Goal: Task Accomplishment & Management: Manage account settings

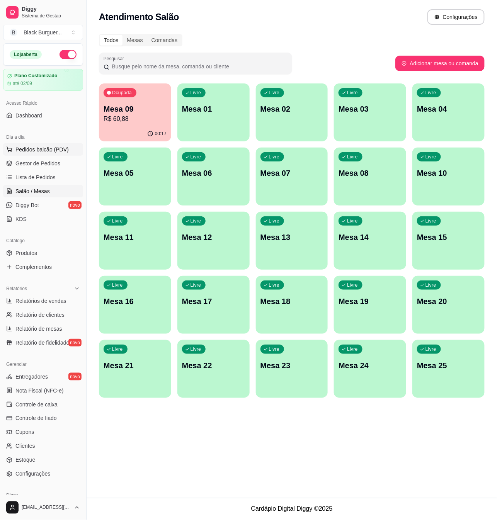
click at [59, 152] on span "Pedidos balcão (PDV)" at bounding box center [41, 150] width 53 height 8
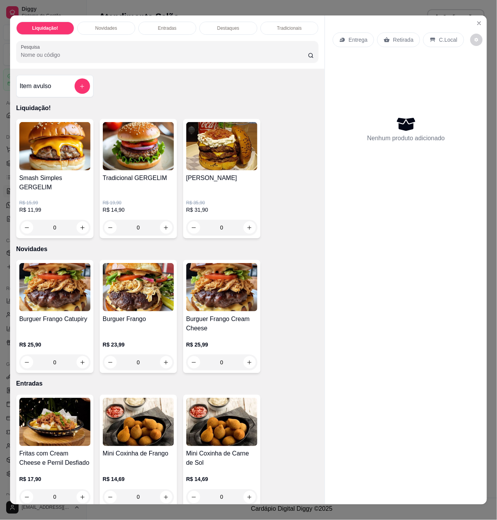
click at [78, 192] on div "R$ 15,99 R$ 11,99 0" at bounding box center [54, 213] width 71 height 43
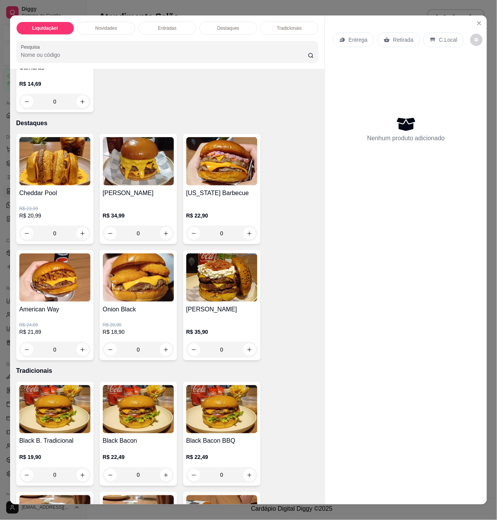
scroll to position [567, 0]
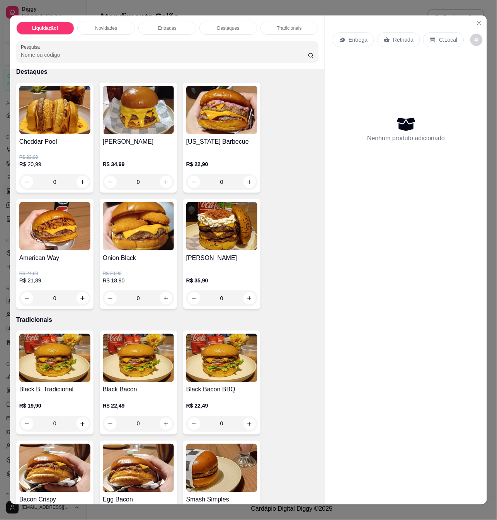
click at [234, 386] on h4 "Black Bacon BBQ" at bounding box center [221, 390] width 71 height 9
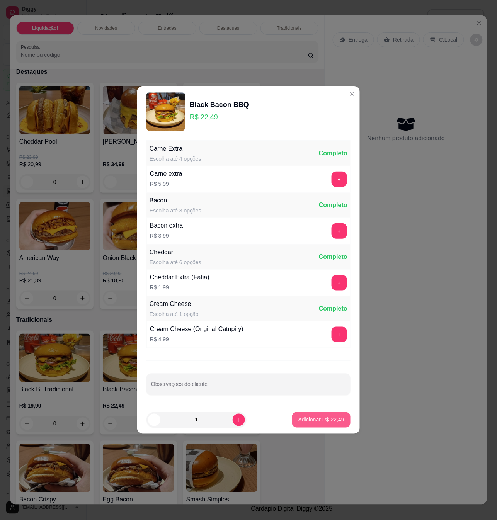
click at [314, 426] on button "Adicionar R$ 22,49" at bounding box center [321, 420] width 58 height 15
type input "1"
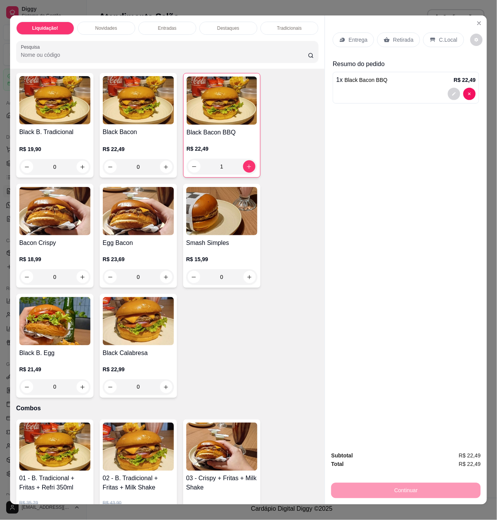
scroll to position [722, 0]
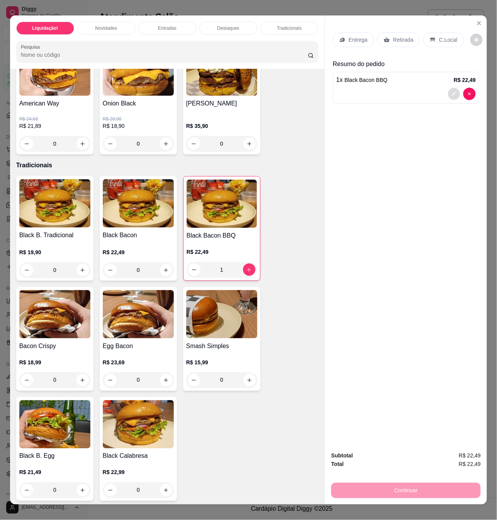
click at [452, 92] on icon "decrease-product-quantity" at bounding box center [454, 94] width 5 height 5
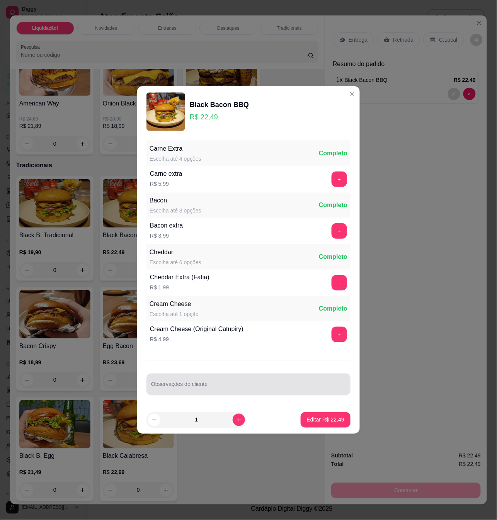
click at [230, 384] on div at bounding box center [248, 384] width 195 height 15
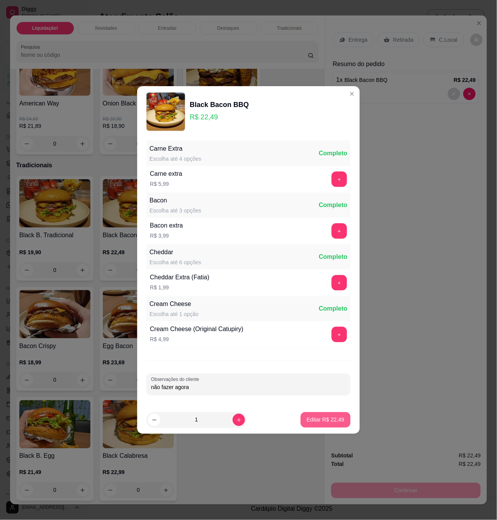
type input "não fazer agora"
click at [338, 420] on button "Editar R$ 22,49" at bounding box center [326, 420] width 50 height 15
type input "0"
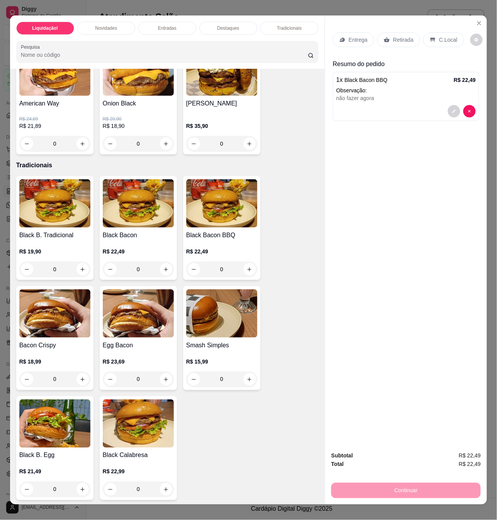
click at [449, 39] on p "C.Local" at bounding box center [448, 40] width 18 height 8
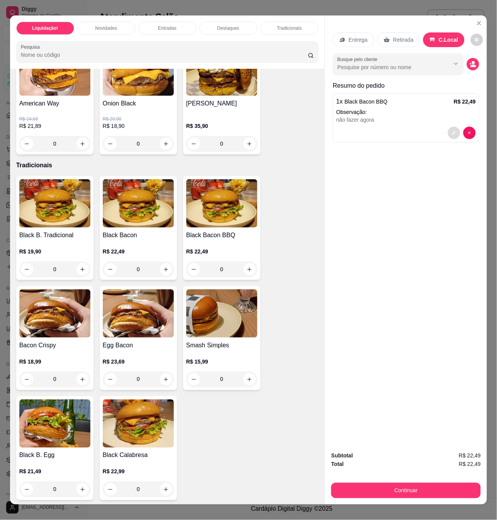
click at [449, 135] on button "decrease-product-quantity" at bounding box center [454, 133] width 12 height 12
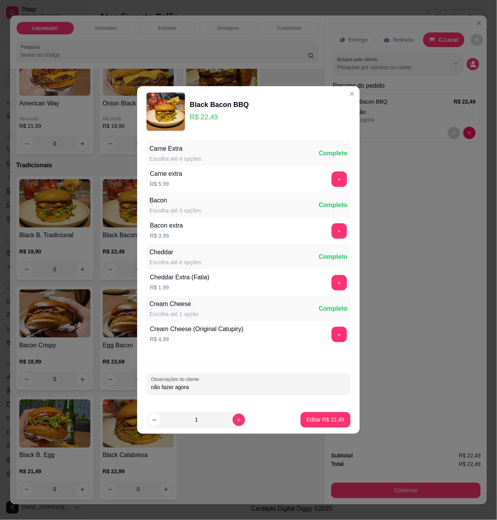
drag, startPoint x: 215, startPoint y: 387, endPoint x: 29, endPoint y: 370, distance: 187.5
click at [30, 370] on div "Black Bacon BBQ R$ 22,49 Carne Extra Escolha até 4 opções Completo Carne extra …" at bounding box center [248, 260] width 497 height 520
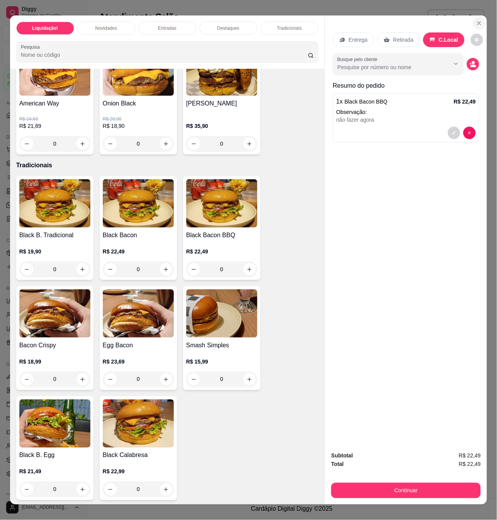
click at [479, 19] on button "Close" at bounding box center [479, 23] width 12 height 12
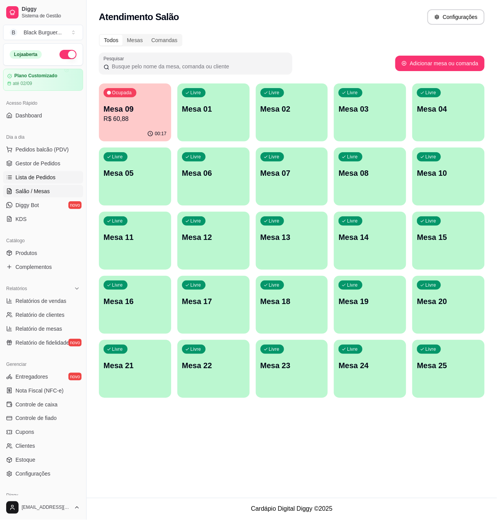
click at [48, 173] on link "Lista de Pedidos" at bounding box center [43, 177] width 80 height 12
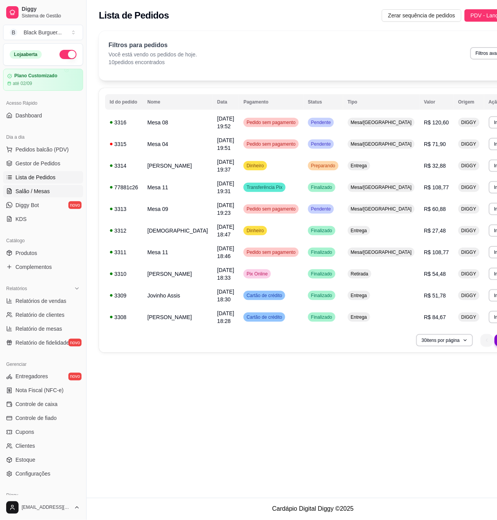
click at [49, 191] on link "Salão / Mesas" at bounding box center [43, 191] width 80 height 12
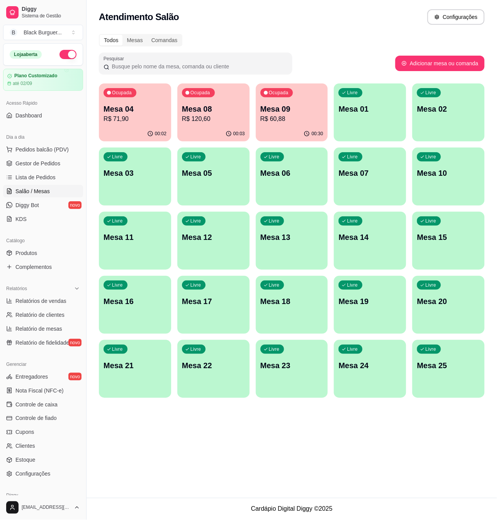
click at [274, 112] on p "Mesa 09" at bounding box center [292, 109] width 63 height 11
click at [150, 110] on p "Mesa 04" at bounding box center [135, 109] width 63 height 11
click at [227, 110] on p "Mesa 08" at bounding box center [213, 109] width 61 height 10
click at [121, 115] on p "R$ 71,90" at bounding box center [134, 118] width 61 height 9
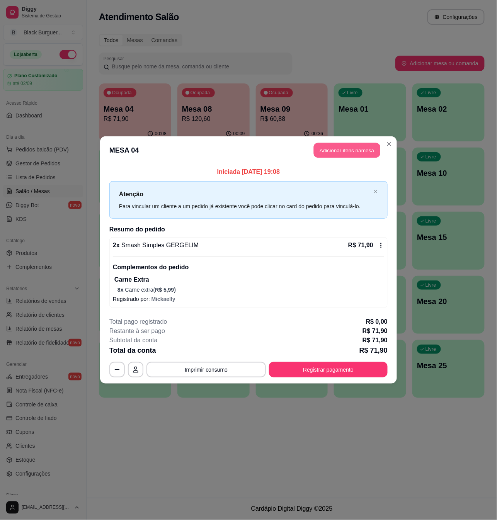
click at [354, 146] on button "Adicionar itens na mesa" at bounding box center [347, 150] width 67 height 15
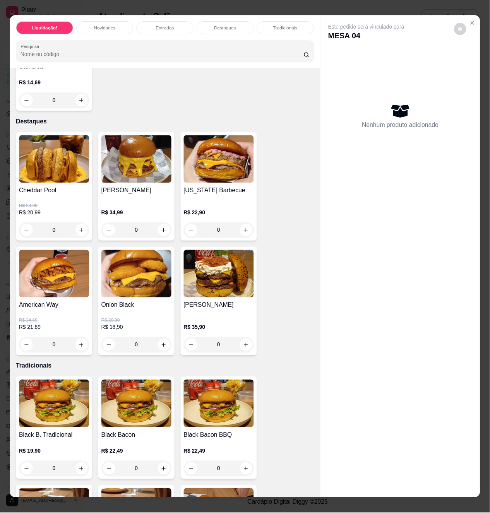
scroll to position [619, 0]
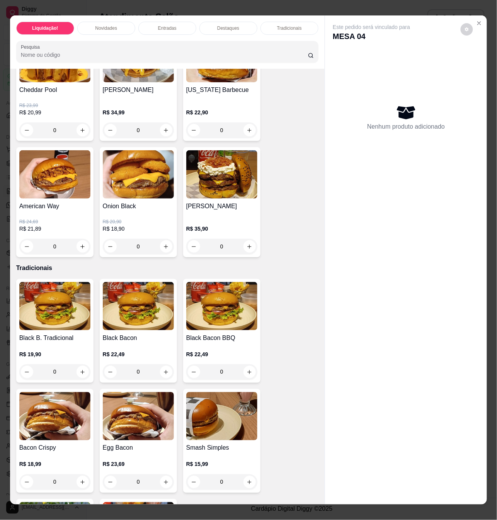
click at [242, 365] on div "0" at bounding box center [221, 372] width 71 height 15
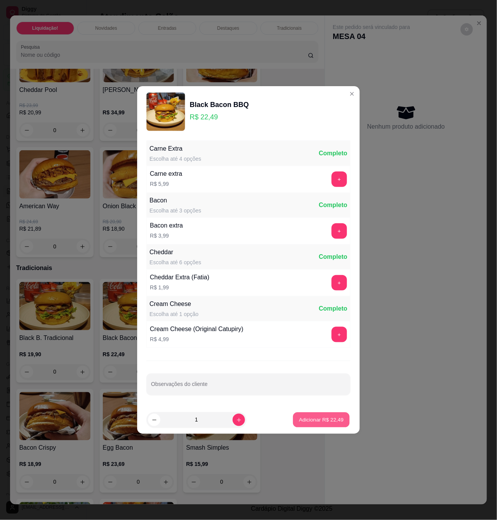
click at [323, 415] on button "Adicionar R$ 22,49" at bounding box center [321, 420] width 57 height 15
type input "1"
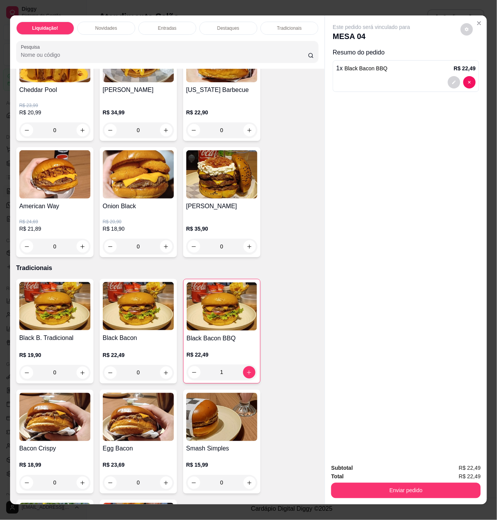
click at [377, 481] on div "Enviar pedido" at bounding box center [406, 489] width 150 height 17
click at [379, 485] on button "Enviar pedido" at bounding box center [406, 490] width 150 height 15
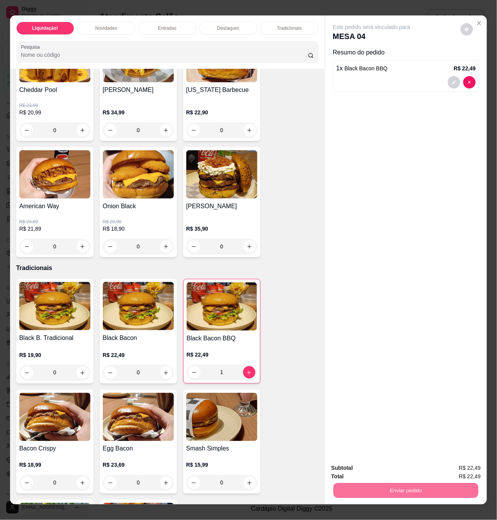
click at [367, 466] on button "Não registrar e enviar pedido" at bounding box center [380, 468] width 80 height 15
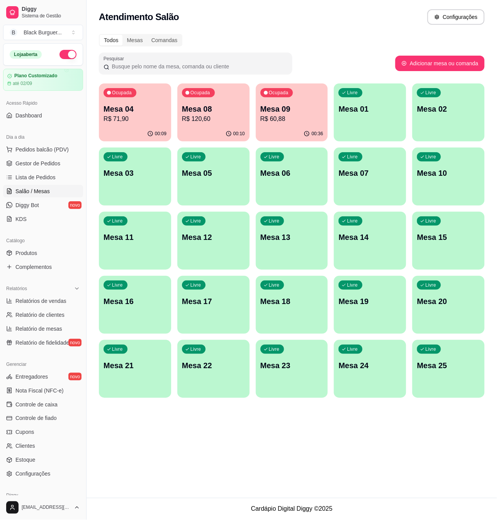
click at [124, 109] on p "Mesa 04" at bounding box center [135, 109] width 63 height 11
click at [227, 115] on p "R$ 120,60" at bounding box center [213, 118] width 61 height 9
click at [284, 110] on p "Mesa 09" at bounding box center [292, 109] width 63 height 11
click at [44, 163] on span "Gestor de Pedidos" at bounding box center [37, 164] width 45 height 8
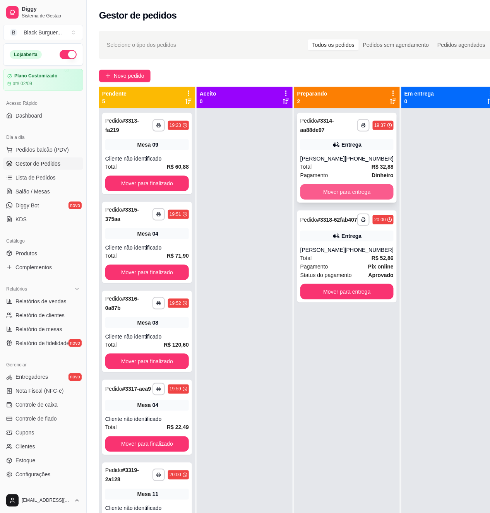
click at [358, 195] on button "Mover para entrega" at bounding box center [346, 191] width 93 height 15
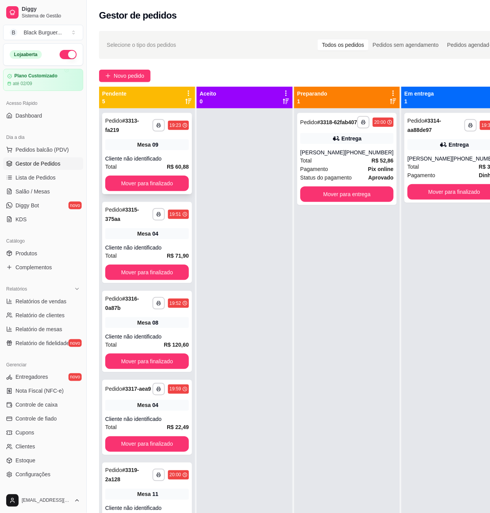
click at [172, 147] on div "**********" at bounding box center [147, 153] width 90 height 81
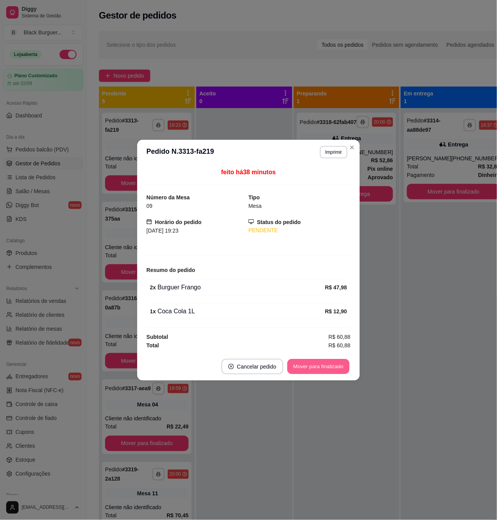
click at [322, 364] on button "Mover para finalizado" at bounding box center [319, 366] width 62 height 15
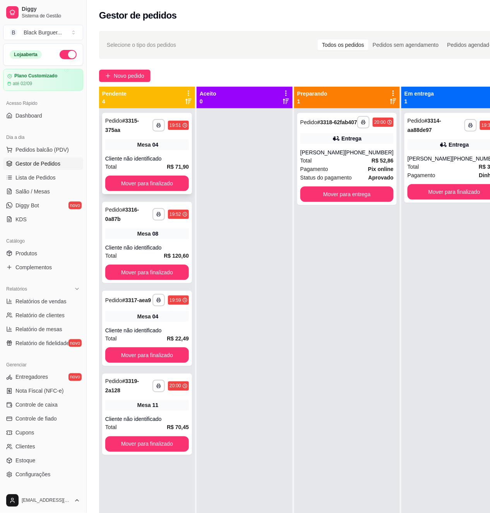
click at [155, 147] on div "04" at bounding box center [155, 145] width 6 height 8
click at [452, 162] on div "[PHONE_NUMBER]" at bounding box center [476, 159] width 49 height 8
click at [463, 200] on button "Mover para finalizado" at bounding box center [453, 191] width 93 height 15
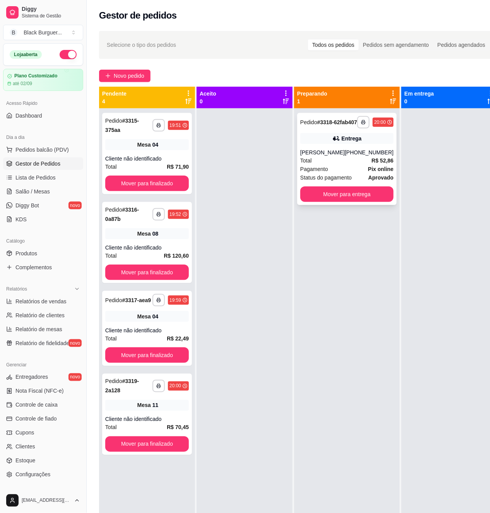
click at [360, 156] on div "[PHONE_NUMBER]" at bounding box center [369, 152] width 49 height 8
click at [177, 157] on div "Cliente não identificado" at bounding box center [147, 159] width 84 height 8
click at [171, 320] on div "Mesa 04" at bounding box center [147, 316] width 84 height 11
click at [172, 410] on div "Mesa 11" at bounding box center [147, 405] width 84 height 11
click at [269, 226] on div at bounding box center [244, 364] width 96 height 513
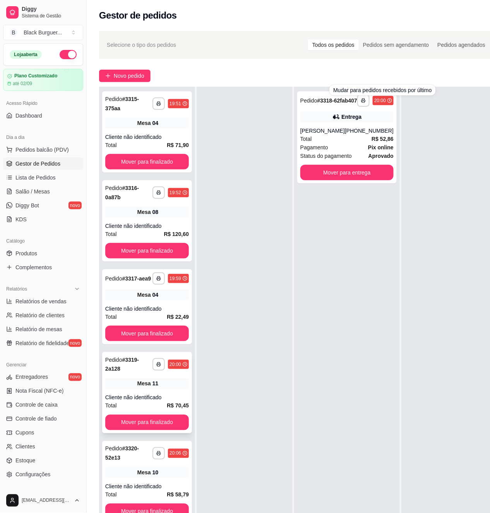
scroll to position [126, 0]
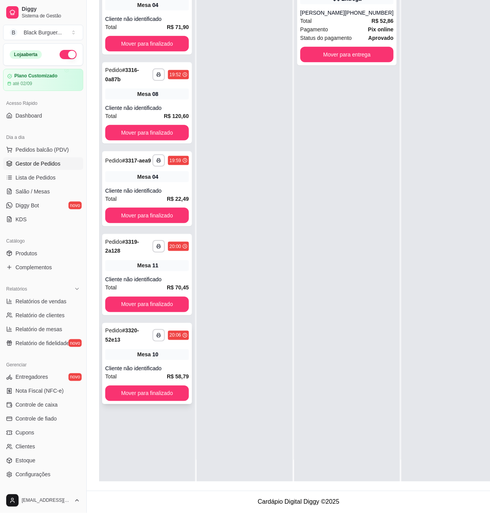
click at [164, 351] on div "Mesa 10" at bounding box center [147, 354] width 84 height 11
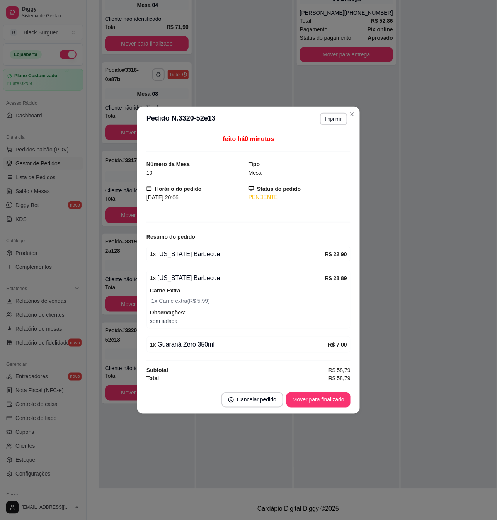
click at [138, 347] on div "feito há 0 minutos Número da Mesa 10 Tipo Mesa Horário do pedido [DATE] 20:06 S…" at bounding box center [248, 258] width 223 height 255
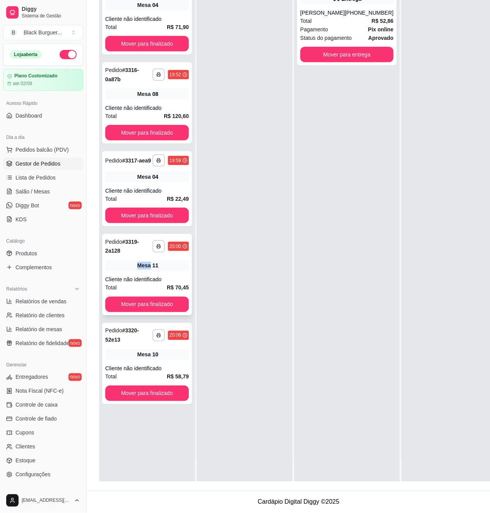
click at [132, 270] on div "Mesa 11" at bounding box center [147, 265] width 84 height 11
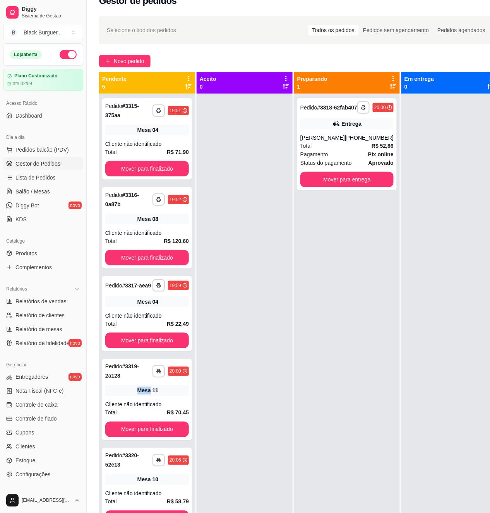
scroll to position [0, 0]
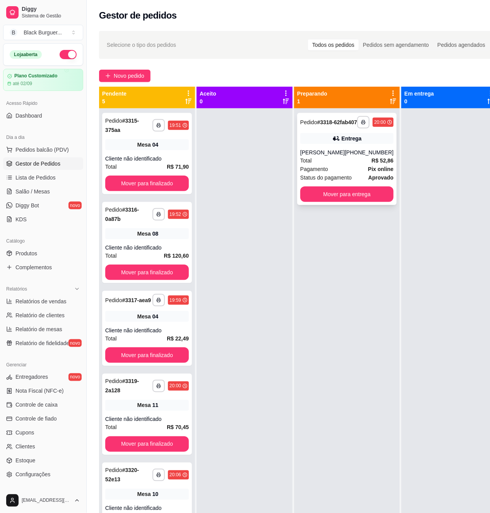
click at [316, 156] on div "[PERSON_NAME]" at bounding box center [322, 152] width 44 height 8
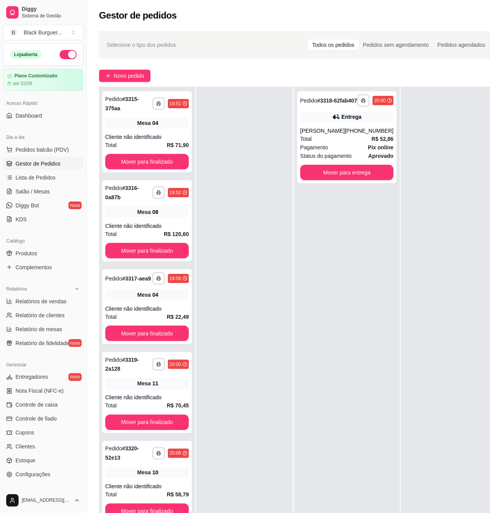
scroll to position [126, 0]
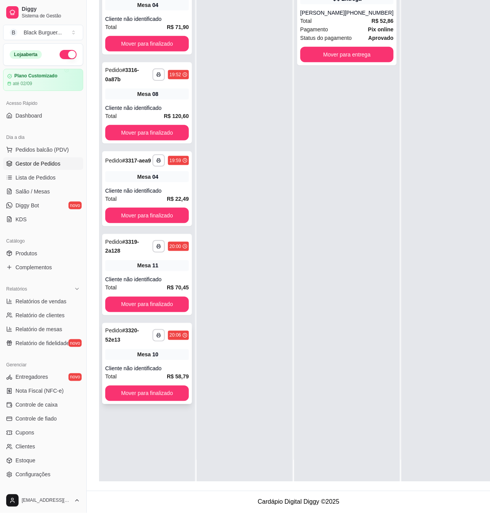
click at [179, 372] on span "R$ 58,79" at bounding box center [178, 376] width 22 height 9
click at [129, 345] on div "Pedido # 3320-52e13" at bounding box center [128, 335] width 47 height 19
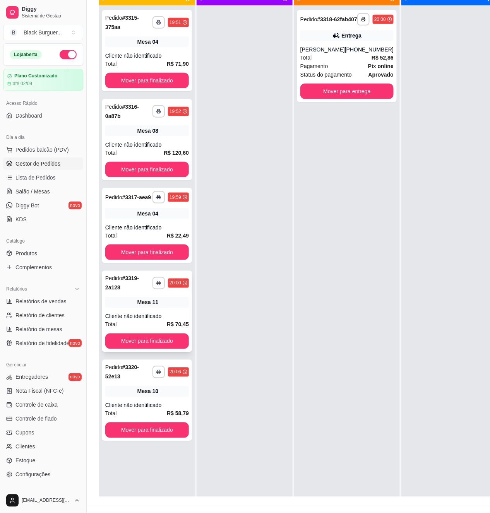
scroll to position [22, 0]
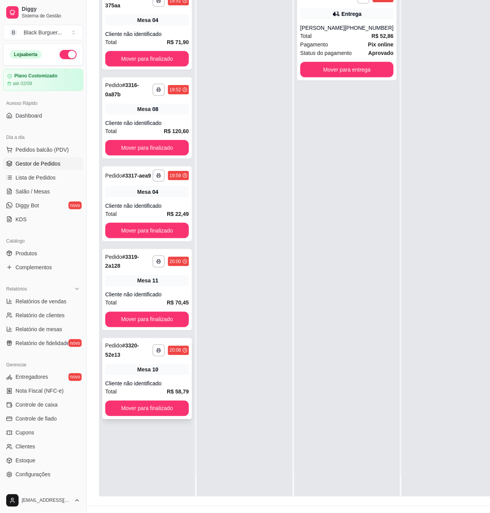
click at [143, 384] on div "Cliente não identificado" at bounding box center [147, 384] width 84 height 8
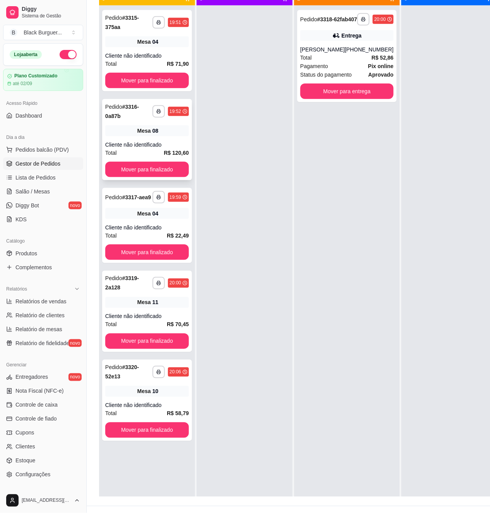
scroll to position [0, 0]
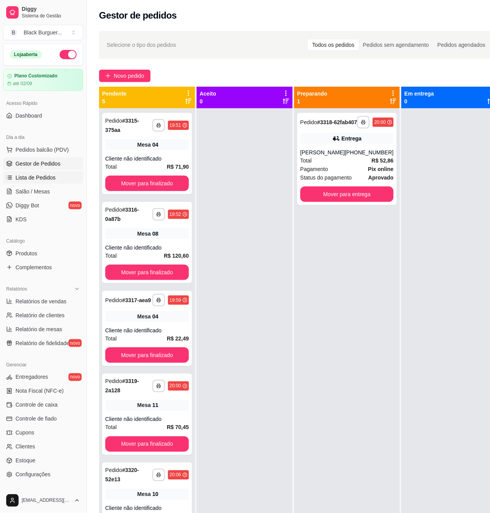
click at [61, 172] on link "Lista de Pedidos" at bounding box center [43, 177] width 80 height 12
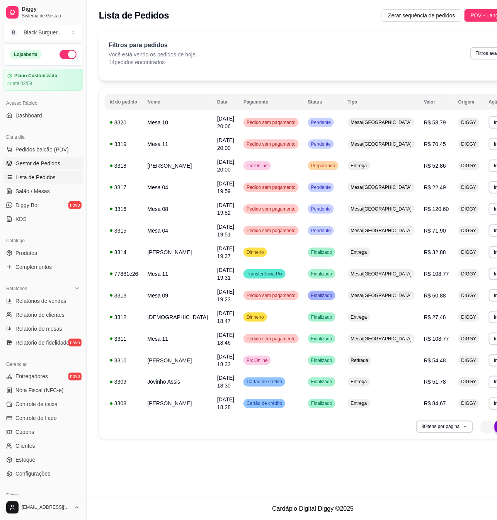
click at [57, 164] on span "Gestor de Pedidos" at bounding box center [37, 164] width 45 height 8
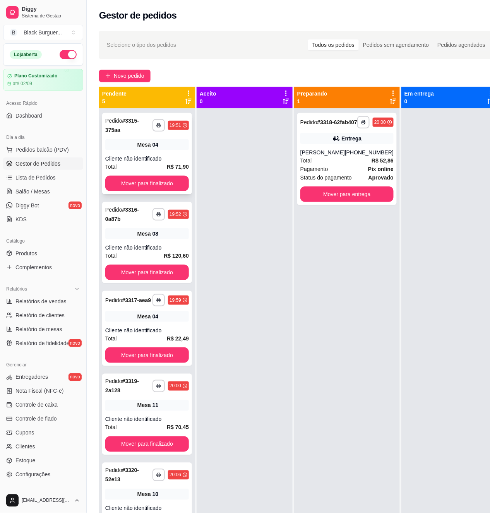
click at [172, 142] on div "Mesa 04" at bounding box center [147, 144] width 84 height 11
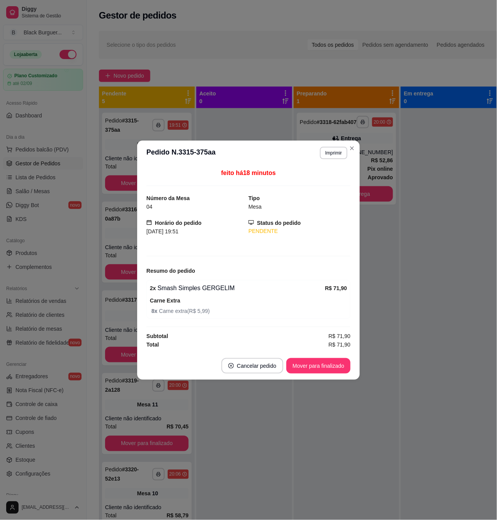
drag, startPoint x: 214, startPoint y: 293, endPoint x: 222, endPoint y: 292, distance: 8.3
click at [219, 293] on div "2 x Smash Simples GERGELIM" at bounding box center [237, 288] width 175 height 9
click at [223, 292] on div "2 x Smash Simples GERGELIM" at bounding box center [237, 288] width 175 height 9
click at [181, 288] on div "2 x Smash Simples GERGELIM" at bounding box center [237, 288] width 175 height 9
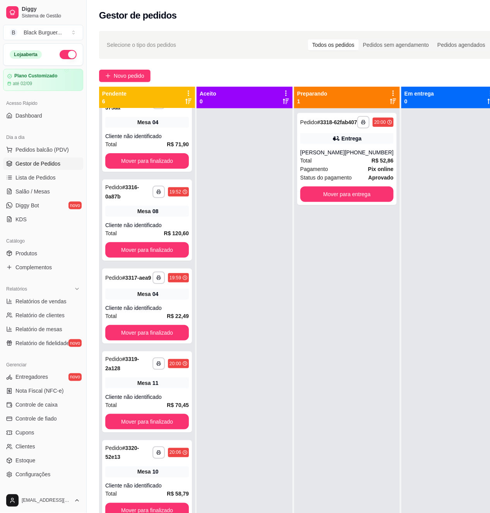
scroll to position [126, 0]
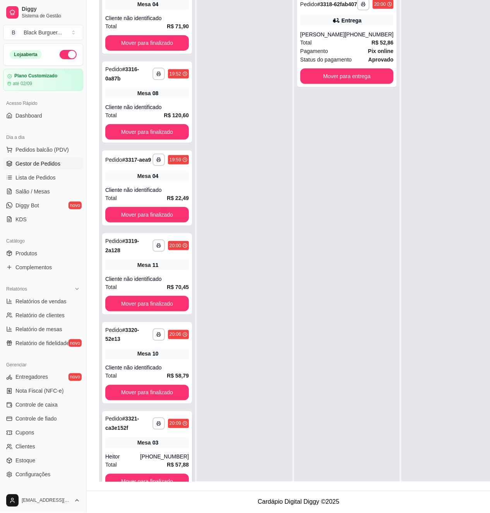
click at [144, 449] on div "**********" at bounding box center [147, 451] width 90 height 81
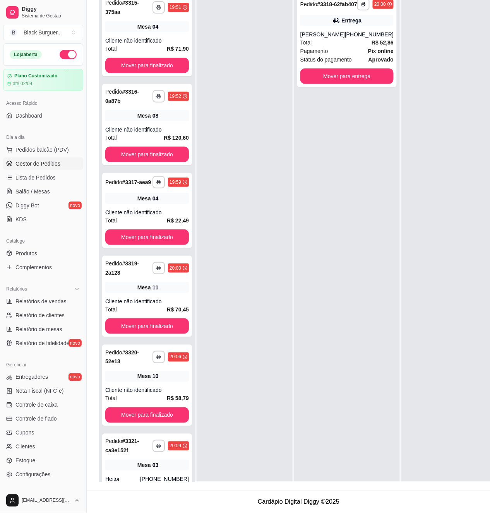
scroll to position [0, 0]
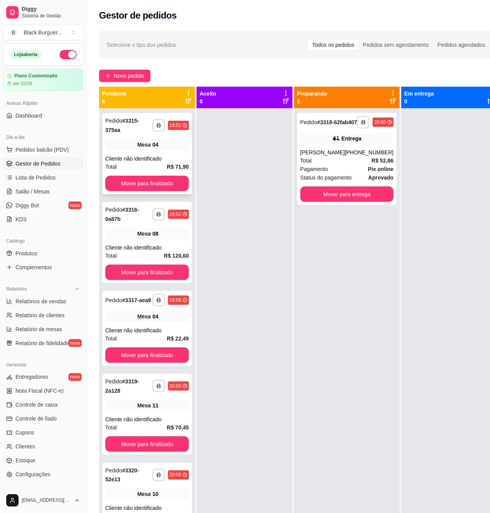
click at [171, 154] on div "**********" at bounding box center [147, 153] width 90 height 81
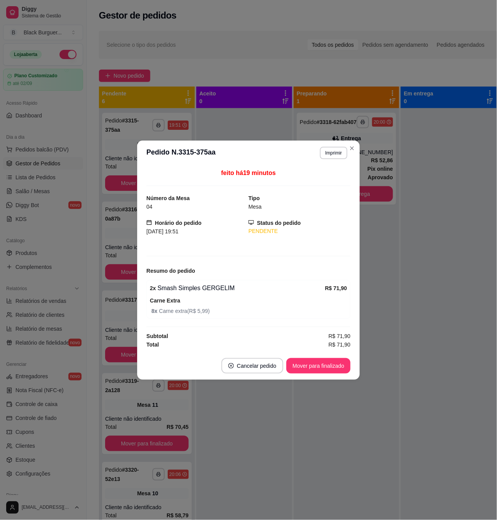
click at [203, 289] on div "2 x Smash Simples GERGELIM" at bounding box center [237, 288] width 175 height 9
click at [169, 273] on strong "Resumo do pedido" at bounding box center [171, 271] width 49 height 6
click at [140, 244] on div "feito há 19 minutos Número da Mesa 04 Tipo Mesa Horário do pedido [DATE] 19:51 …" at bounding box center [248, 258] width 223 height 187
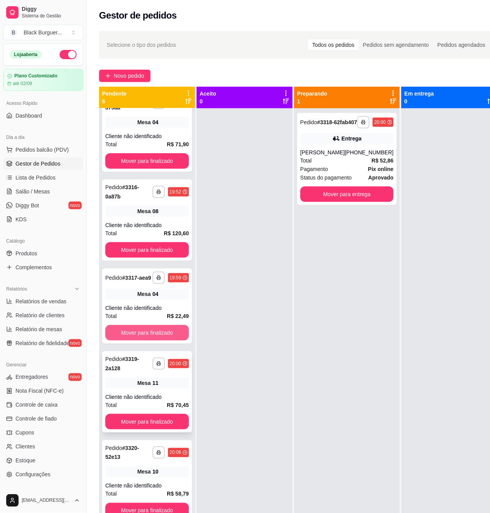
scroll to position [22, 0]
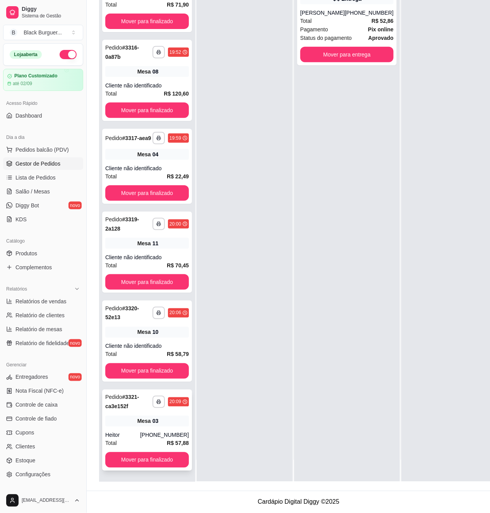
click at [165, 435] on div "[PHONE_NUMBER]" at bounding box center [164, 435] width 49 height 8
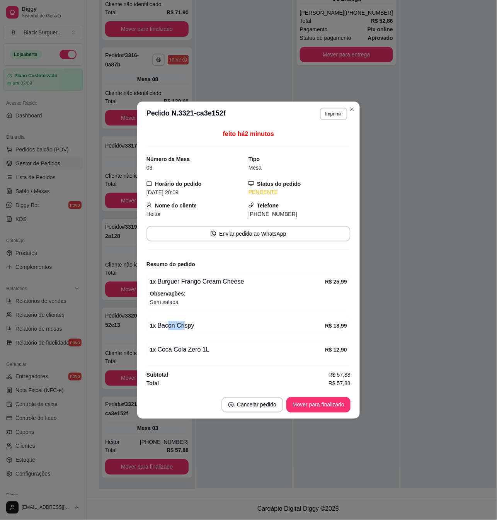
drag, startPoint x: 165, startPoint y: 330, endPoint x: 191, endPoint y: 324, distance: 26.9
click at [183, 325] on div "1 x Bacon Crispy" at bounding box center [237, 325] width 175 height 9
click at [191, 324] on div "1 x Bacon Crispy" at bounding box center [237, 325] width 175 height 9
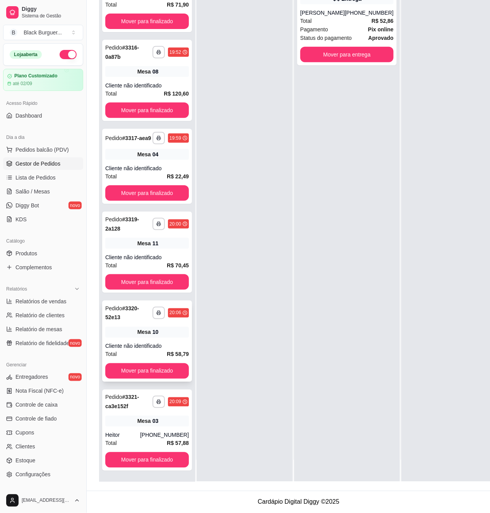
click at [118, 338] on div "Mesa 10" at bounding box center [147, 332] width 84 height 11
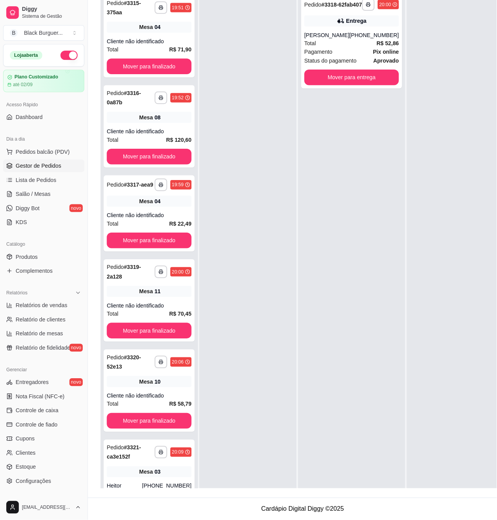
scroll to position [0, 0]
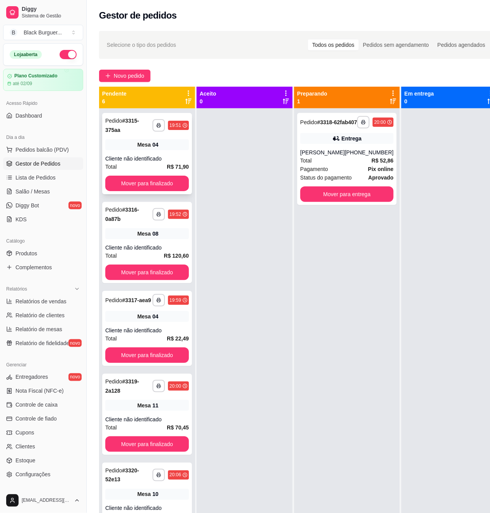
click at [162, 157] on div "Cliente não identificado" at bounding box center [147, 159] width 84 height 8
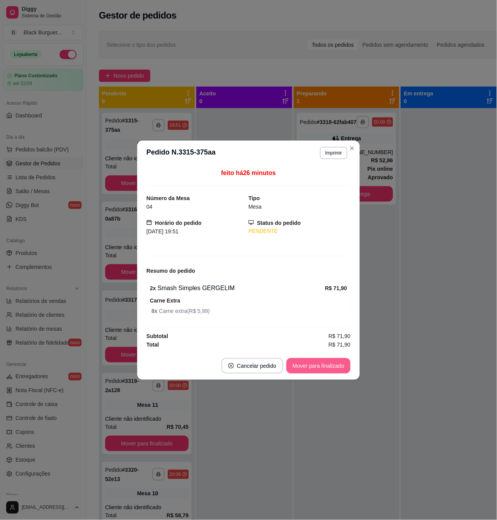
click at [319, 359] on button "Mover para finalizado" at bounding box center [319, 365] width 64 height 15
click at [335, 369] on button "Mover para finalizado" at bounding box center [319, 365] width 64 height 15
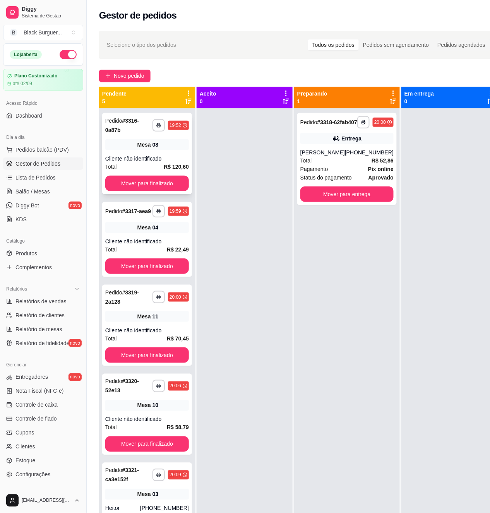
click at [136, 155] on div "**********" at bounding box center [147, 153] width 90 height 81
click at [373, 155] on div "[PHONE_NUMBER]" at bounding box center [369, 152] width 49 height 8
click at [126, 143] on div "Mesa 08" at bounding box center [147, 144] width 84 height 11
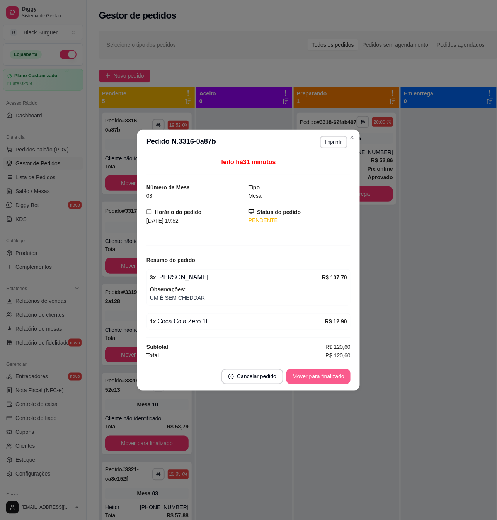
click at [302, 377] on button "Mover para finalizado" at bounding box center [319, 376] width 64 height 15
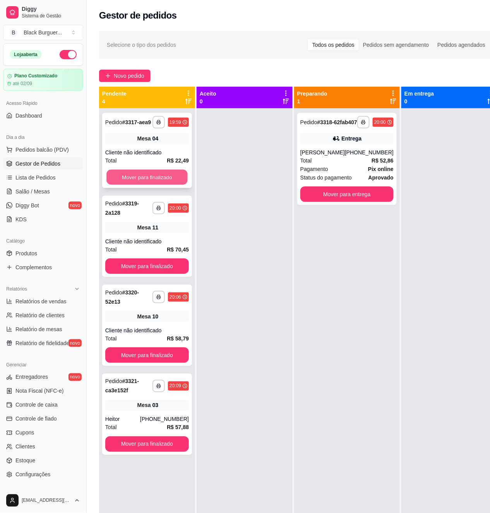
click at [178, 176] on button "Mover para finalizado" at bounding box center [146, 177] width 81 height 15
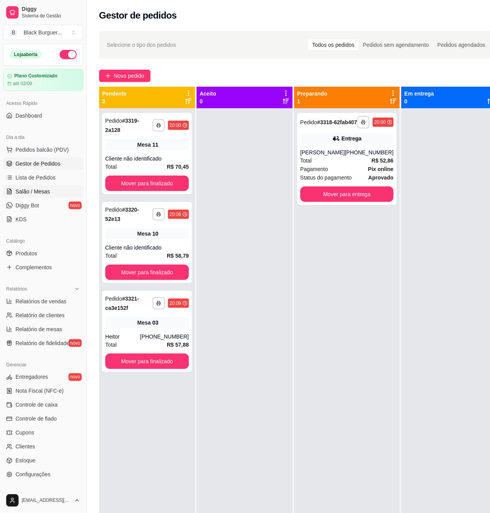
click at [44, 188] on span "Salão / Mesas" at bounding box center [32, 192] width 34 height 8
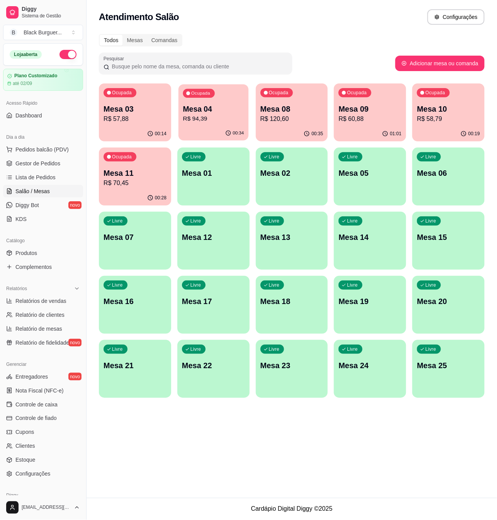
click at [220, 116] on p "R$ 94,39" at bounding box center [213, 118] width 61 height 9
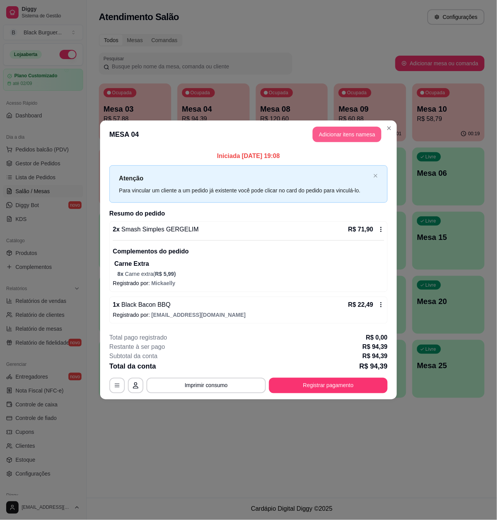
click at [337, 135] on button "Adicionar itens na mesa" at bounding box center [347, 134] width 69 height 15
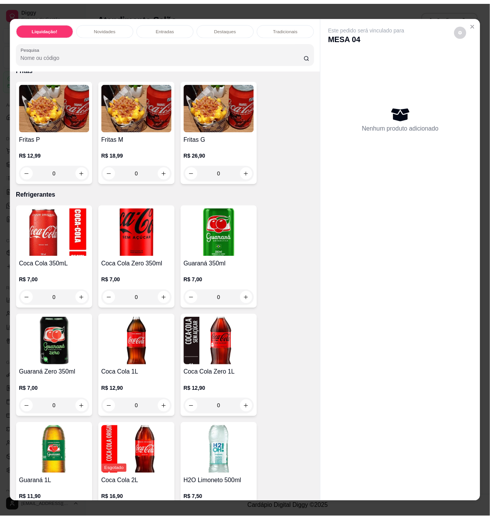
scroll to position [1753, 0]
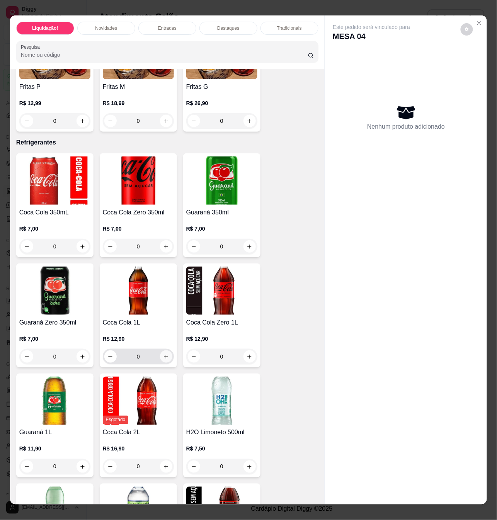
click at [162, 351] on button "increase-product-quantity" at bounding box center [166, 357] width 12 height 12
type input "1"
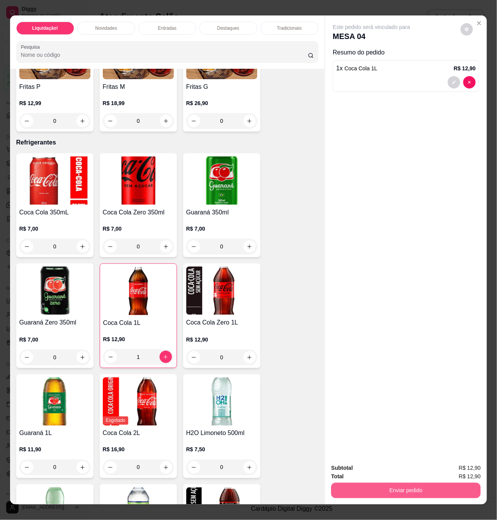
click at [372, 490] on button "Enviar pedido" at bounding box center [406, 490] width 150 height 15
click at [379, 464] on button "Não registrar e enviar pedido" at bounding box center [380, 468] width 78 height 14
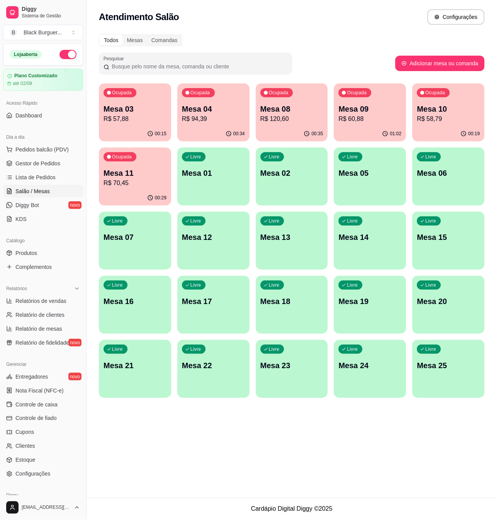
click at [382, 113] on p "Mesa 09" at bounding box center [370, 109] width 63 height 11
click at [373, 116] on p "R$ 60,88" at bounding box center [370, 118] width 63 height 9
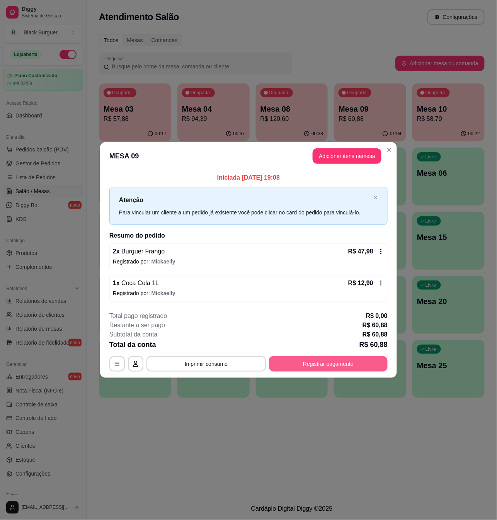
click at [334, 361] on button "Registrar pagamento" at bounding box center [328, 364] width 119 height 15
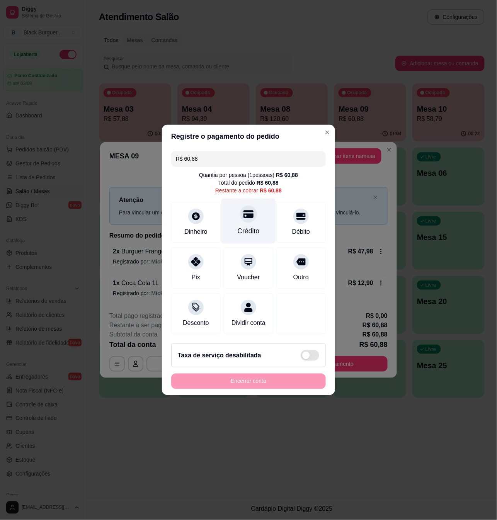
click at [244, 212] on icon at bounding box center [249, 215] width 10 height 8
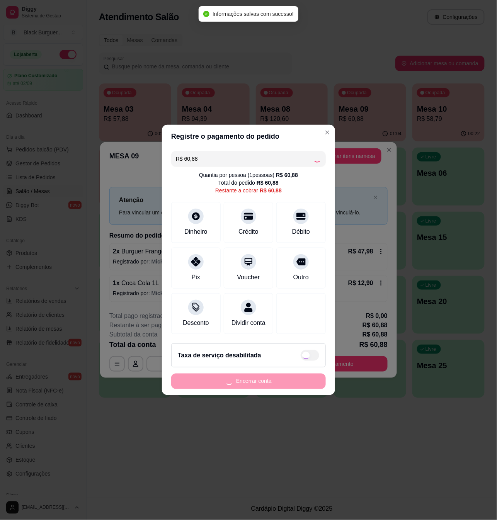
type input "R$ 0,00"
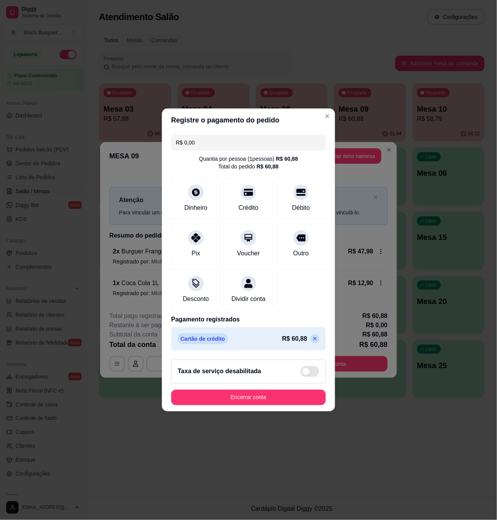
click at [298, 412] on footer "Taxa de serviço desabilitada Encerrar conta" at bounding box center [248, 383] width 173 height 58
drag, startPoint x: 297, startPoint y: 411, endPoint x: 299, endPoint y: 401, distance: 10.2
click at [297, 410] on footer "Taxa de serviço desabilitada Encerrar conta" at bounding box center [248, 383] width 173 height 58
click at [299, 406] on button "Encerrar conta" at bounding box center [249, 398] width 150 height 15
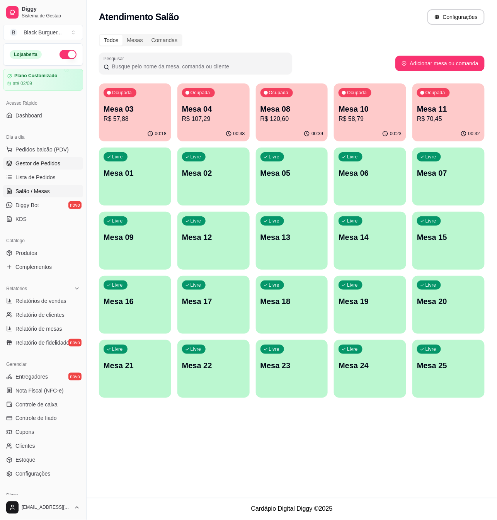
click at [42, 163] on span "Gestor de Pedidos" at bounding box center [37, 164] width 45 height 8
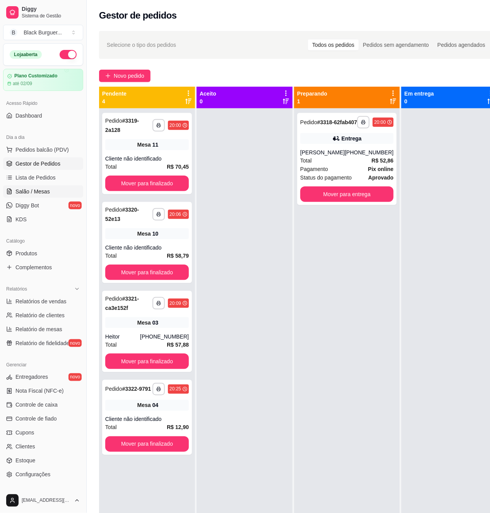
click at [43, 191] on span "Salão / Mesas" at bounding box center [32, 192] width 34 height 8
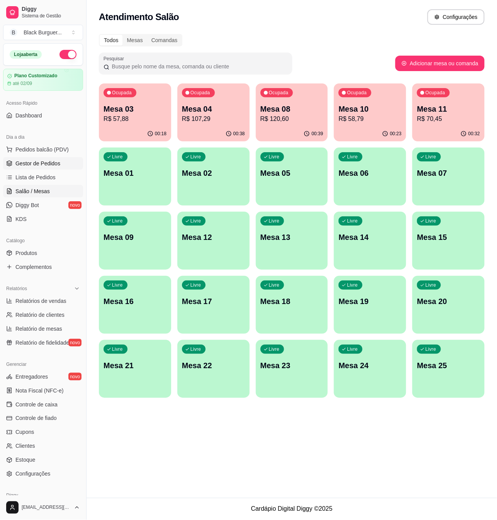
click at [44, 162] on span "Gestor de Pedidos" at bounding box center [37, 164] width 45 height 8
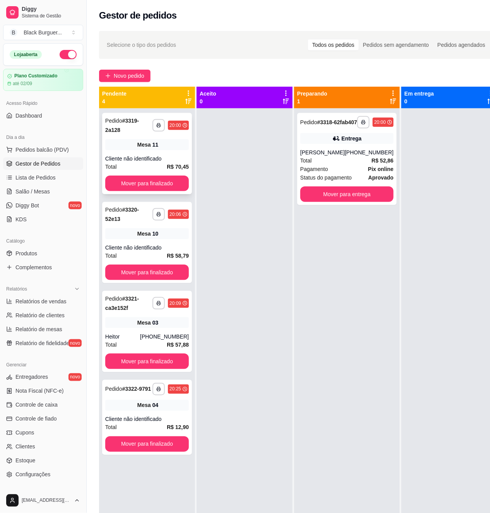
click at [134, 144] on div "Mesa 11" at bounding box center [147, 144] width 84 height 11
click at [155, 155] on div "Cliente não identificado" at bounding box center [147, 159] width 84 height 8
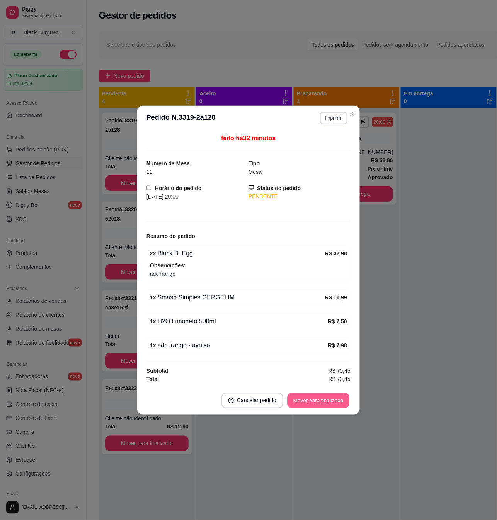
click at [305, 401] on button "Mover para finalizado" at bounding box center [319, 400] width 62 height 15
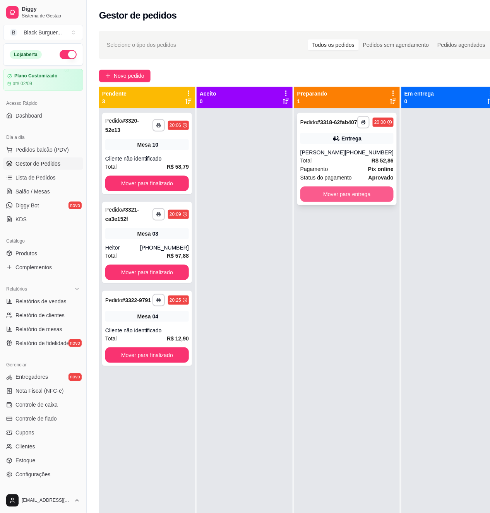
click at [359, 202] on button "Mover para entrega" at bounding box center [346, 193] width 93 height 15
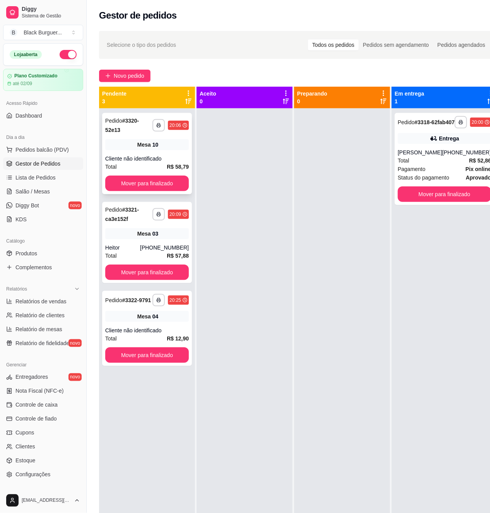
click at [176, 151] on div "**********" at bounding box center [147, 153] width 90 height 81
click at [28, 254] on span "Produtos" at bounding box center [26, 253] width 22 height 8
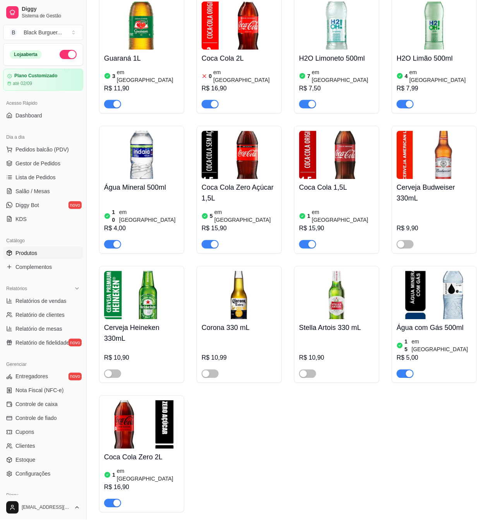
scroll to position [2371, 0]
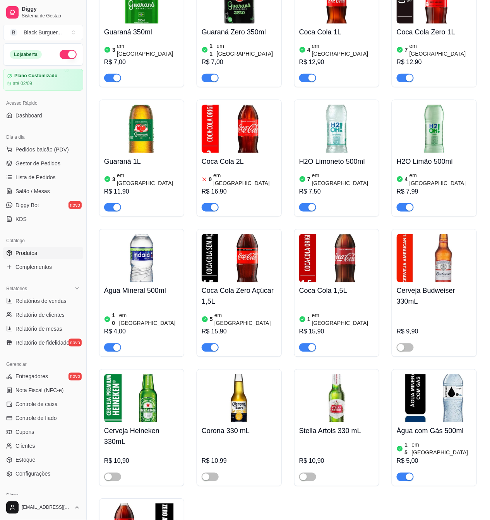
click at [208, 203] on span "button" at bounding box center [209, 207] width 17 height 9
click at [22, 165] on span "Gestor de Pedidos" at bounding box center [37, 164] width 45 height 8
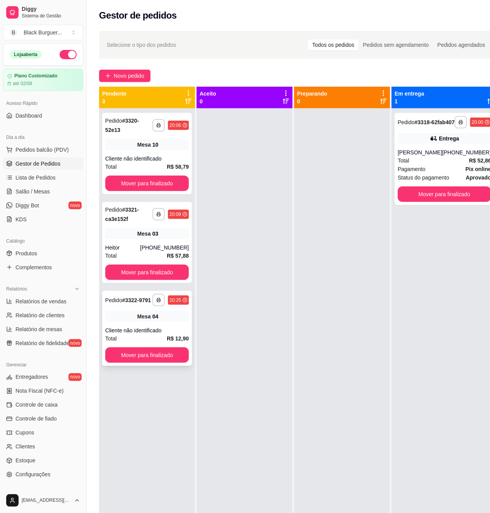
click at [172, 336] on strong "R$ 12,90" at bounding box center [178, 338] width 22 height 6
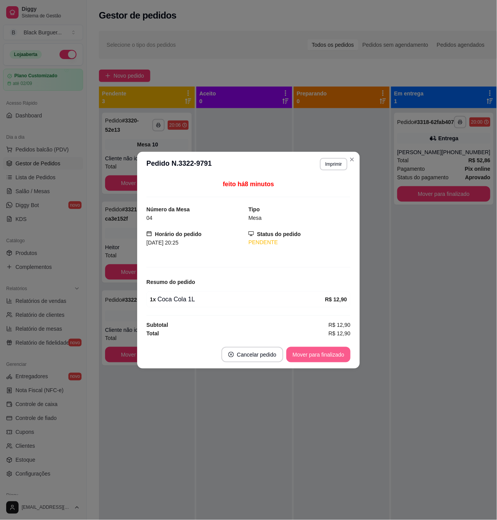
click at [308, 350] on button "Mover para finalizado" at bounding box center [319, 354] width 64 height 15
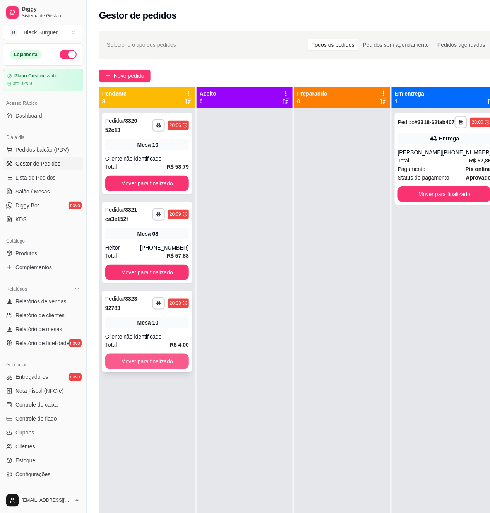
click at [162, 360] on button "Mover para finalizado" at bounding box center [147, 360] width 84 height 15
click at [176, 155] on div "**********" at bounding box center [147, 153] width 90 height 81
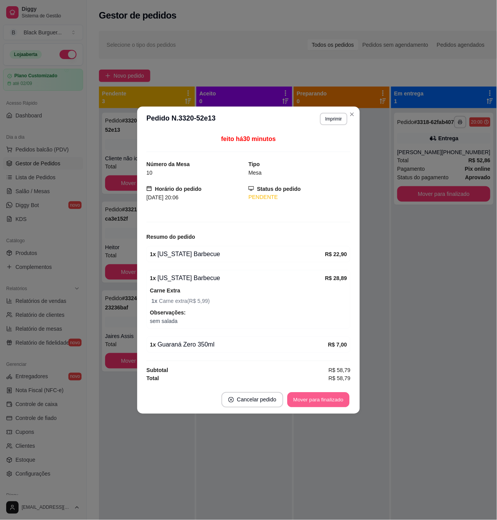
click at [335, 405] on button "Mover para finalizado" at bounding box center [319, 399] width 62 height 15
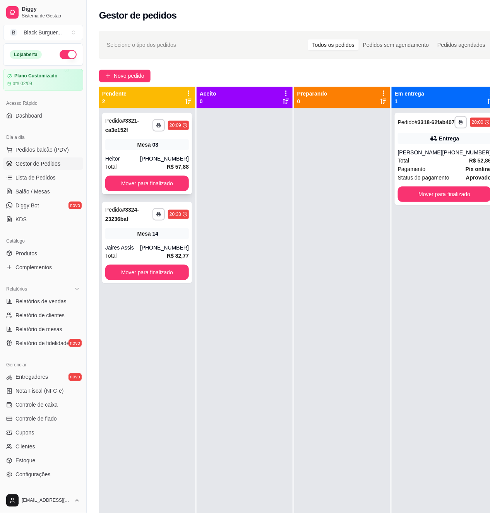
click at [184, 158] on div "[PHONE_NUMBER]" at bounding box center [164, 159] width 49 height 8
click at [418, 152] on div "**********" at bounding box center [443, 159] width 99 height 92
click at [51, 145] on button "Pedidos balcão (PDV)" at bounding box center [43, 149] width 80 height 12
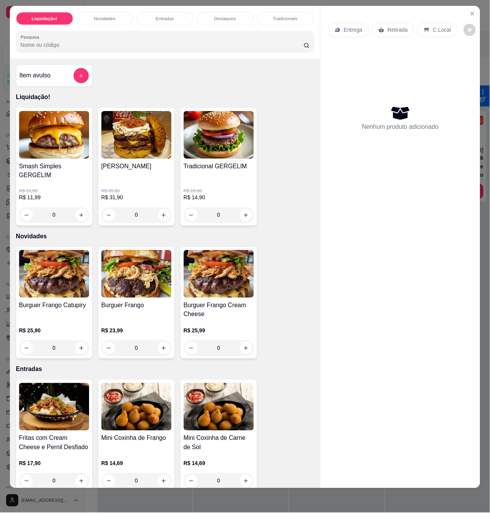
scroll to position [103, 0]
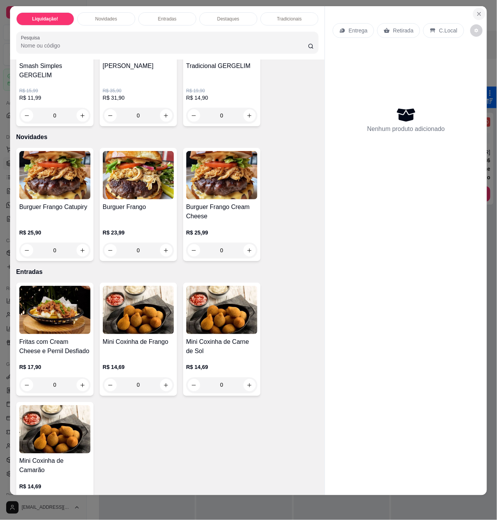
click at [476, 11] on icon "Close" at bounding box center [479, 14] width 6 height 6
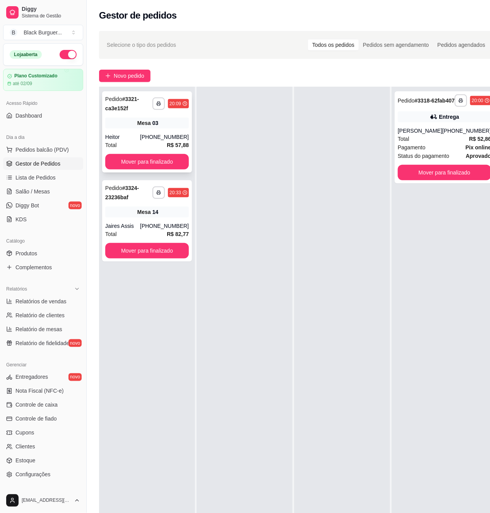
click at [189, 132] on div "**********" at bounding box center [147, 131] width 90 height 81
click at [123, 215] on div "Mesa 14" at bounding box center [147, 211] width 84 height 11
click at [39, 179] on span "Lista de Pedidos" at bounding box center [35, 178] width 40 height 8
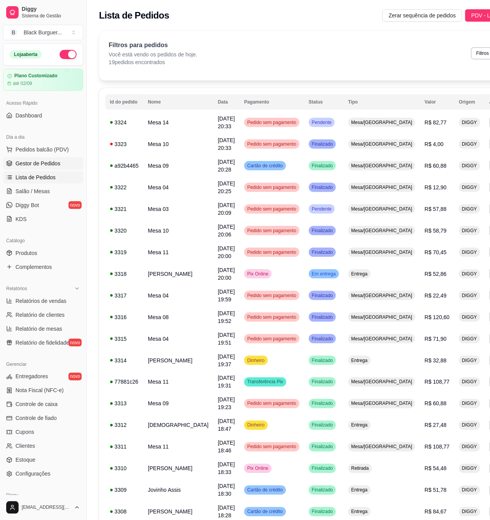
click at [56, 169] on link "Gestor de Pedidos" at bounding box center [43, 163] width 80 height 12
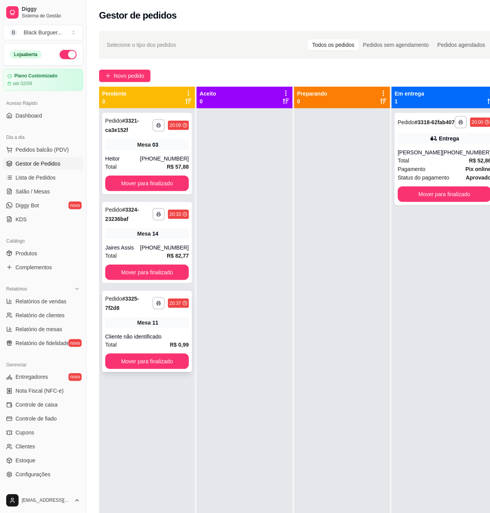
click at [152, 315] on div "**********" at bounding box center [147, 331] width 90 height 81
click at [153, 362] on button "Mover para finalizado" at bounding box center [147, 360] width 84 height 15
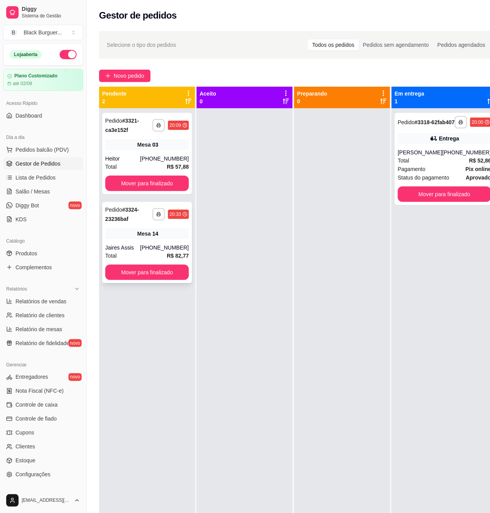
click at [172, 239] on div "Mesa 14" at bounding box center [147, 233] width 84 height 11
click at [140, 161] on div "Heitor" at bounding box center [122, 159] width 35 height 8
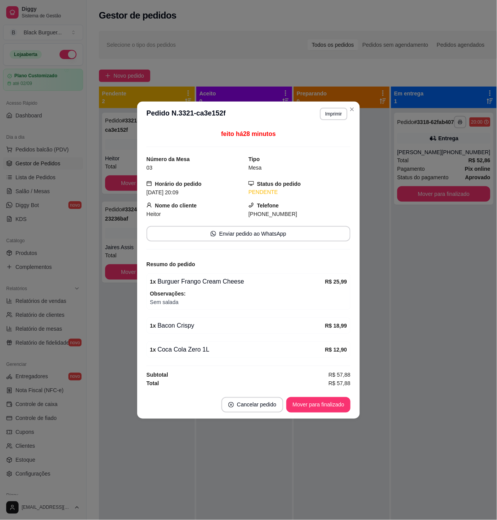
click at [138, 330] on div "feito há 28 minutos Número da Mesa 03 Tipo Mesa Horário do pedido [DATE] 20:09 …" at bounding box center [248, 258] width 223 height 265
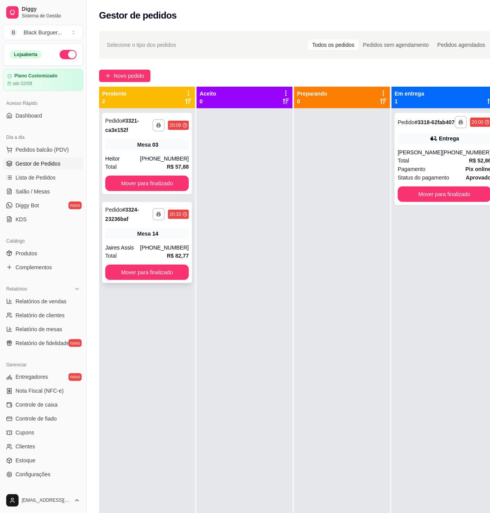
click at [129, 242] on div "**********" at bounding box center [147, 242] width 90 height 81
click at [131, 76] on span "Novo pedido" at bounding box center [129, 76] width 31 height 9
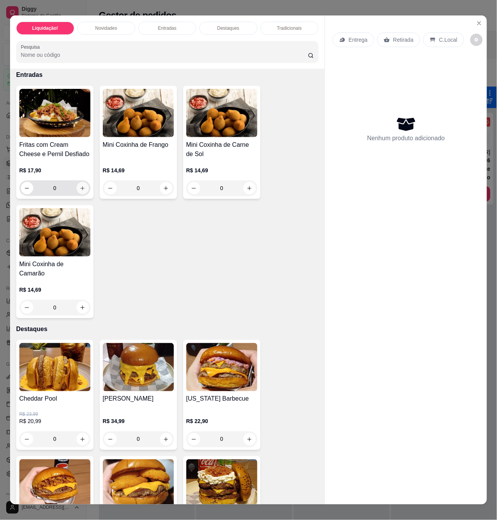
scroll to position [412, 0]
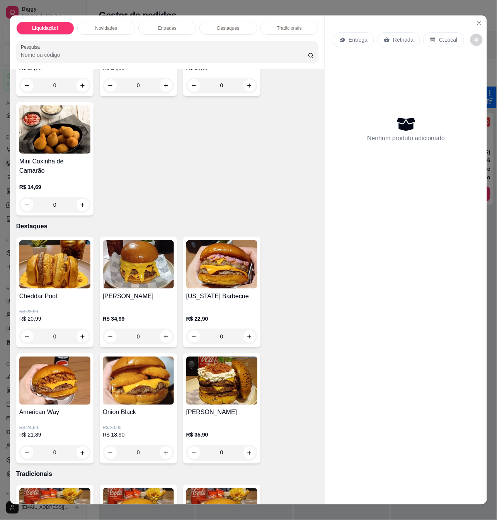
click at [80, 329] on div "0" at bounding box center [54, 336] width 71 height 15
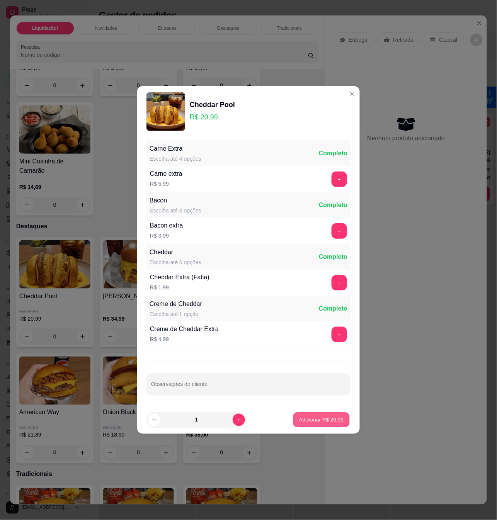
click at [321, 422] on p "Adicionar R$ 20,99" at bounding box center [321, 419] width 45 height 7
type input "1"
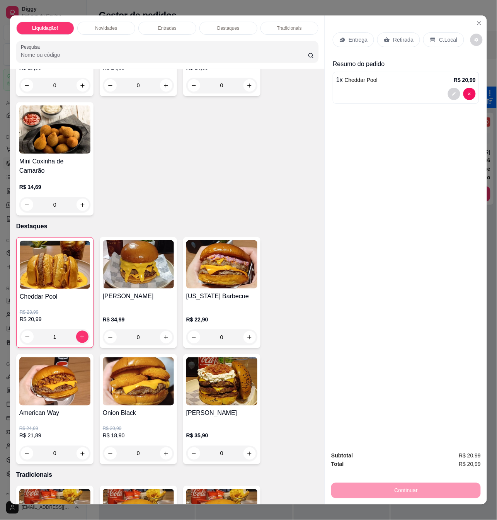
click at [79, 329] on div "1" at bounding box center [55, 336] width 70 height 15
click at [454, 92] on button "decrease-product-quantity" at bounding box center [455, 94] width 12 height 12
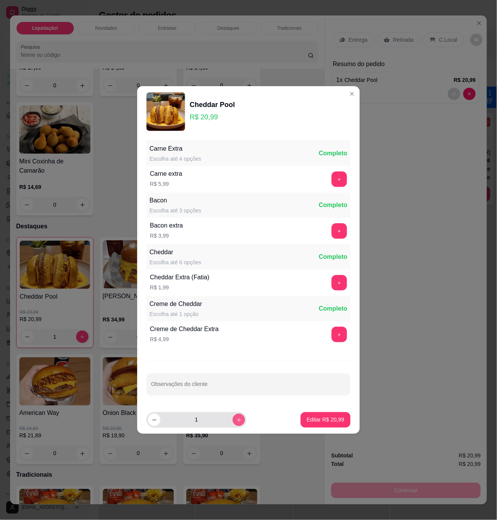
click at [234, 415] on button "increase-product-quantity" at bounding box center [239, 420] width 12 height 12
type input "2"
click at [307, 421] on p "Editar R$ 41,98" at bounding box center [326, 420] width 38 height 8
type input "2"
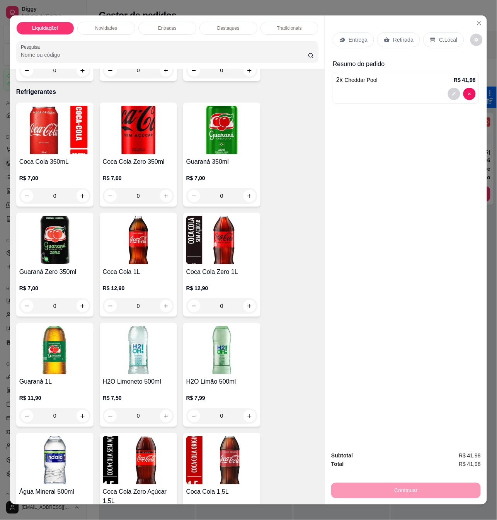
scroll to position [1907, 0]
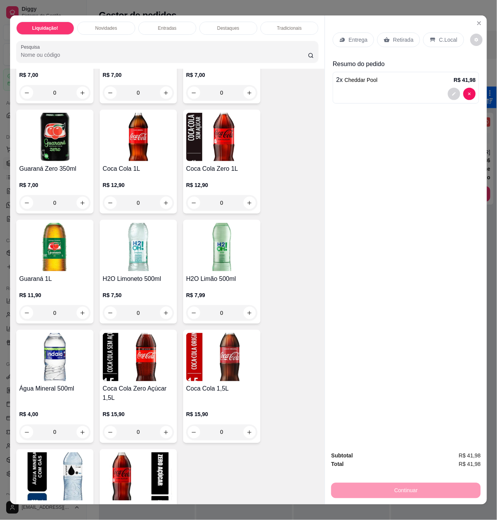
click at [169, 301] on div "H2O Limoneto 500ml R$ 7,50 0" at bounding box center [138, 272] width 77 height 104
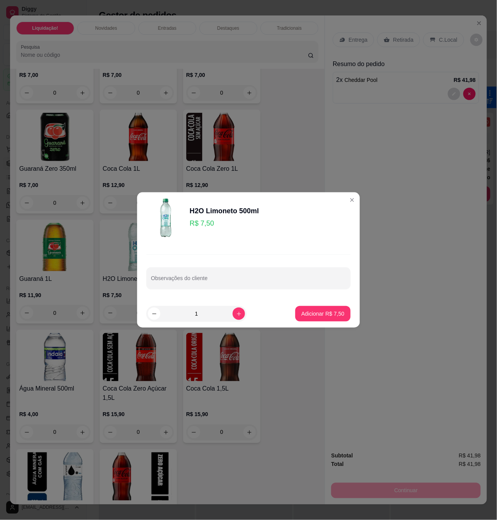
click at [162, 301] on footer "1 Adicionar R$ 7,50" at bounding box center [248, 314] width 223 height 28
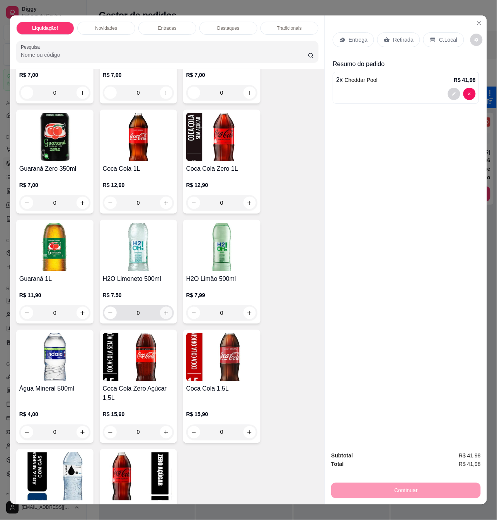
click at [163, 310] on icon "increase-product-quantity" at bounding box center [166, 313] width 6 height 6
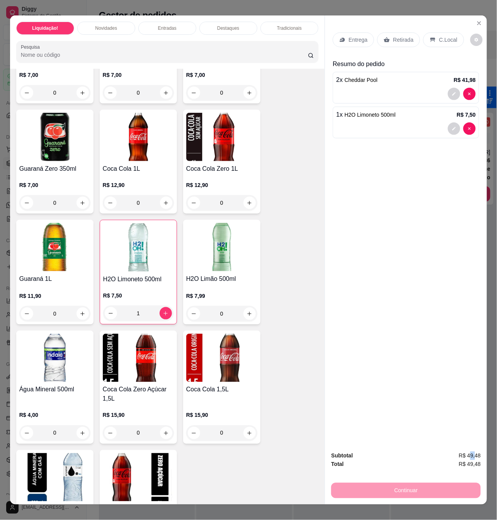
drag, startPoint x: 468, startPoint y: 453, endPoint x: 473, endPoint y: 453, distance: 5.4
click at [473, 453] on span "R$ 49,48" at bounding box center [470, 456] width 22 height 9
click at [472, 452] on span "R$ 49,48" at bounding box center [470, 456] width 22 height 9
type input "0"
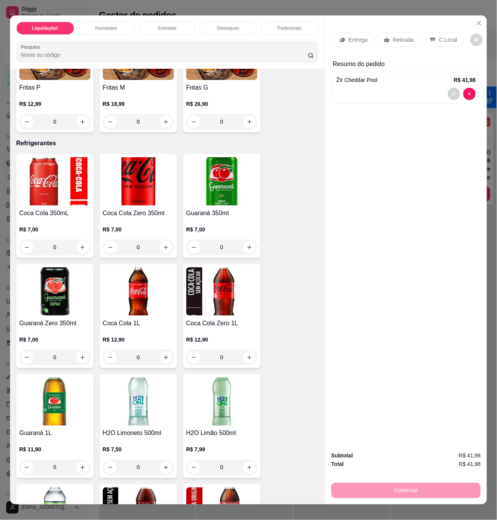
scroll to position [1701, 0]
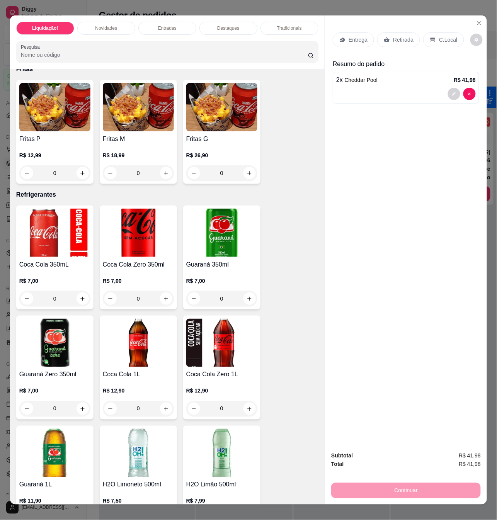
click at [123, 229] on img at bounding box center [138, 233] width 71 height 48
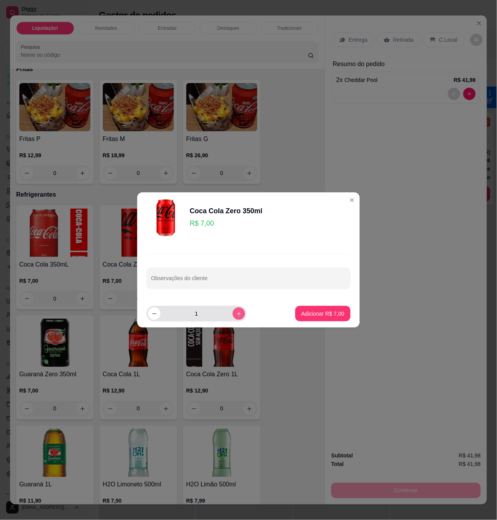
click at [236, 311] on icon "increase-product-quantity" at bounding box center [239, 314] width 6 height 6
type input "2"
click at [302, 312] on p "Adicionar R$ 14,00" at bounding box center [322, 314] width 46 height 8
type input "2"
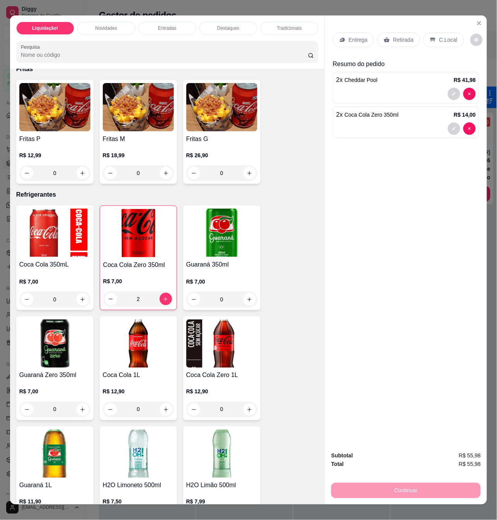
click at [433, 39] on div "C.Local" at bounding box center [443, 39] width 41 height 15
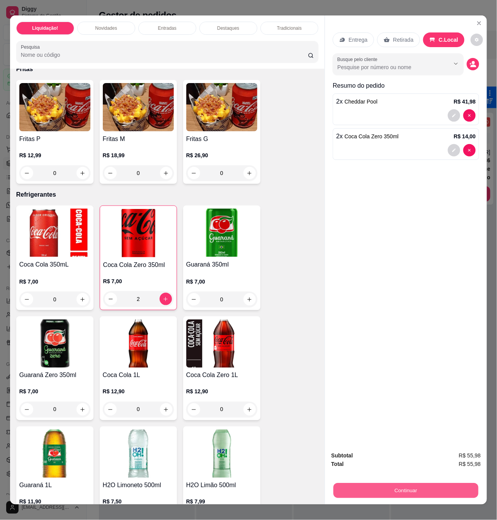
click at [429, 491] on button "Continuar" at bounding box center [406, 490] width 145 height 15
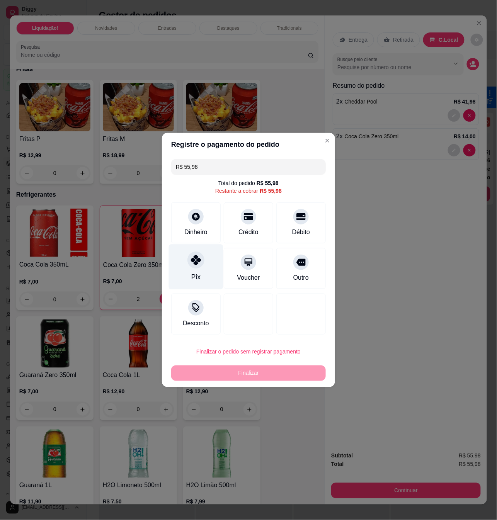
click at [200, 268] on div "Pix" at bounding box center [196, 267] width 55 height 45
type input "R$ 0,00"
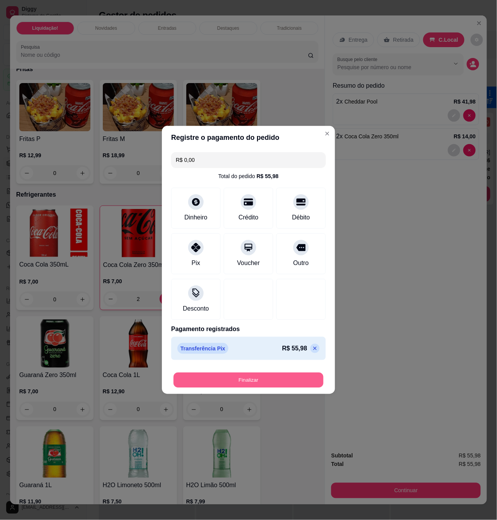
click at [281, 377] on button "Finalizar" at bounding box center [249, 380] width 150 height 15
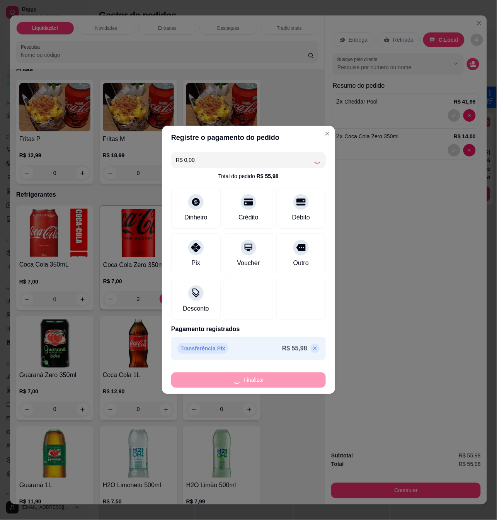
type input "0"
type input "-R$ 55,98"
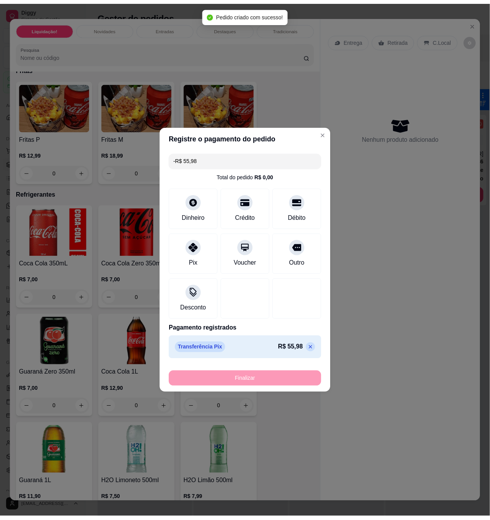
scroll to position [1700, 0]
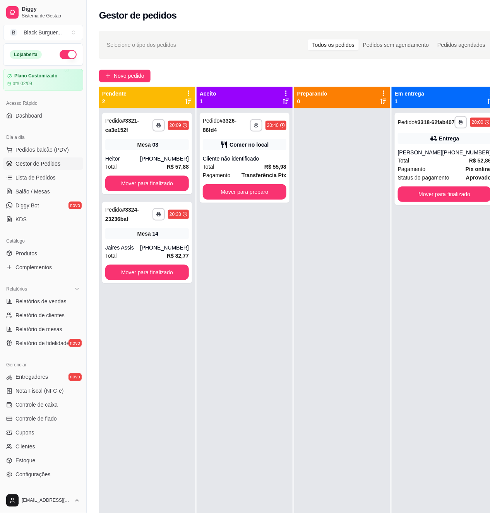
click at [376, 175] on div at bounding box center [342, 364] width 96 height 513
click at [46, 184] on link "Lista de Pedidos" at bounding box center [43, 177] width 80 height 12
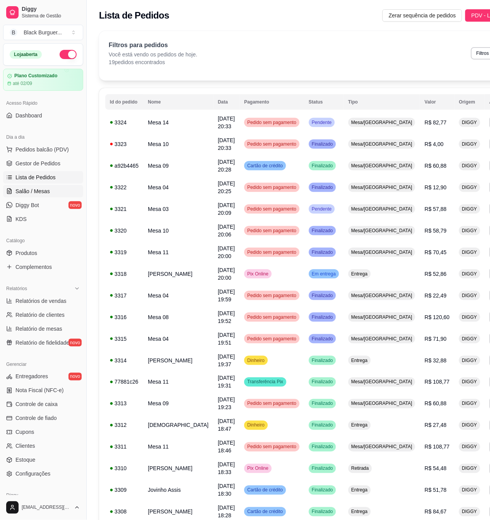
click at [47, 189] on span "Salão / Mesas" at bounding box center [32, 192] width 34 height 8
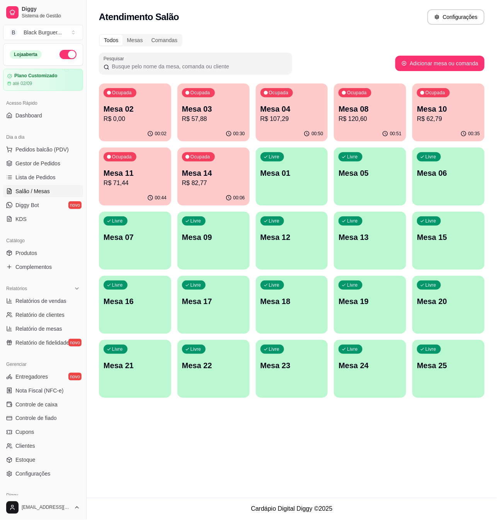
click at [380, 121] on p "R$ 120,60" at bounding box center [370, 118] width 63 height 9
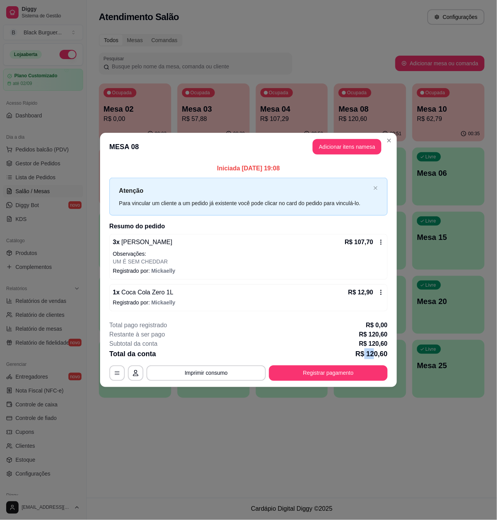
click at [378, 353] on p "R$ 120,60" at bounding box center [372, 354] width 32 height 11
drag, startPoint x: 364, startPoint y: 343, endPoint x: 374, endPoint y: 343, distance: 10.5
click at [374, 343] on p "R$ 120,60" at bounding box center [373, 343] width 29 height 9
click at [375, 342] on p "R$ 120,60" at bounding box center [373, 343] width 29 height 9
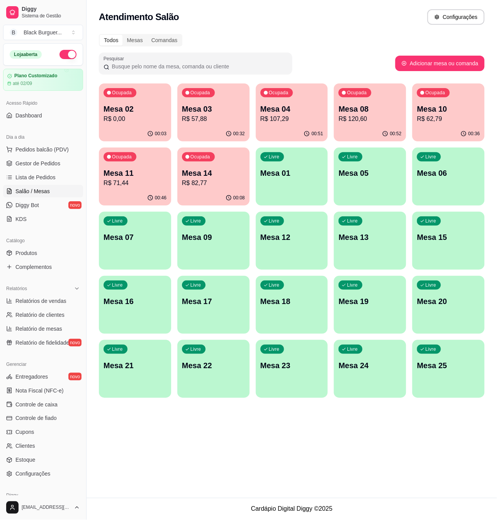
click at [282, 112] on p "Mesa 04" at bounding box center [292, 109] width 63 height 11
click at [294, 116] on p "R$ 107,29" at bounding box center [292, 118] width 63 height 9
click at [223, 112] on p "Mesa 03" at bounding box center [213, 109] width 63 height 11
click at [45, 164] on span "Gestor de Pedidos" at bounding box center [37, 164] width 45 height 8
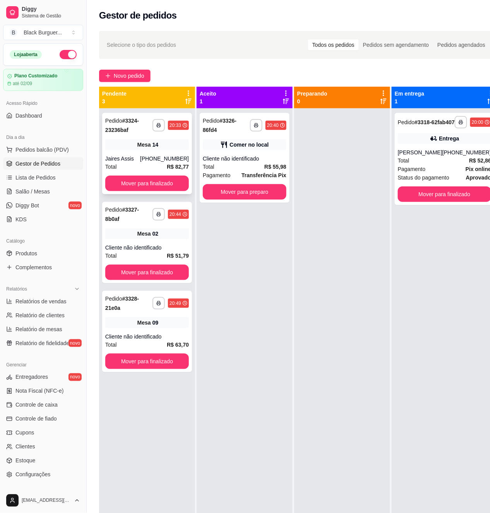
click at [159, 152] on div "**********" at bounding box center [147, 153] width 90 height 81
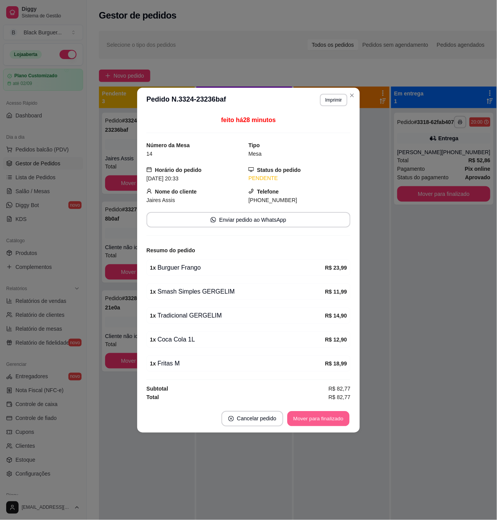
click at [316, 422] on button "Mover para finalizado" at bounding box center [319, 418] width 62 height 15
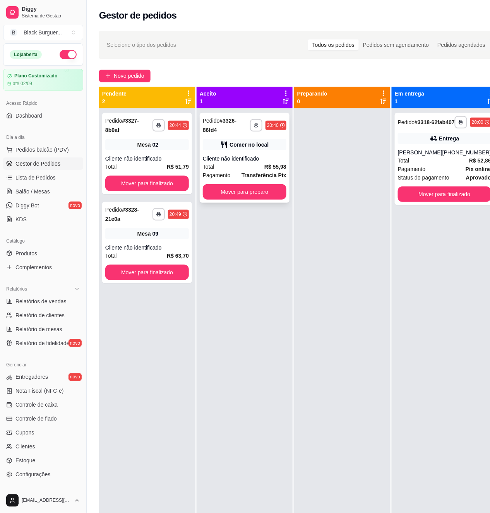
click at [236, 155] on div "**********" at bounding box center [245, 158] width 90 height 90
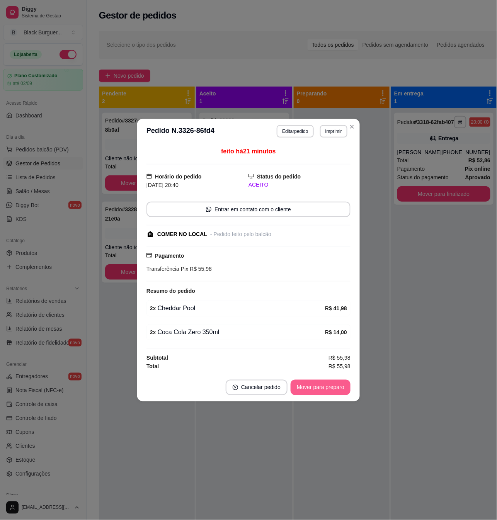
click at [325, 387] on button "Mover para preparo" at bounding box center [321, 387] width 60 height 15
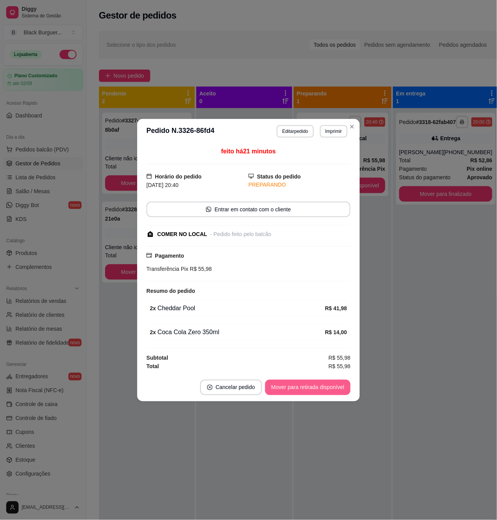
click at [331, 391] on button "Mover para retirada disponível" at bounding box center [307, 387] width 85 height 15
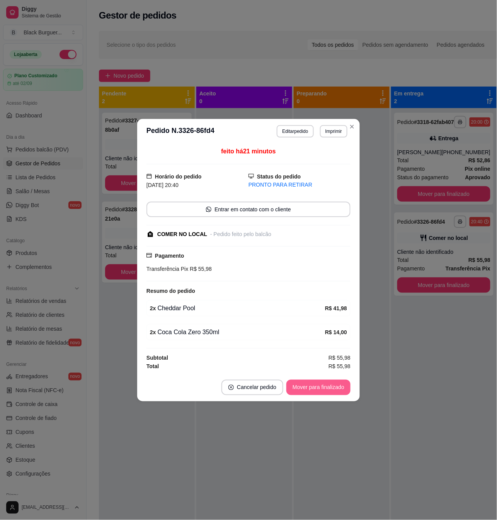
click at [338, 388] on button "Mover para finalizado" at bounding box center [319, 387] width 64 height 15
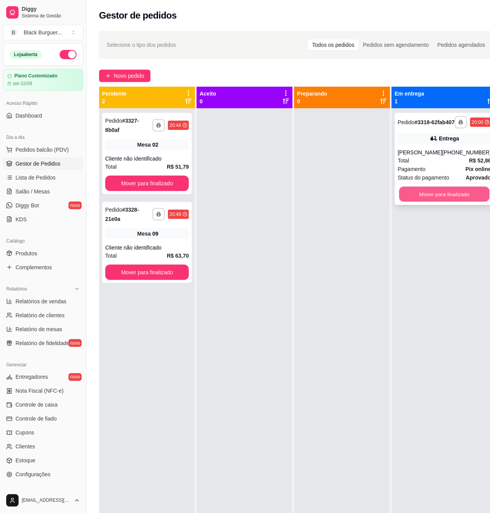
click at [442, 202] on button "Mover para finalizado" at bounding box center [444, 194] width 90 height 15
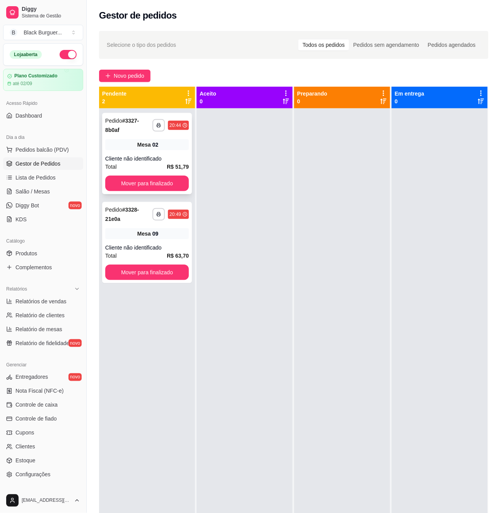
click at [159, 157] on div "Cliente não identificado" at bounding box center [147, 159] width 84 height 8
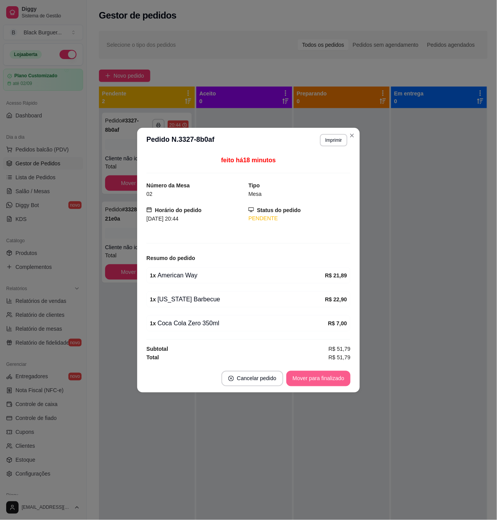
click at [311, 377] on button "Mover para finalizado" at bounding box center [319, 378] width 64 height 15
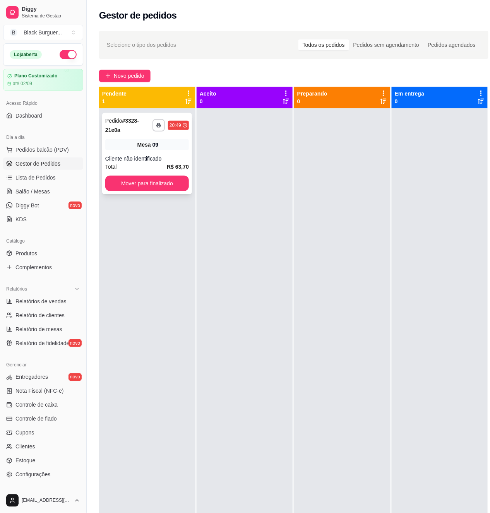
click at [158, 145] on div "Mesa 09" at bounding box center [147, 144] width 84 height 11
drag, startPoint x: 48, startPoint y: 260, endPoint x: 49, endPoint y: 254, distance: 6.0
click at [48, 259] on ul "Produtos Complementos" at bounding box center [43, 260] width 80 height 26
click at [49, 254] on link "Produtos" at bounding box center [43, 253] width 80 height 12
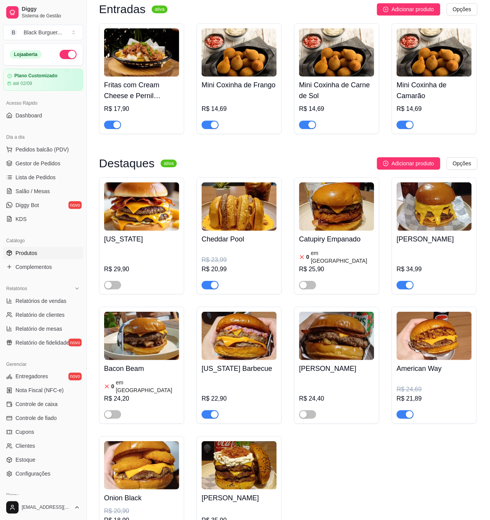
scroll to position [619, 0]
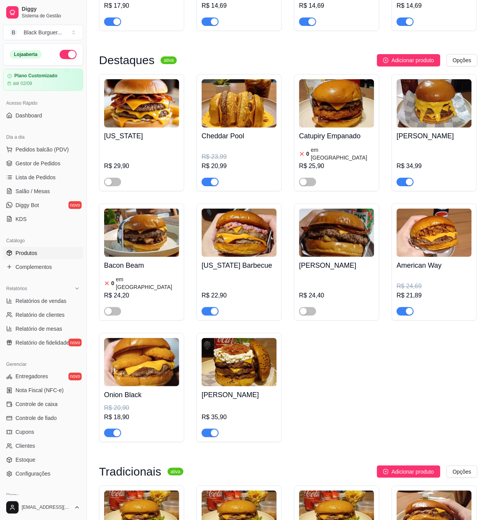
click at [113, 429] on button "button" at bounding box center [112, 433] width 17 height 9
click at [45, 165] on span "Gestor de Pedidos" at bounding box center [37, 164] width 45 height 8
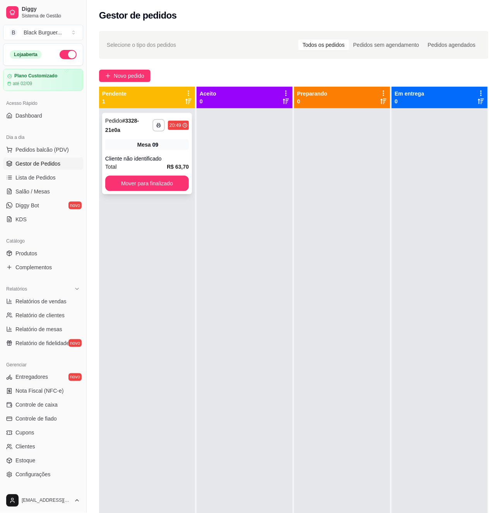
click at [143, 144] on span "Mesa" at bounding box center [144, 145] width 14 height 8
click at [61, 188] on link "Salão / Mesas" at bounding box center [43, 191] width 80 height 12
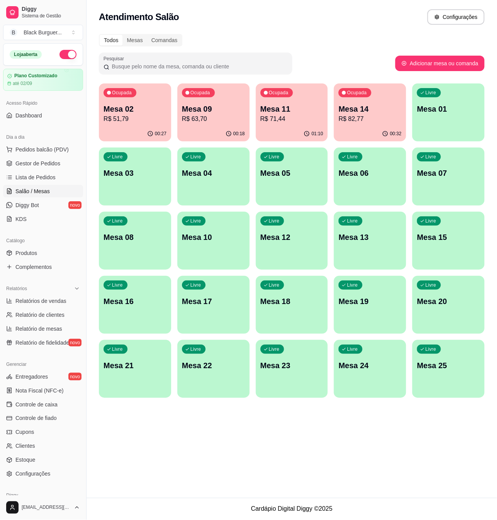
click at [130, 120] on p "R$ 51,79" at bounding box center [135, 118] width 63 height 9
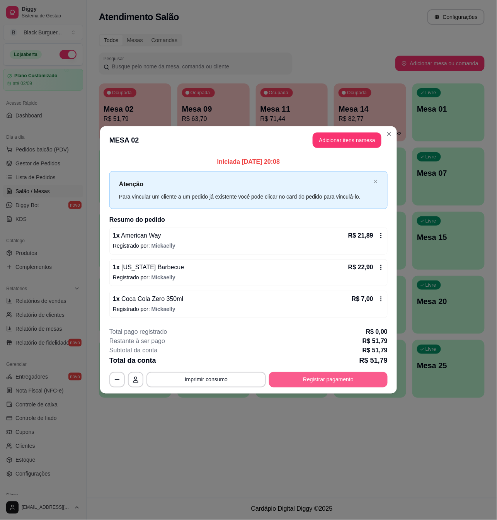
click at [342, 385] on button "Registrar pagamento" at bounding box center [328, 379] width 119 height 15
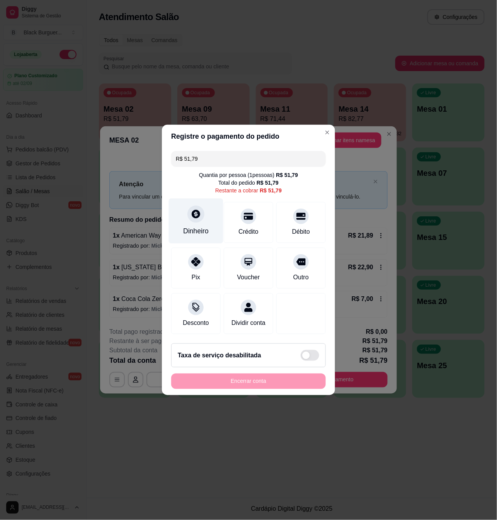
click at [191, 228] on div "Dinheiro" at bounding box center [196, 231] width 26 height 10
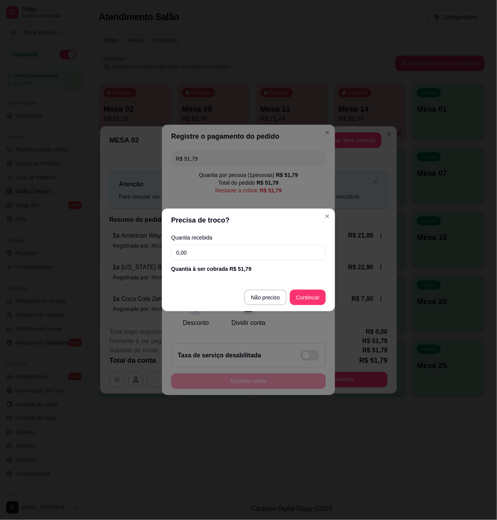
click at [217, 248] on input "0,00" at bounding box center [248, 252] width 155 height 15
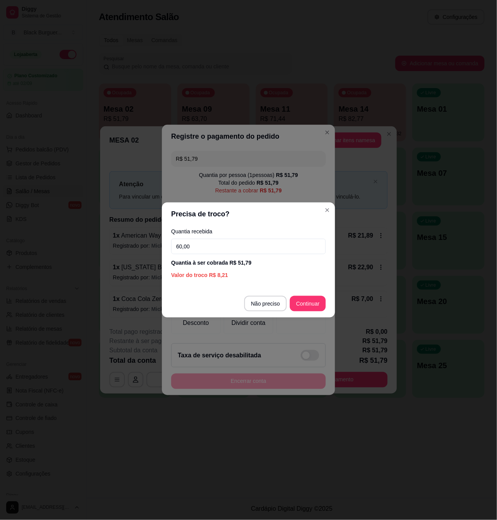
type input "60,00"
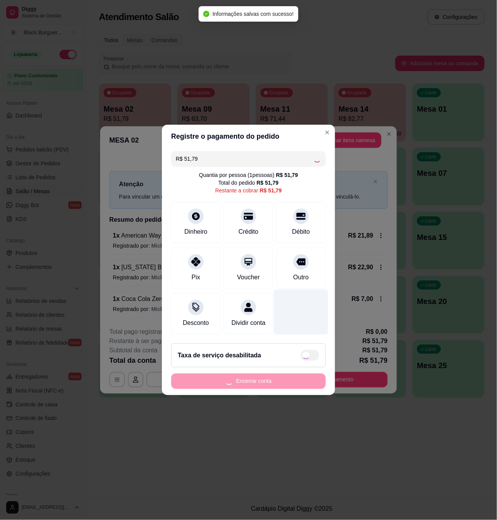
type input "R$ 0,00"
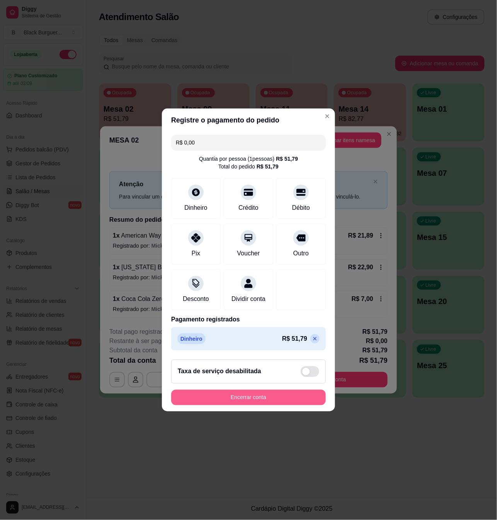
click at [193, 401] on button "Encerrar conta" at bounding box center [248, 397] width 155 height 15
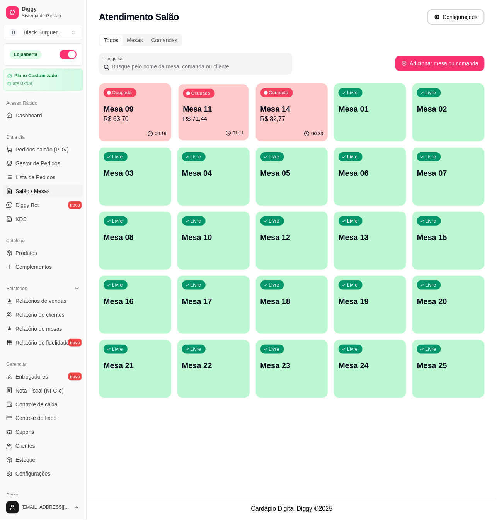
click at [195, 111] on p "Mesa 11" at bounding box center [213, 109] width 61 height 10
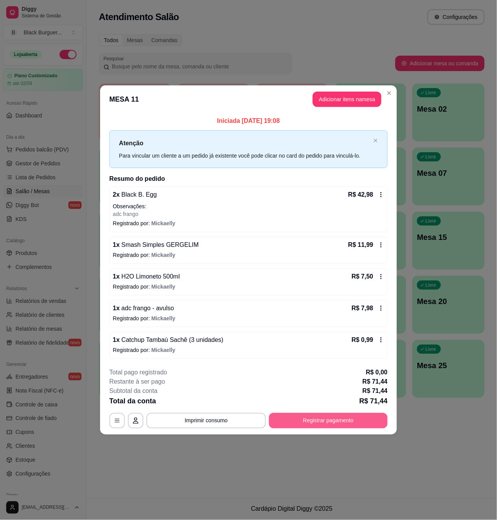
click at [314, 419] on button "Registrar pagamento" at bounding box center [328, 420] width 119 height 15
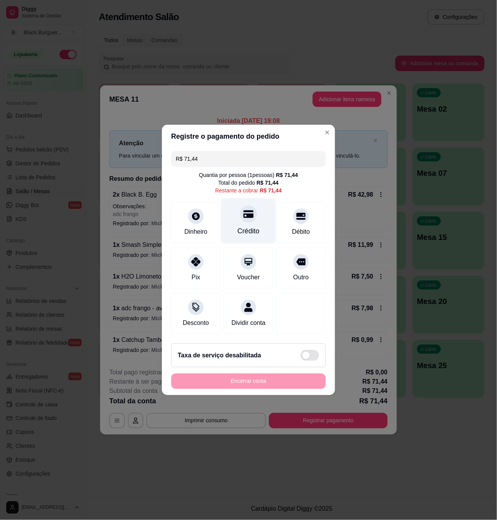
click at [244, 209] on icon at bounding box center [249, 214] width 10 height 10
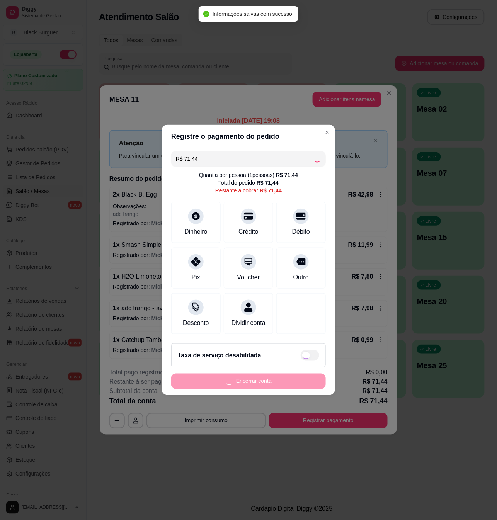
type input "R$ 0,00"
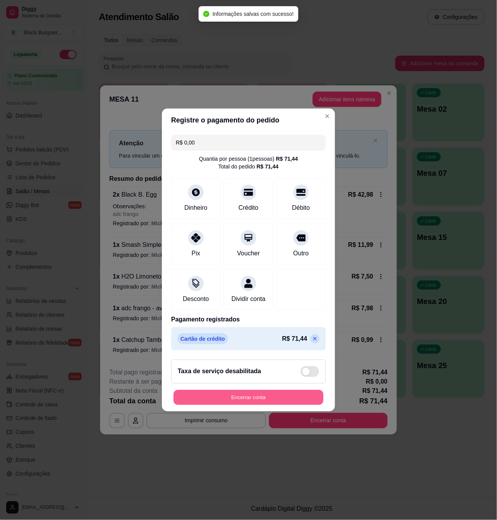
click at [258, 401] on button "Encerrar conta" at bounding box center [249, 398] width 150 height 15
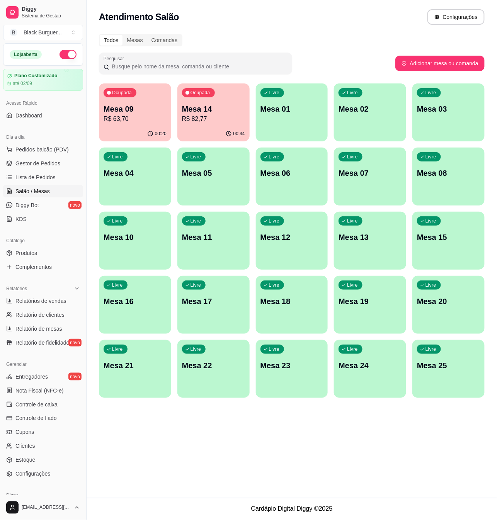
click at [201, 111] on p "Mesa 14" at bounding box center [213, 109] width 63 height 11
click at [207, 110] on p "Mesa 14" at bounding box center [213, 109] width 63 height 11
click at [233, 116] on p "R$ 82,77" at bounding box center [213, 118] width 63 height 9
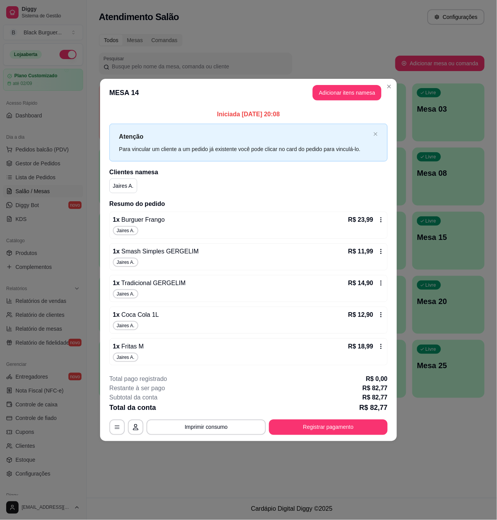
click at [322, 438] on footer "**********" at bounding box center [248, 405] width 297 height 73
click at [325, 431] on button "Registrar pagamento" at bounding box center [328, 427] width 119 height 15
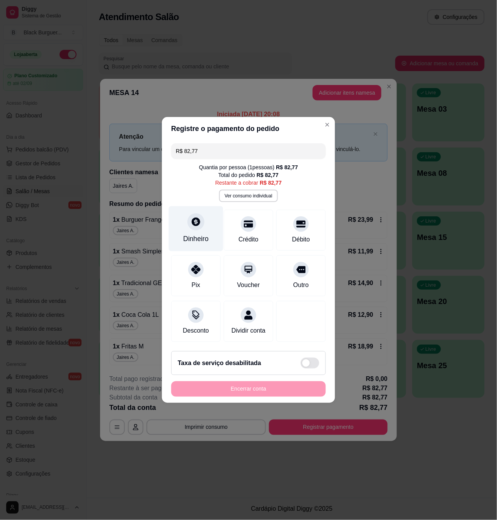
click at [197, 225] on div at bounding box center [196, 221] width 17 height 17
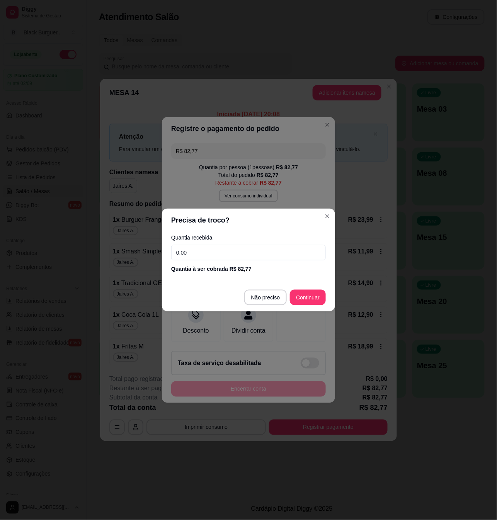
click at [221, 251] on input "0,00" at bounding box center [248, 252] width 155 height 15
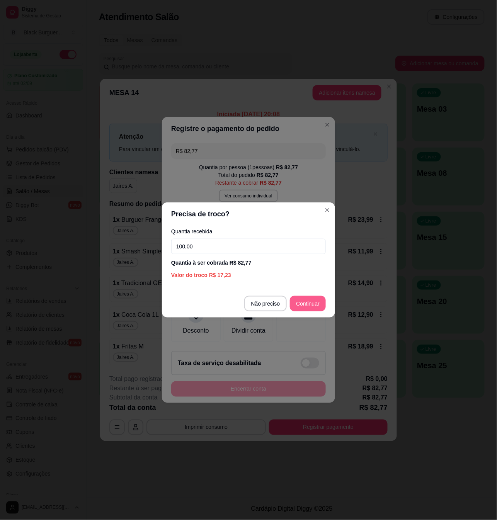
type input "100,00"
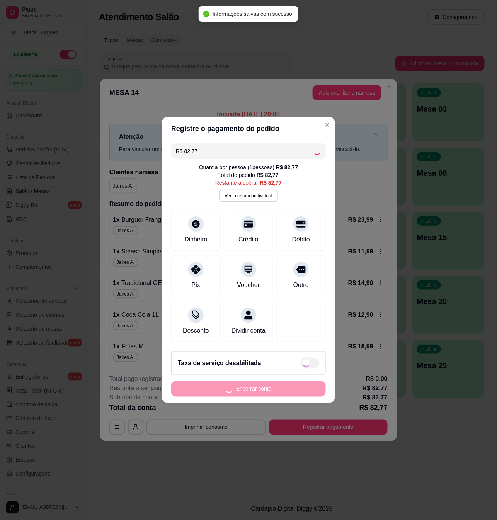
type input "R$ 0,00"
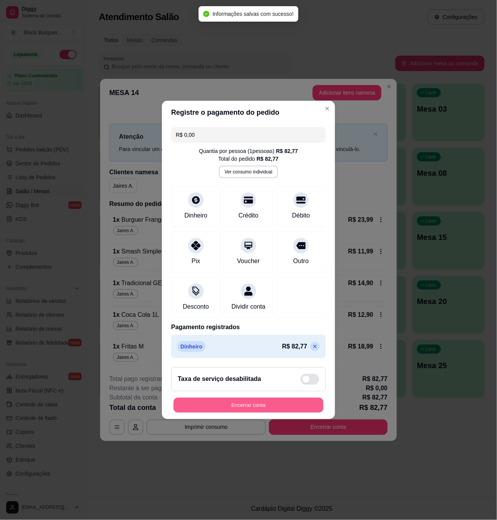
click at [300, 407] on button "Encerrar conta" at bounding box center [249, 405] width 150 height 15
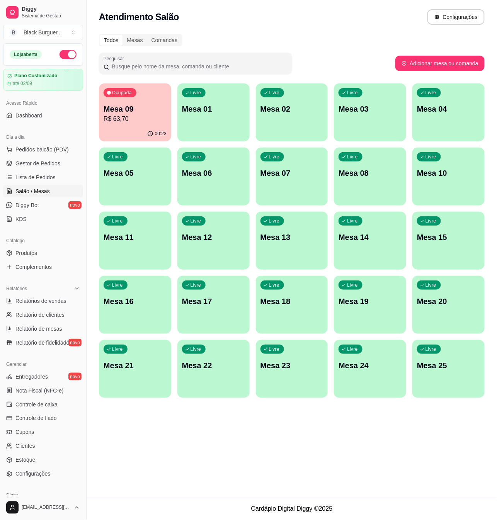
click at [126, 104] on p "Mesa 09" at bounding box center [135, 109] width 63 height 11
click at [47, 165] on span "Gestor de Pedidos" at bounding box center [37, 164] width 45 height 8
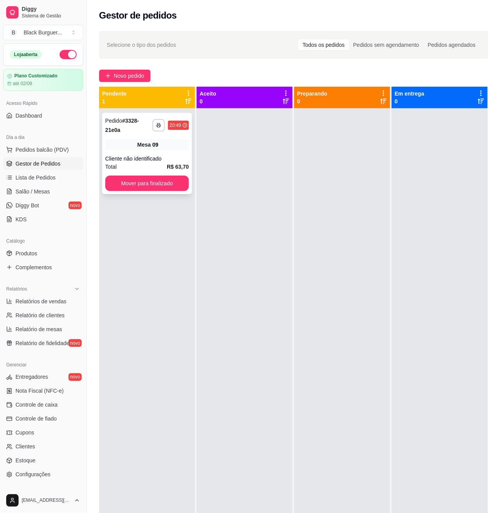
click at [183, 148] on div "Mesa 09" at bounding box center [147, 144] width 84 height 11
click at [43, 193] on span "Salão / Mesas" at bounding box center [32, 192] width 34 height 8
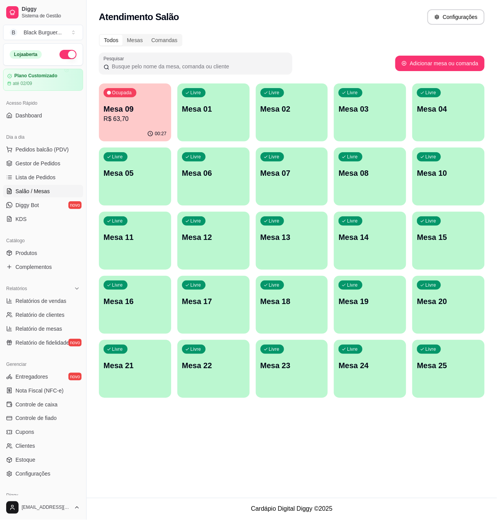
click at [147, 114] on div "Mesa 09 R$ 63,70" at bounding box center [135, 114] width 63 height 20
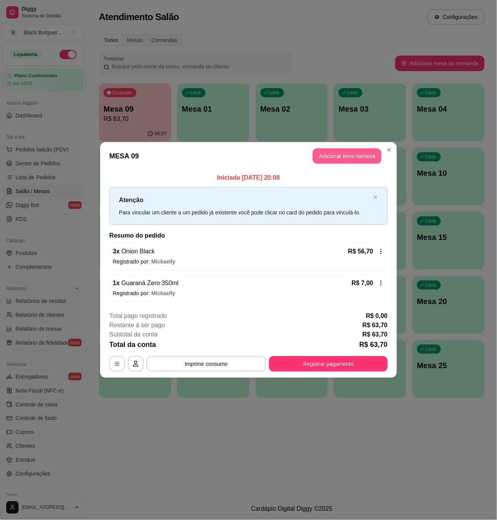
click at [342, 154] on button "Adicionar itens na mesa" at bounding box center [347, 155] width 69 height 15
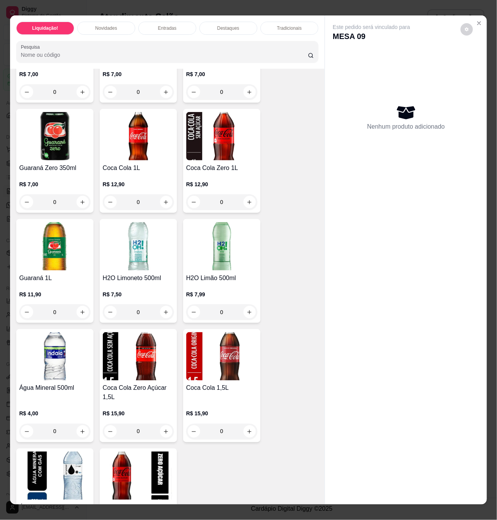
scroll to position [1959, 0]
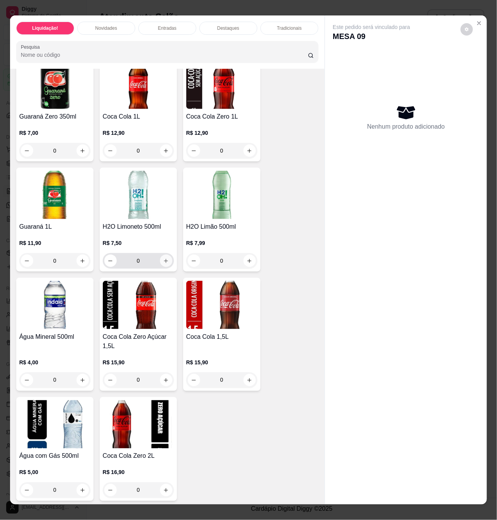
click at [163, 255] on button "increase-product-quantity" at bounding box center [166, 261] width 12 height 12
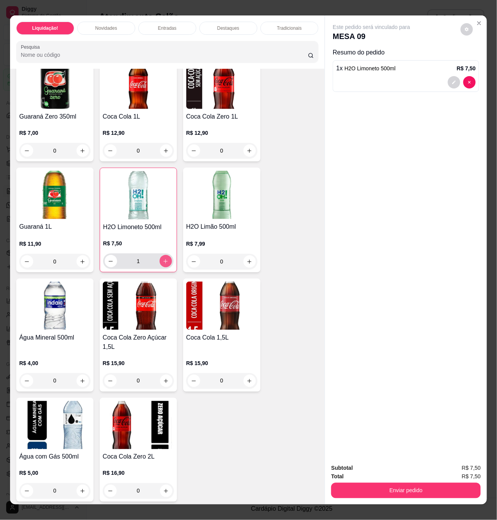
type input "1"
click at [377, 483] on button "Enviar pedido" at bounding box center [406, 490] width 150 height 15
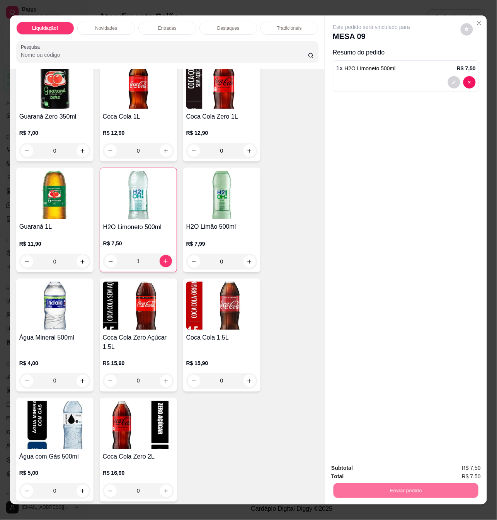
click at [370, 463] on button "Não registrar e enviar pedido" at bounding box center [380, 468] width 80 height 15
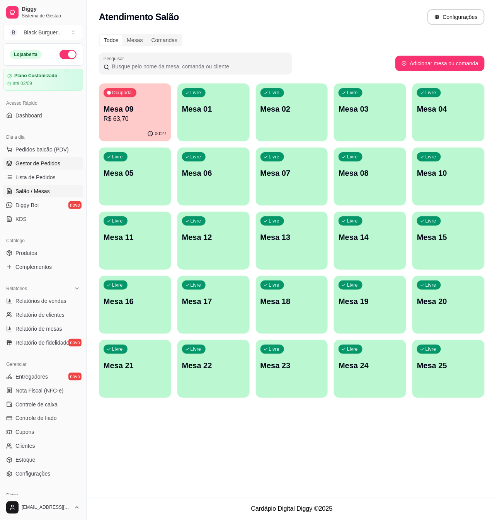
click at [61, 164] on link "Gestor de Pedidos" at bounding box center [43, 163] width 80 height 12
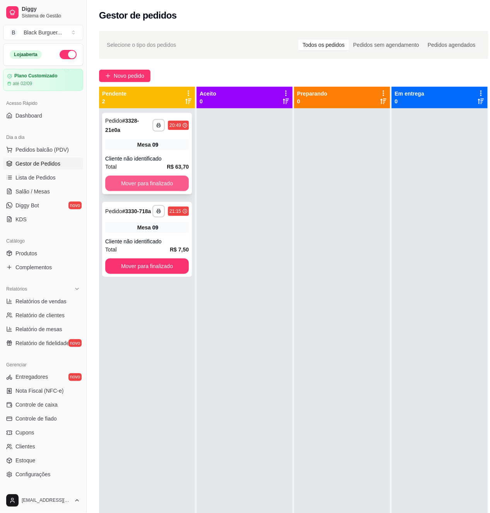
click at [156, 184] on button "Mover para finalizado" at bounding box center [147, 183] width 84 height 15
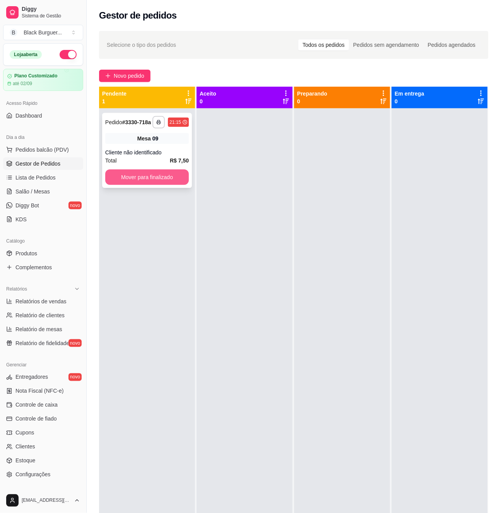
click at [161, 176] on button "Mover para finalizado" at bounding box center [147, 176] width 84 height 15
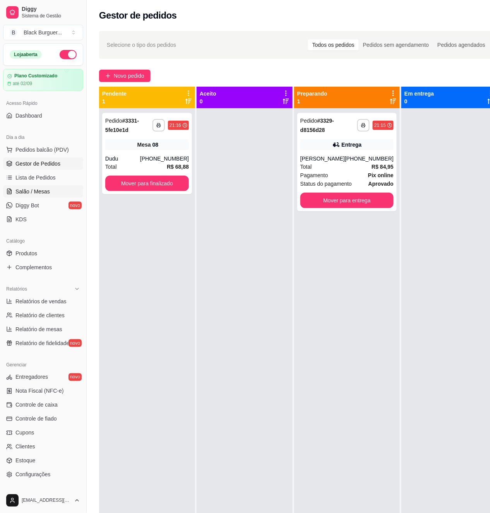
click at [45, 192] on span "Salão / Mesas" at bounding box center [32, 192] width 34 height 8
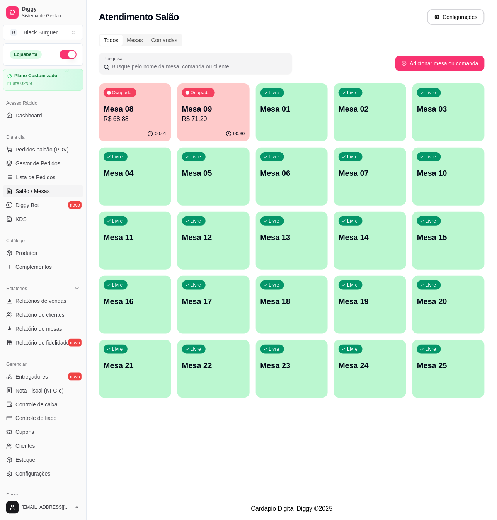
click at [213, 118] on p "R$ 71,20" at bounding box center [213, 118] width 63 height 9
click at [118, 123] on p "R$ 68,88" at bounding box center [135, 118] width 63 height 9
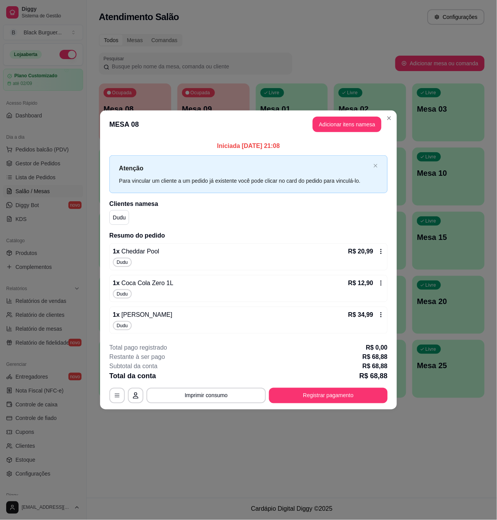
click at [177, 314] on div "1 x Triplo Cheddar R$ 34,99" at bounding box center [248, 314] width 271 height 9
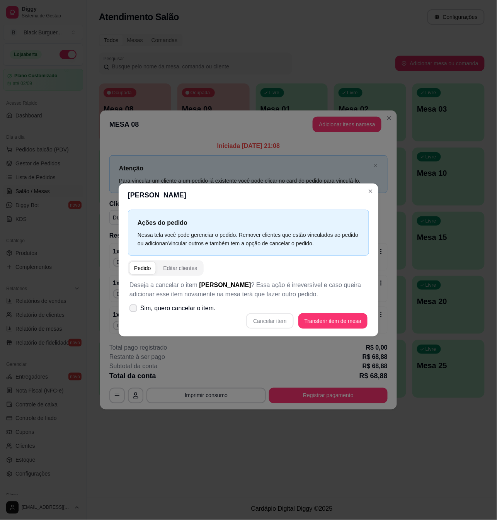
click at [199, 310] on span "Sim, quero cancelar o item." at bounding box center [177, 308] width 75 height 9
click at [134, 310] on input "Sim, quero cancelar o item." at bounding box center [131, 312] width 5 height 5
checkbox input "true"
click at [271, 319] on button "Cancelar item" at bounding box center [270, 321] width 46 height 15
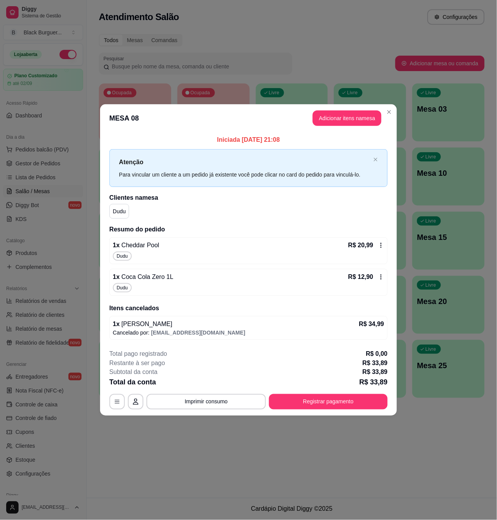
click at [340, 118] on button "Adicionar itens na mesa" at bounding box center [347, 118] width 69 height 15
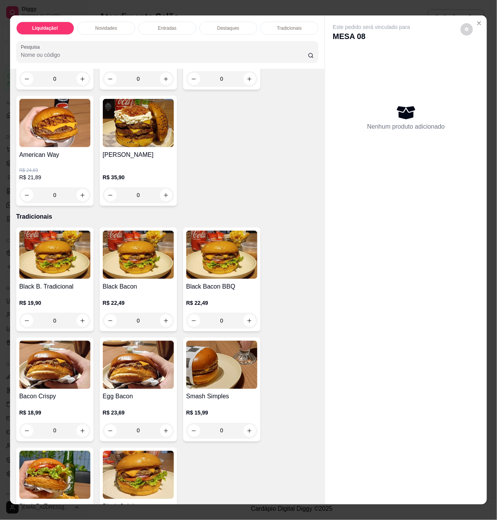
scroll to position [619, 0]
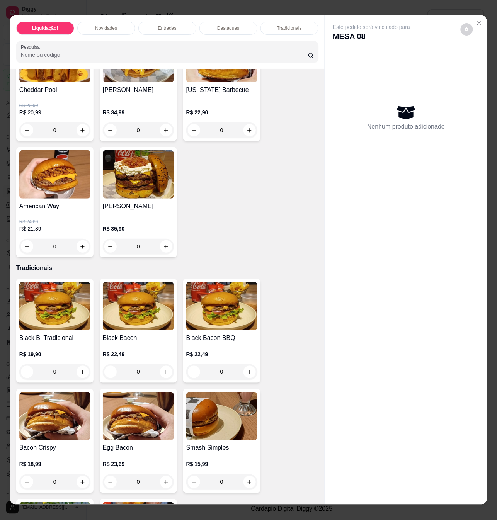
click at [148, 343] on div "R$ 22,49 0" at bounding box center [138, 361] width 71 height 37
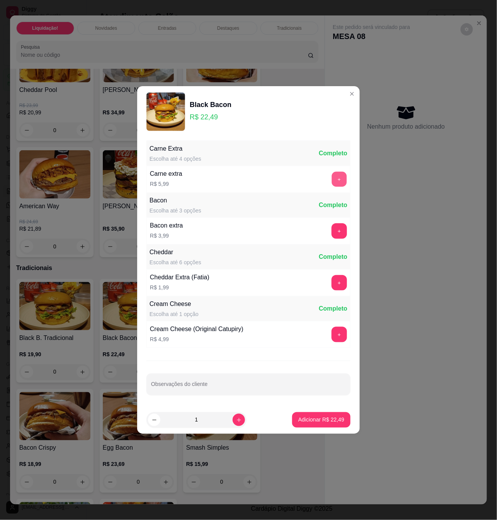
click at [336, 180] on button "+" at bounding box center [339, 179] width 15 height 15
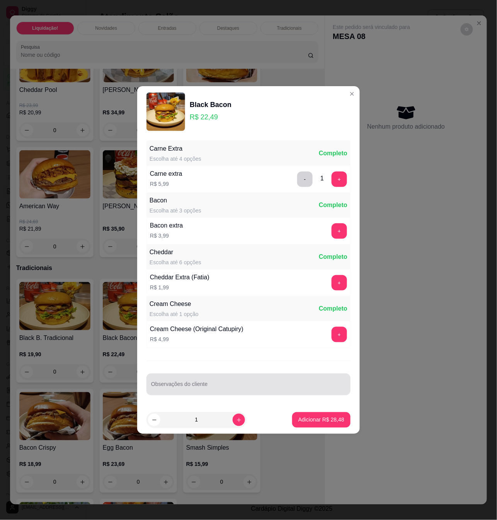
click at [230, 377] on div "Observações do cliente" at bounding box center [249, 385] width 204 height 22
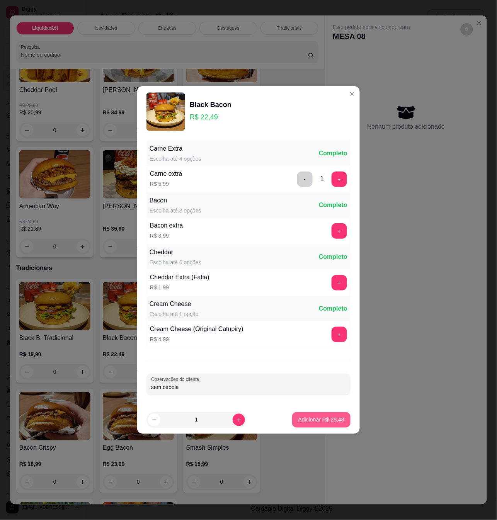
type input "sem cebola"
click at [329, 421] on p "Adicionar R$ 28,48" at bounding box center [322, 420] width 46 height 8
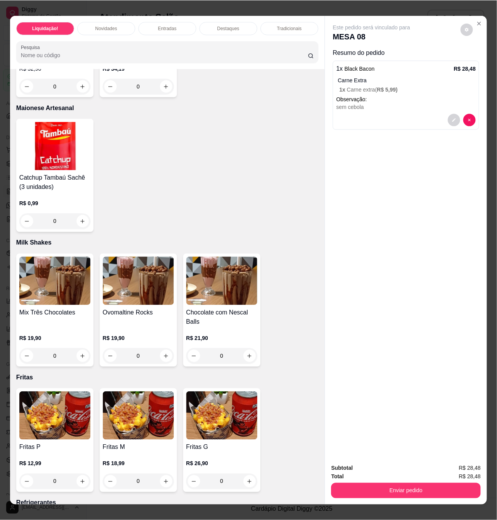
scroll to position [1443, 0]
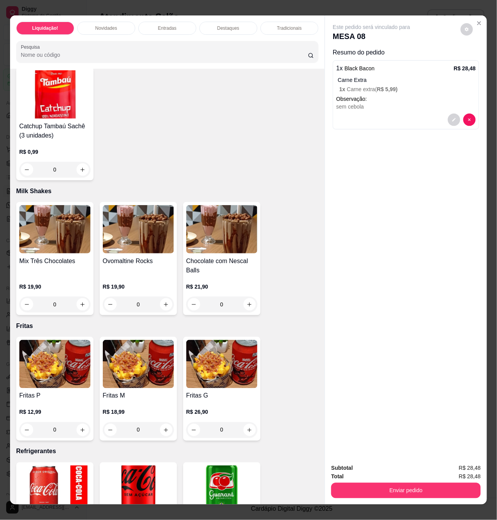
click at [44, 368] on img at bounding box center [54, 364] width 71 height 48
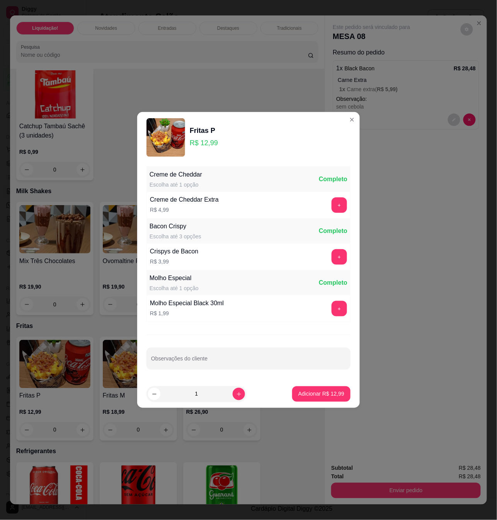
click at [334, 207] on button "+" at bounding box center [339, 205] width 15 height 15
click at [332, 260] on button "+" at bounding box center [339, 257] width 15 height 15
click at [328, 406] on footer "1 Adicionar R$ 21,97" at bounding box center [248, 394] width 223 height 28
click at [331, 400] on button "Adicionar R$ 21,97" at bounding box center [321, 394] width 58 height 15
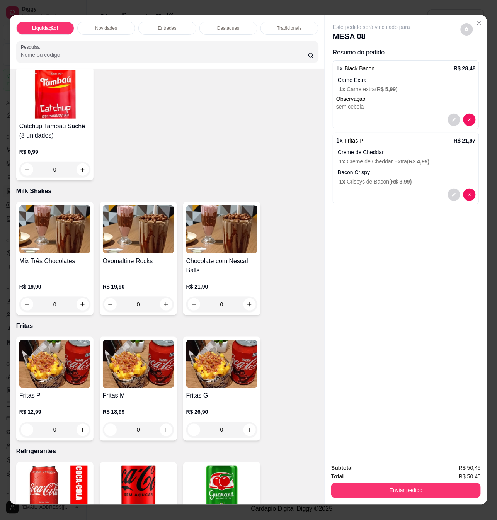
click at [370, 483] on button "Enviar pedido" at bounding box center [406, 490] width 150 height 15
click at [374, 489] on button "Enviar pedido" at bounding box center [406, 490] width 150 height 15
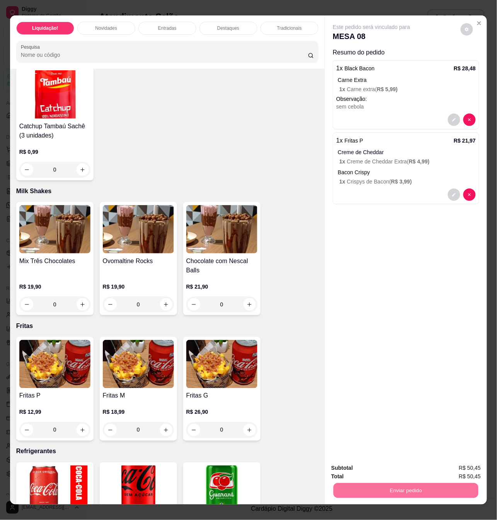
click at [472, 466] on button "Sim, quero registrar" at bounding box center [454, 468] width 58 height 15
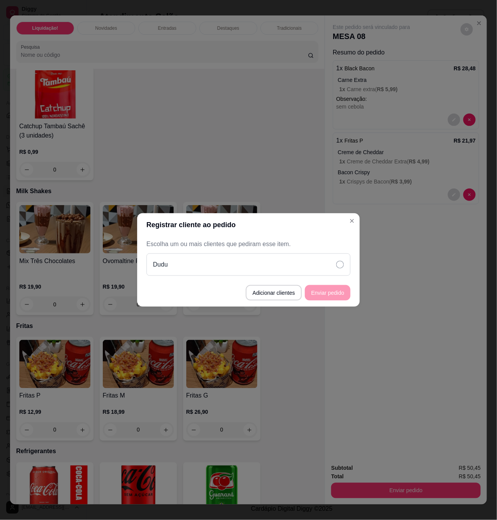
click at [241, 261] on div "Dudu" at bounding box center [249, 265] width 204 height 22
click at [324, 300] on button "Enviar pedido" at bounding box center [328, 292] width 46 height 15
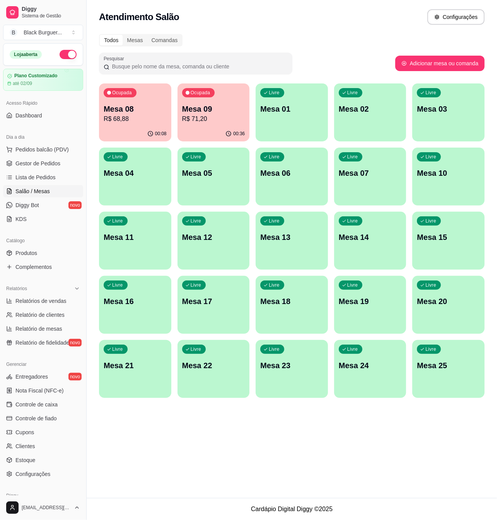
click at [227, 118] on p "R$ 71,20" at bounding box center [213, 118] width 63 height 9
click at [150, 113] on p "Mesa 08" at bounding box center [134, 109] width 61 height 10
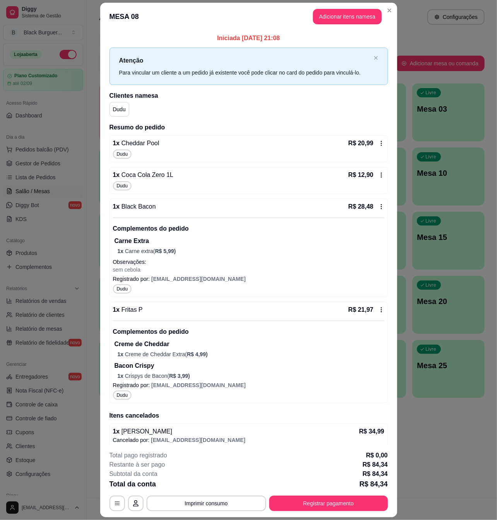
scroll to position [7, 0]
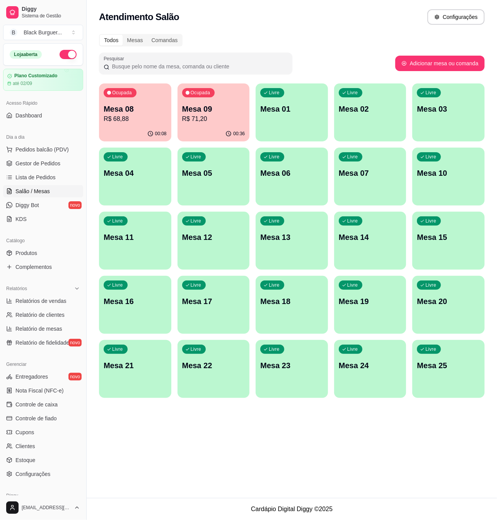
click at [223, 112] on p "Mesa 09" at bounding box center [213, 109] width 63 height 11
click at [213, 112] on p "Mesa 09" at bounding box center [213, 109] width 61 height 10
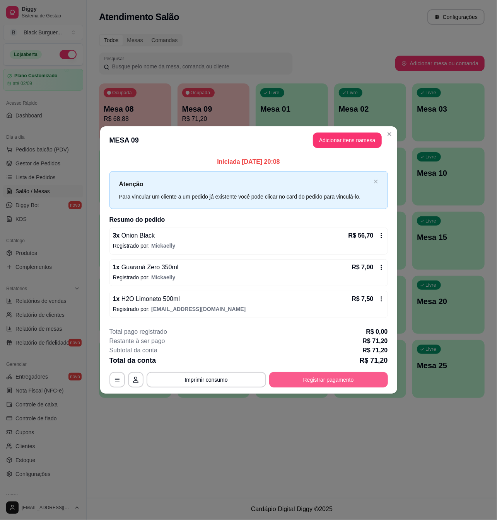
click at [338, 376] on button "Registrar pagamento" at bounding box center [328, 379] width 119 height 15
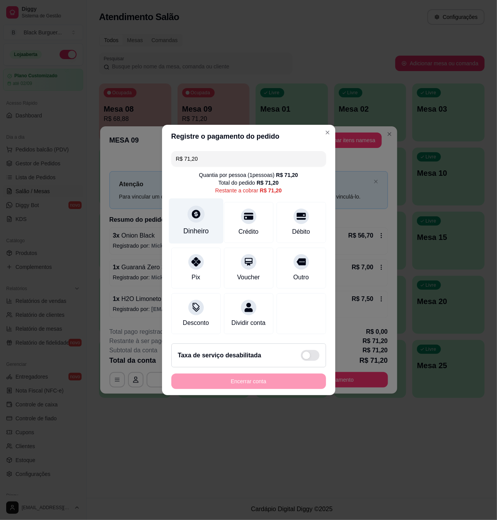
click at [200, 217] on div "Dinheiro" at bounding box center [196, 221] width 55 height 45
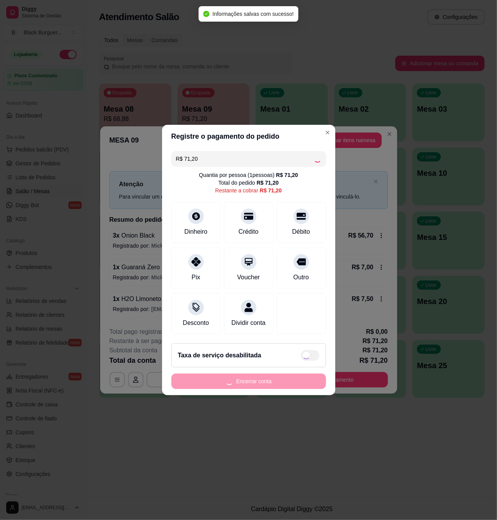
type input "R$ 0,00"
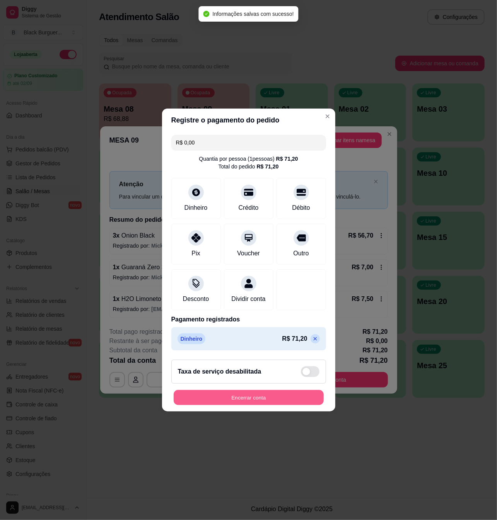
click at [283, 401] on button "Encerrar conta" at bounding box center [249, 398] width 150 height 15
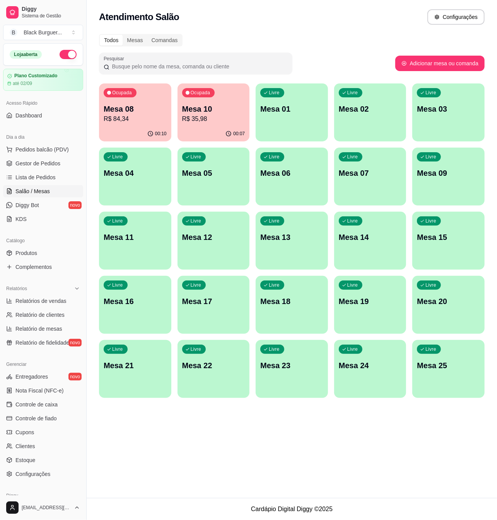
click at [197, 111] on p "Mesa 10" at bounding box center [213, 109] width 63 height 11
click at [26, 162] on span "Gestor de Pedidos" at bounding box center [37, 164] width 45 height 8
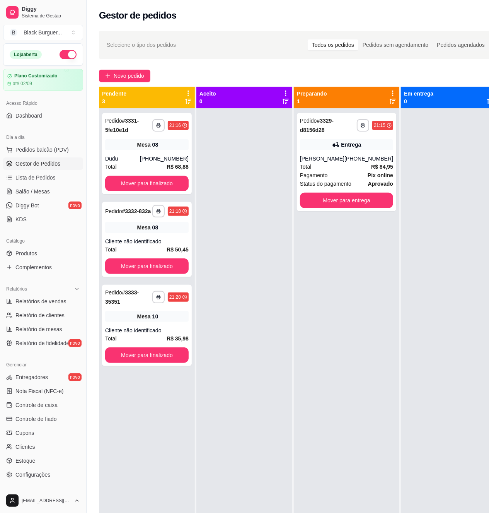
click at [140, 150] on div "**********" at bounding box center [147, 153] width 90 height 81
click at [322, 156] on div "[PERSON_NAME]" at bounding box center [322, 159] width 44 height 8
click at [156, 234] on div "**********" at bounding box center [147, 239] width 90 height 75
click at [148, 154] on div "**********" at bounding box center [147, 153] width 90 height 81
click at [141, 141] on span "Mesa" at bounding box center [144, 145] width 14 height 8
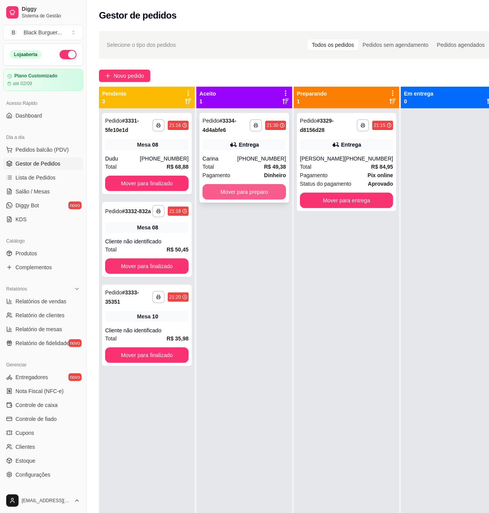
click at [220, 197] on button "Mover para preparo" at bounding box center [245, 191] width 84 height 15
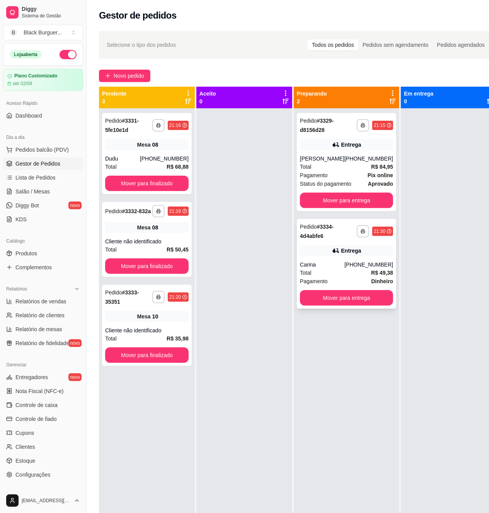
click at [338, 261] on div "Carina" at bounding box center [322, 265] width 44 height 8
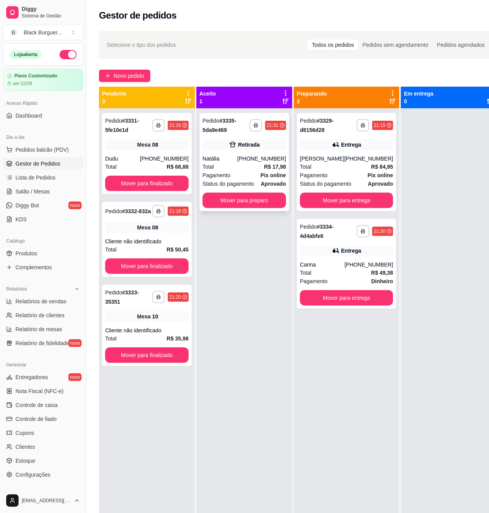
click at [258, 158] on div "[PHONE_NUMBER]" at bounding box center [261, 159] width 49 height 8
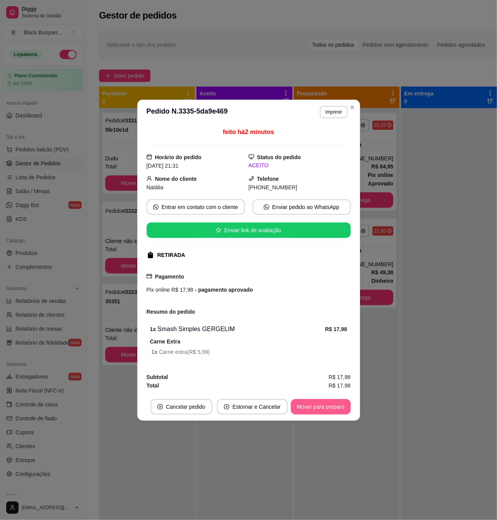
click at [333, 406] on button "Mover para preparo" at bounding box center [321, 406] width 60 height 15
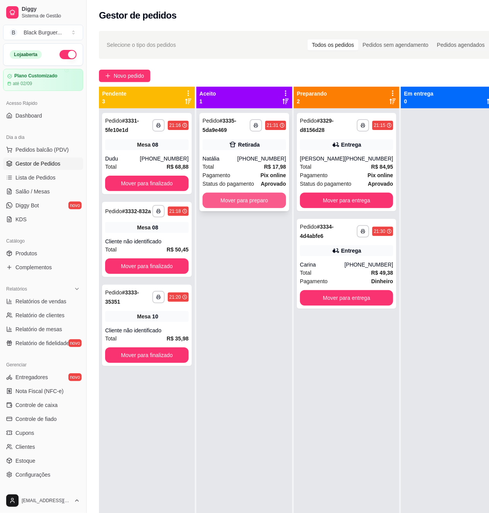
click at [255, 203] on button "Mover para preparo" at bounding box center [245, 200] width 84 height 15
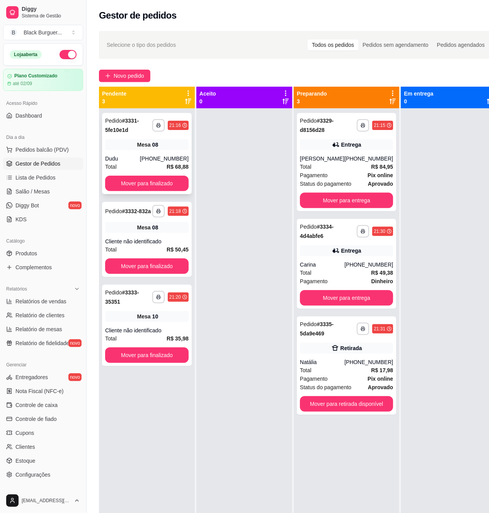
click at [149, 163] on div "Total R$ 68,88" at bounding box center [147, 166] width 84 height 9
click at [161, 140] on div "Mesa 08" at bounding box center [147, 144] width 84 height 11
click at [152, 228] on div "08" at bounding box center [155, 227] width 6 height 8
click at [110, 314] on div "Mesa 10" at bounding box center [147, 316] width 84 height 11
click at [142, 222] on div "Mesa 08" at bounding box center [147, 227] width 84 height 11
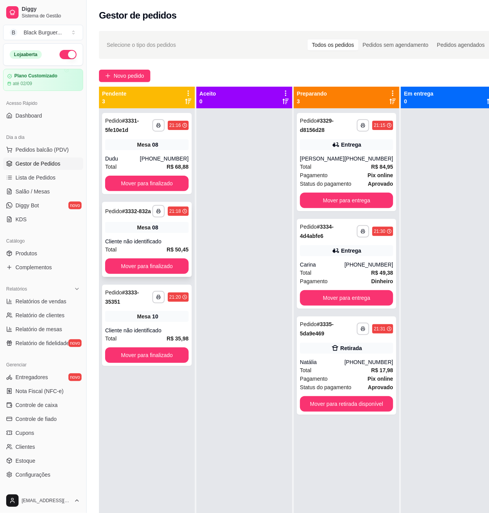
click at [126, 245] on div "Cliente não identificado" at bounding box center [147, 241] width 84 height 8
click at [172, 182] on button "Mover para finalizado" at bounding box center [146, 183] width 81 height 15
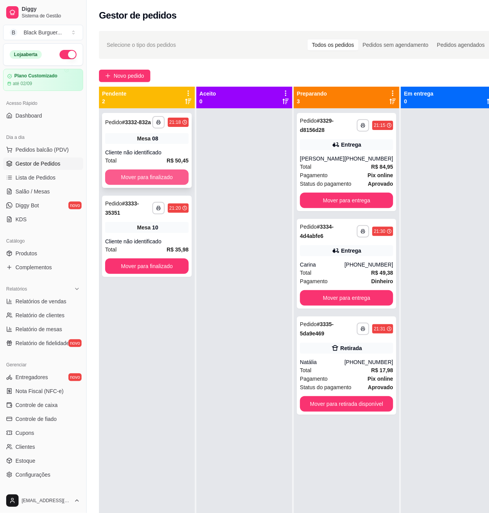
click at [170, 181] on button "Mover para finalizado" at bounding box center [147, 176] width 84 height 15
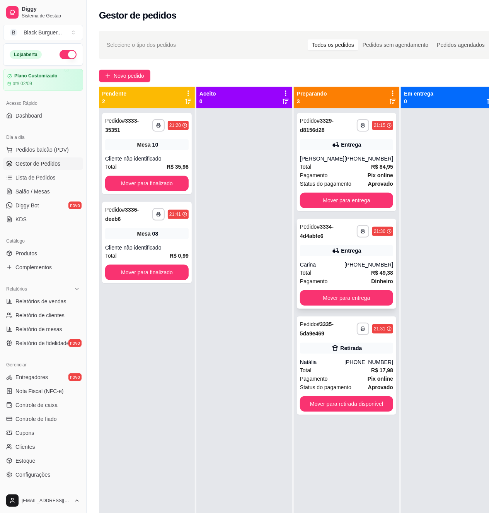
click at [318, 256] on div "Entrega" at bounding box center [346, 250] width 93 height 11
click at [325, 160] on div "[PERSON_NAME]" at bounding box center [322, 159] width 44 height 8
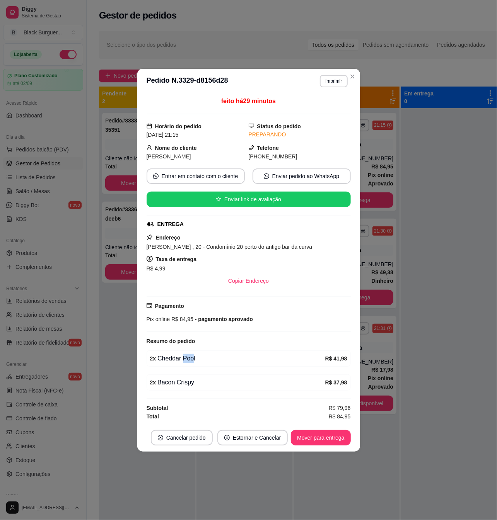
drag, startPoint x: 183, startPoint y: 356, endPoint x: 193, endPoint y: 356, distance: 10.1
click at [193, 356] on div "2 x Cheddar Pool" at bounding box center [237, 358] width 175 height 9
click at [194, 356] on div "2 x Cheddar Pool" at bounding box center [237, 358] width 175 height 9
drag, startPoint x: 212, startPoint y: 317, endPoint x: 237, endPoint y: 316, distance: 24.4
click at [235, 317] on span "- pagamento aprovado" at bounding box center [223, 319] width 60 height 6
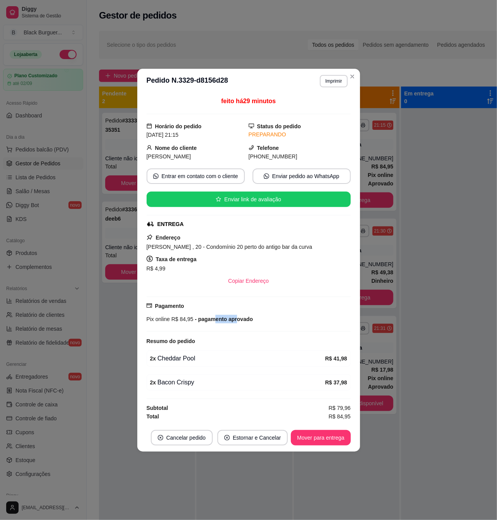
click at [237, 316] on span "- pagamento aprovado" at bounding box center [223, 319] width 60 height 6
click at [251, 339] on div "Resumo do pedido" at bounding box center [249, 341] width 204 height 9
click at [344, 445] on button "Mover para entrega" at bounding box center [321, 437] width 60 height 15
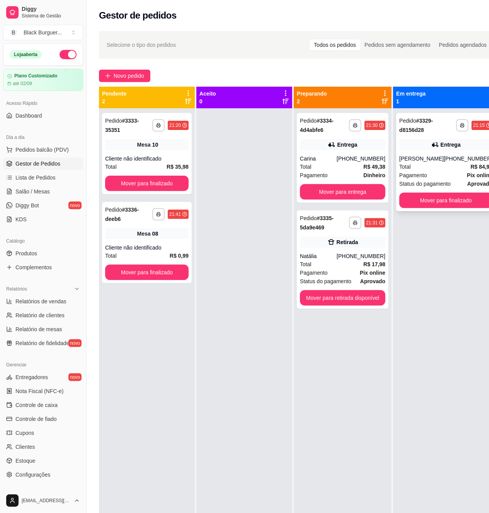
click at [425, 152] on div "**********" at bounding box center [445, 162] width 99 height 98
click at [156, 150] on div "**********" at bounding box center [147, 153] width 90 height 81
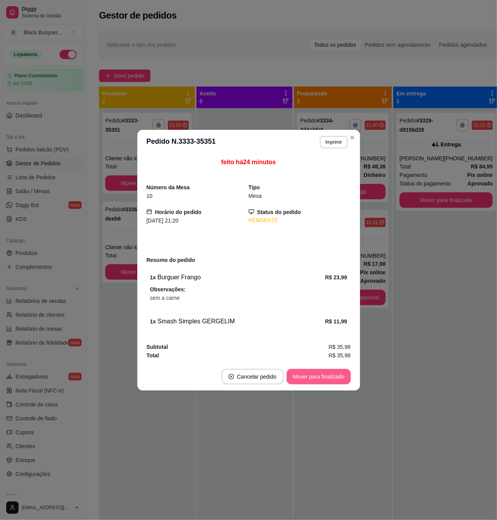
click at [321, 384] on button "Mover para finalizado" at bounding box center [319, 376] width 64 height 15
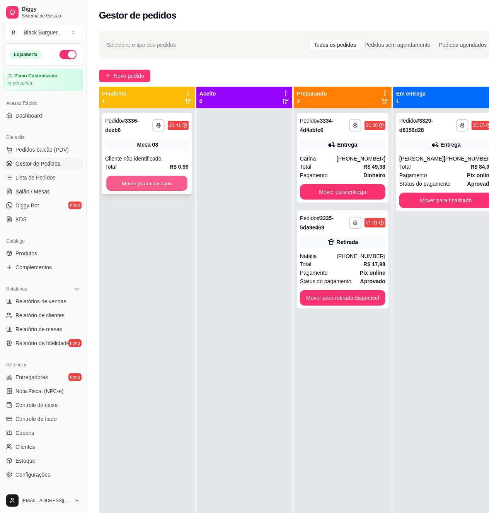
click at [159, 180] on button "Mover para finalizado" at bounding box center [146, 183] width 81 height 15
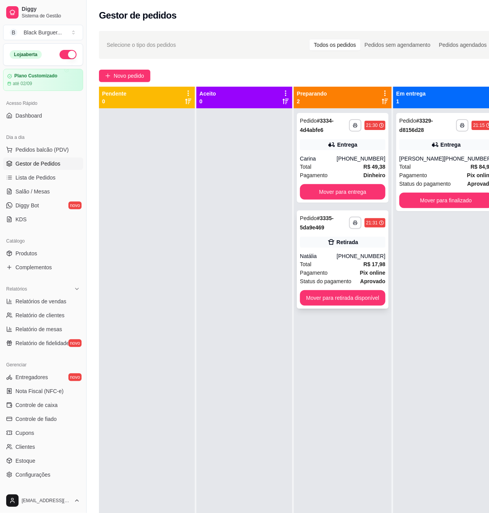
click at [333, 251] on div "**********" at bounding box center [343, 259] width 92 height 98
click at [123, 79] on span "Novo pedido" at bounding box center [129, 76] width 31 height 9
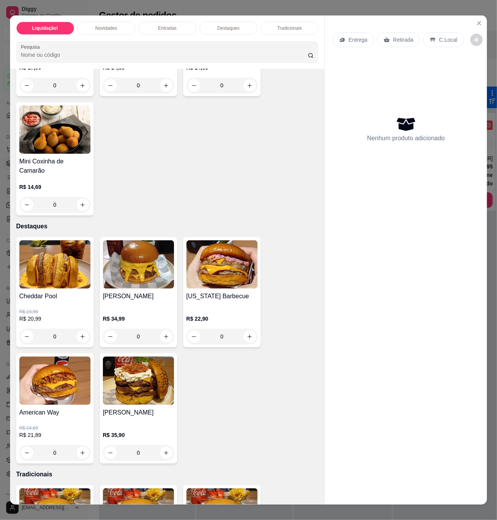
scroll to position [464, 0]
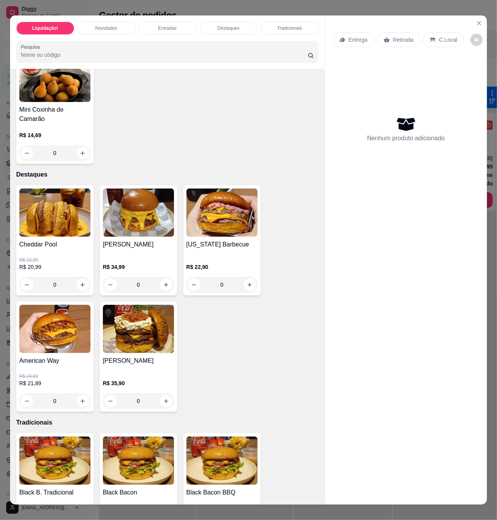
click at [209, 240] on h4 "[US_STATE] Barbecue" at bounding box center [221, 244] width 71 height 9
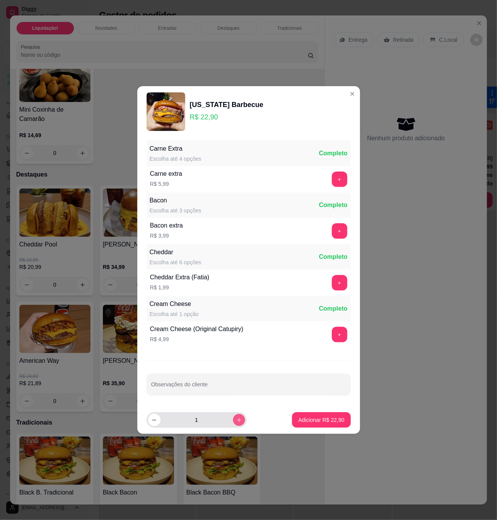
click at [236, 421] on icon "increase-product-quantity" at bounding box center [239, 421] width 6 height 6
type input "3"
click at [298, 419] on p "Adicionar R$ 68,70" at bounding box center [321, 420] width 46 height 8
type input "3"
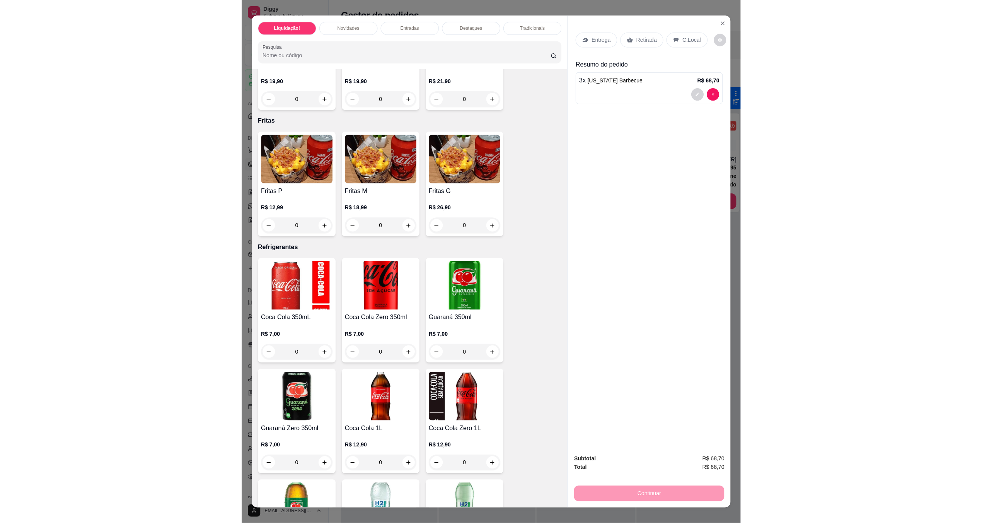
scroll to position [1701, 0]
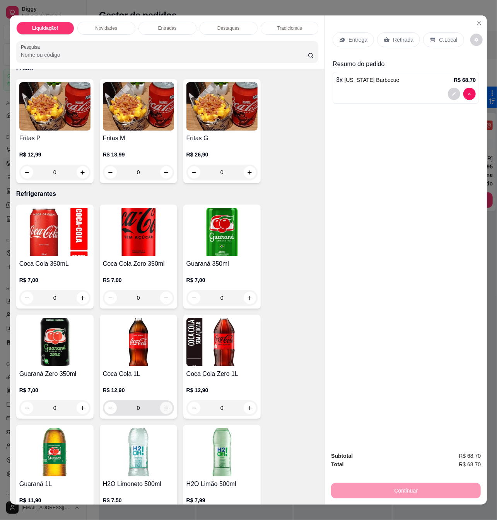
click at [164, 406] on icon "increase-product-quantity" at bounding box center [166, 409] width 6 height 6
type input "1"
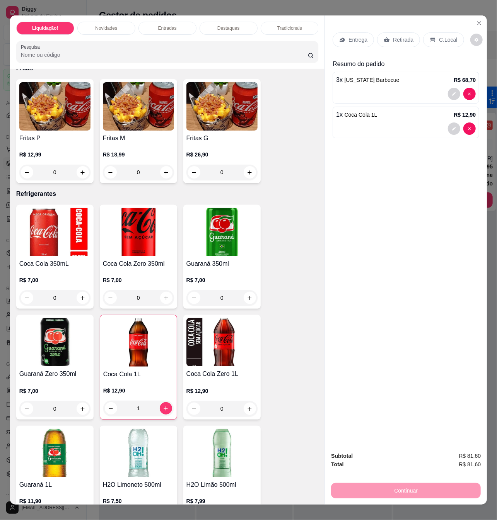
drag, startPoint x: 454, startPoint y: 456, endPoint x: 466, endPoint y: 452, distance: 13.6
click at [461, 455] on div "Subtotal R$ 81,60 Total R$ 81,60 Continuar" at bounding box center [406, 475] width 150 height 47
click at [471, 447] on div "Subtotal R$ 81,60 Total R$ 81,60 Continuar" at bounding box center [406, 475] width 162 height 59
click at [441, 38] on p "C.Local" at bounding box center [448, 40] width 18 height 8
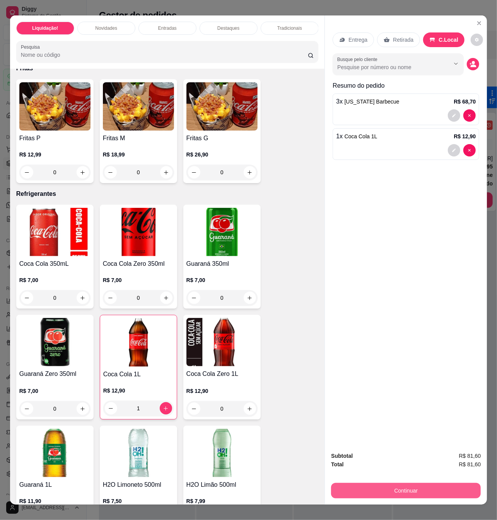
click at [409, 484] on button "Continuar" at bounding box center [406, 490] width 150 height 15
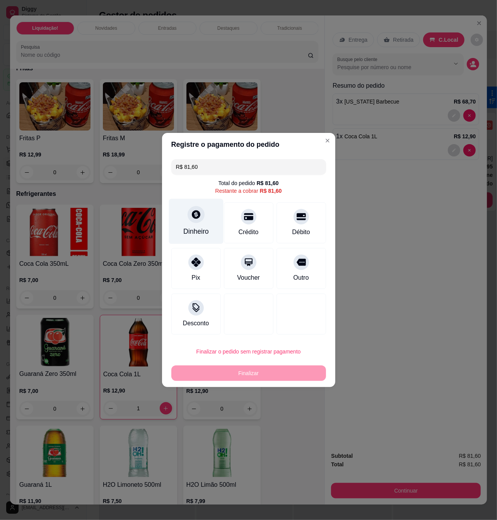
click at [198, 234] on div "Dinheiro" at bounding box center [196, 232] width 26 height 10
drag, startPoint x: 208, startPoint y: 272, endPoint x: 219, endPoint y: 254, distance: 21.0
click at [209, 270] on div "Quantia à ser cobrada R$ 81,60" at bounding box center [248, 269] width 155 height 8
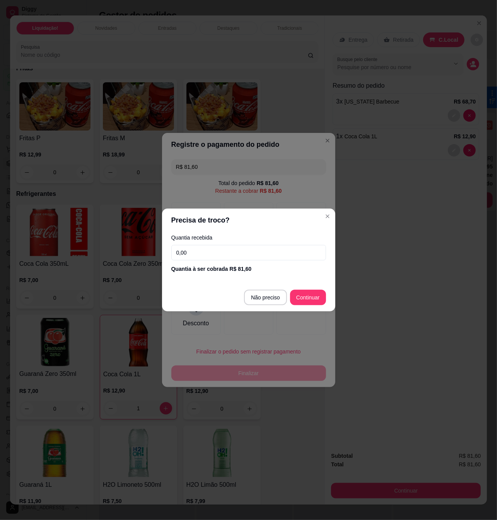
click at [219, 254] on input "0,00" at bounding box center [248, 252] width 155 height 15
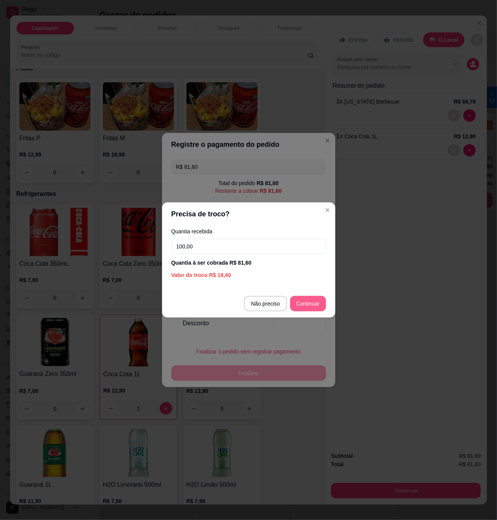
type input "100,00"
click at [327, 309] on footer "Não preciso Continuar" at bounding box center [248, 304] width 173 height 28
type input "R$ 0,00"
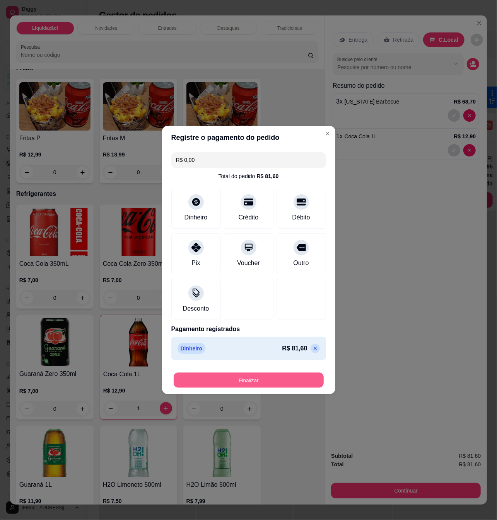
click at [281, 383] on button "Finalizar" at bounding box center [249, 380] width 150 height 15
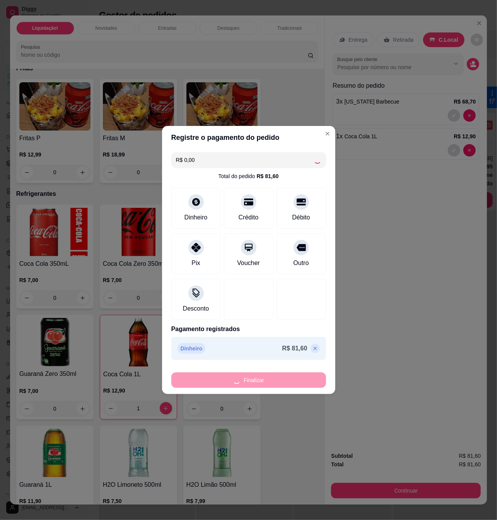
type input "0"
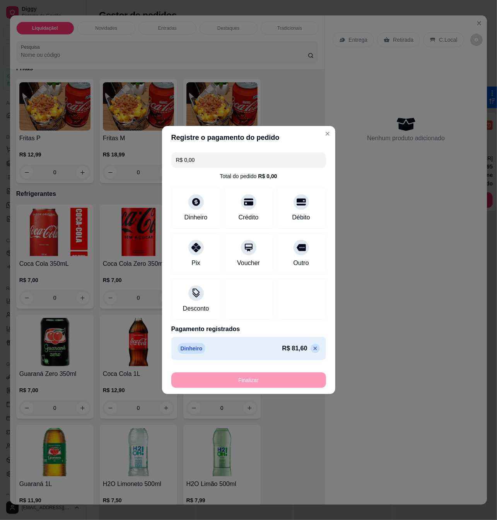
type input "-R$ 81,60"
click at [390, 192] on div "Registre o pagamento do pedido -R$ 81,60 Total do pedido R$ 0,00 Dinheiro Crédi…" at bounding box center [248, 260] width 497 height 520
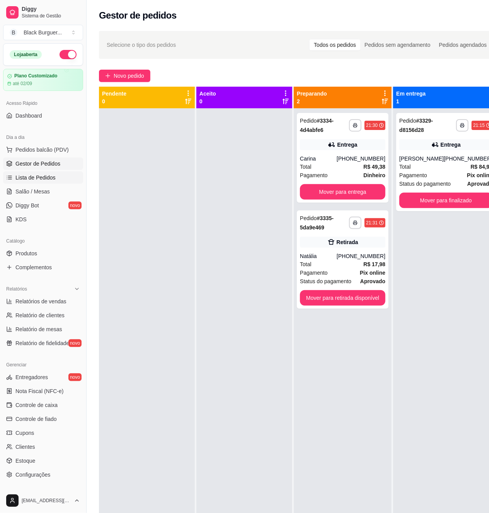
click at [27, 183] on link "Lista de Pedidos" at bounding box center [43, 177] width 80 height 12
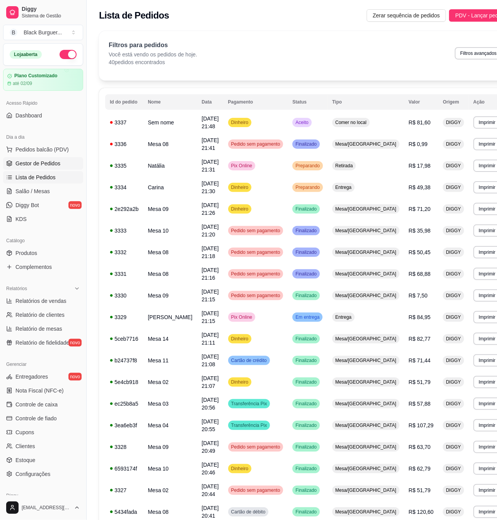
click at [40, 164] on span "Gestor de Pedidos" at bounding box center [37, 164] width 45 height 8
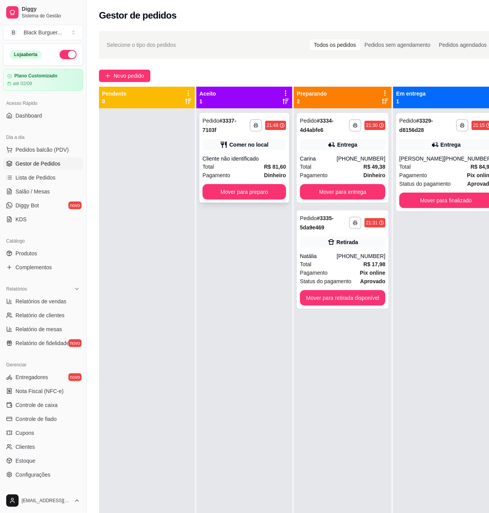
click at [237, 149] on div "Comer no local" at bounding box center [245, 144] width 84 height 11
click at [346, 276] on div "Pagamento Pix online" at bounding box center [342, 272] width 85 height 9
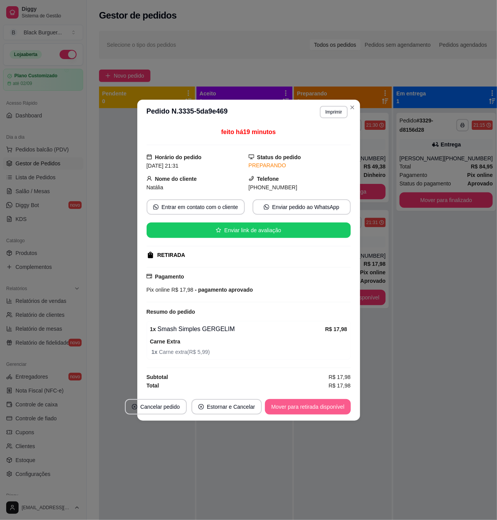
click at [308, 413] on button "Mover para retirada disponível" at bounding box center [307, 406] width 85 height 15
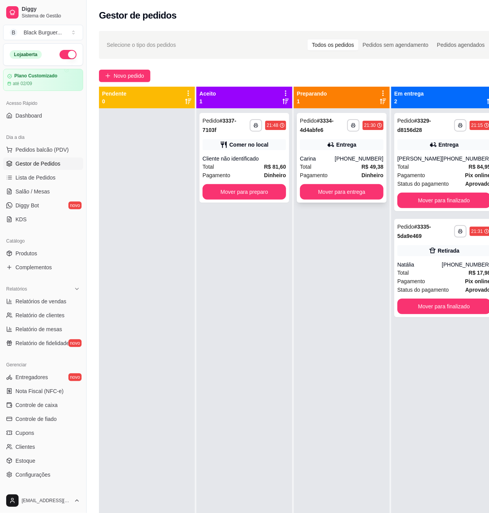
click at [301, 152] on div "**********" at bounding box center [342, 158] width 90 height 90
click at [254, 161] on div "Cliente não identificado" at bounding box center [245, 159] width 84 height 8
click at [239, 156] on div "Cliente não identificado" at bounding box center [245, 159] width 84 height 8
click at [432, 168] on div "Total R$ 84,95" at bounding box center [443, 166] width 93 height 9
click at [469, 167] on strong "R$ 84,95" at bounding box center [480, 167] width 22 height 6
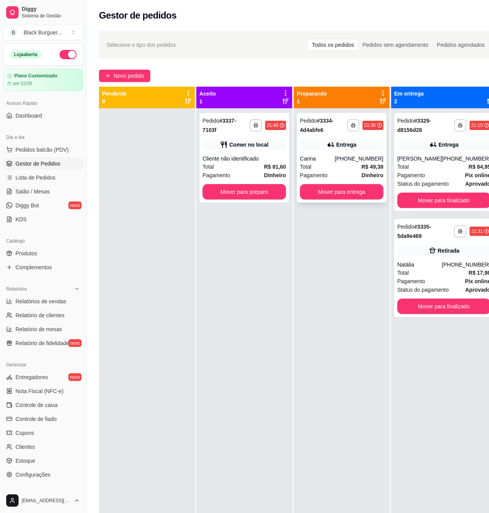
click at [311, 141] on div "Entrega" at bounding box center [342, 144] width 84 height 11
click at [319, 157] on div "Carina" at bounding box center [317, 159] width 35 height 8
click at [272, 149] on div "Comer no local" at bounding box center [245, 144] width 84 height 11
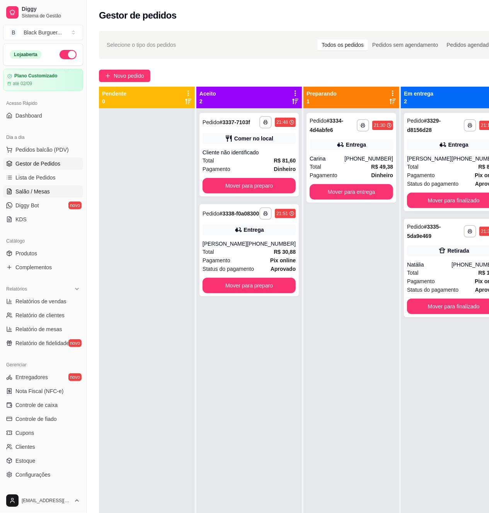
click at [42, 188] on span "Salão / Mesas" at bounding box center [32, 192] width 34 height 8
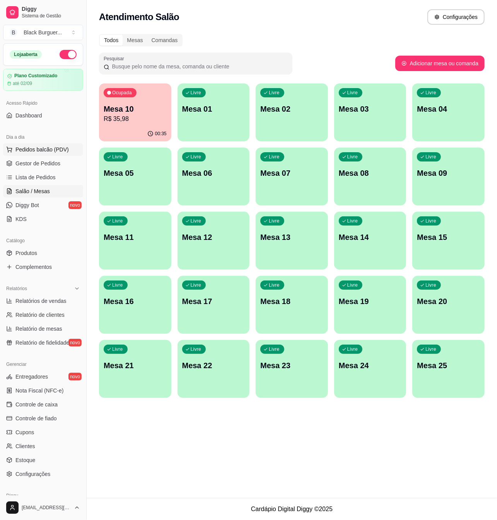
click at [41, 155] on button "Pedidos balcão (PDV)" at bounding box center [43, 149] width 80 height 12
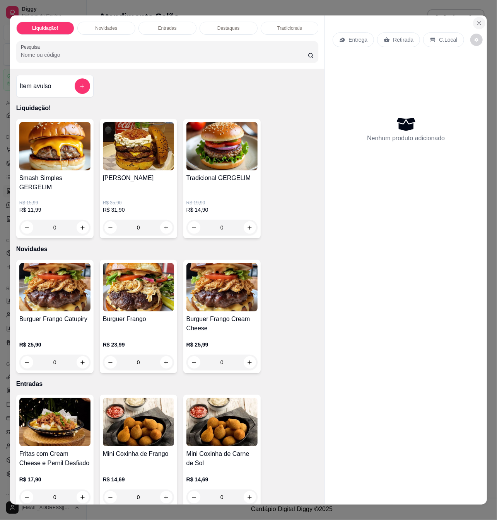
click at [474, 17] on button "Close" at bounding box center [479, 23] width 12 height 12
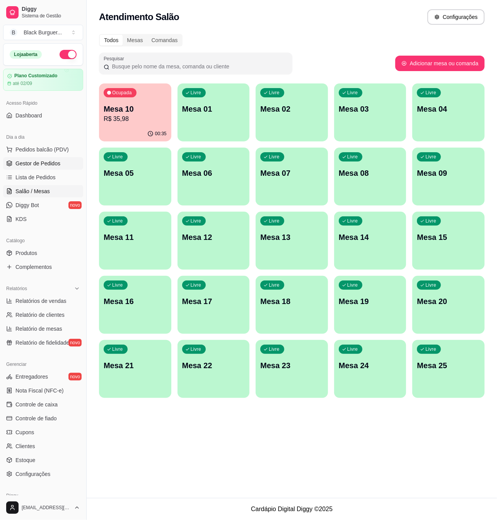
click at [46, 160] on span "Gestor de Pedidos" at bounding box center [37, 164] width 45 height 8
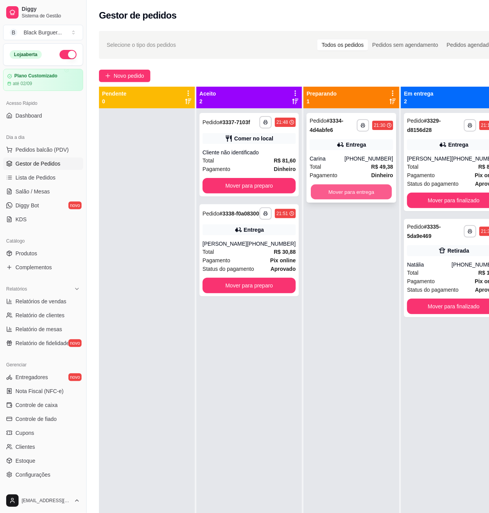
click at [353, 191] on button "Mover para entrega" at bounding box center [351, 191] width 81 height 15
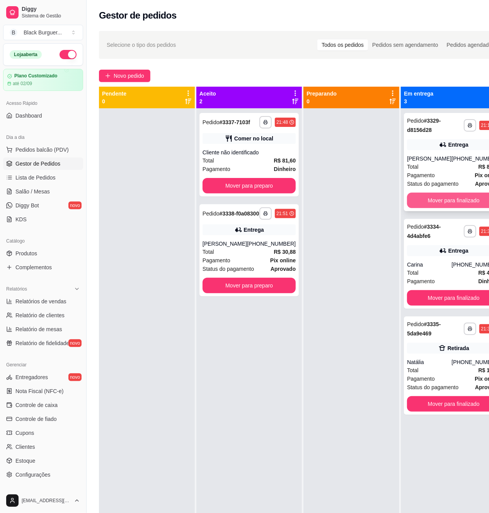
click at [457, 200] on button "Mover para finalizado" at bounding box center [453, 200] width 93 height 15
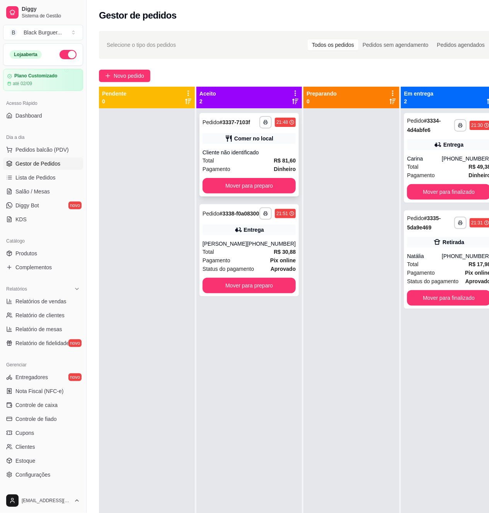
click at [275, 156] on div "Cliente não identificado" at bounding box center [249, 152] width 93 height 8
click at [232, 247] on div "[PERSON_NAME]" at bounding box center [225, 244] width 44 height 8
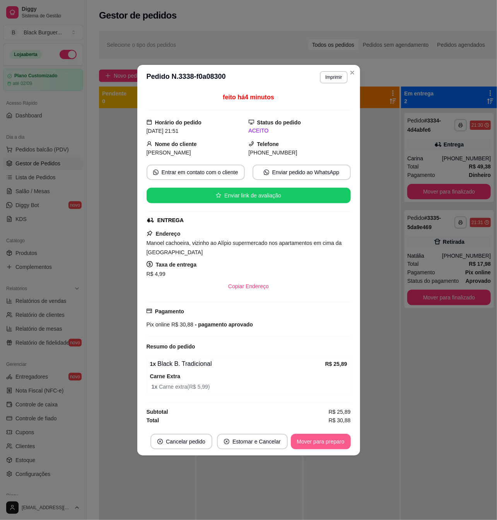
click at [317, 445] on button "Mover para preparo" at bounding box center [321, 441] width 60 height 15
click at [333, 446] on button "Mover para preparo" at bounding box center [321, 441] width 60 height 15
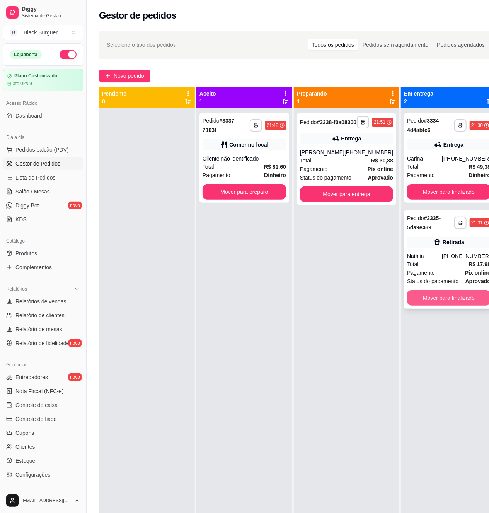
click at [464, 297] on button "Mover para finalizado" at bounding box center [449, 297] width 84 height 15
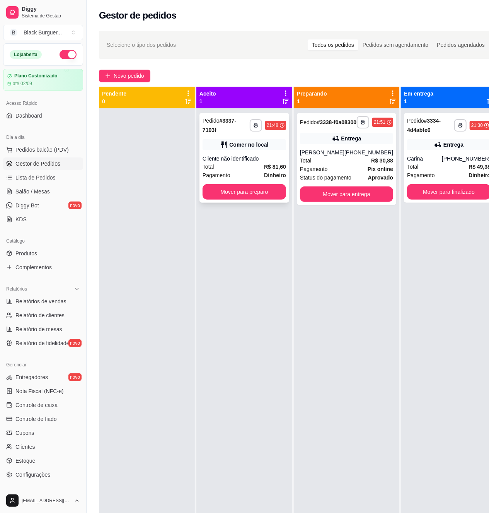
click at [280, 161] on div "Cliente não identificado" at bounding box center [245, 159] width 84 height 8
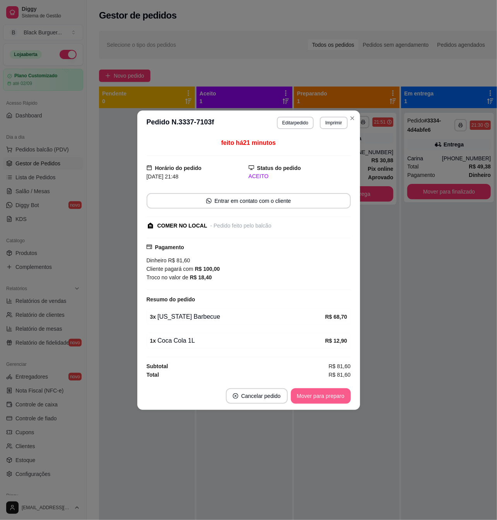
click at [316, 397] on button "Mover para preparo" at bounding box center [321, 396] width 60 height 15
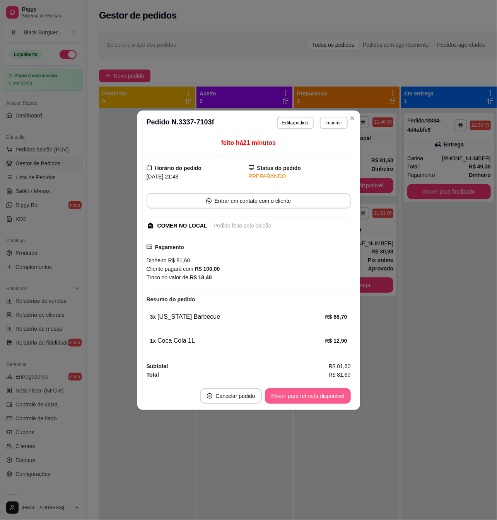
click at [322, 395] on button "Mover para retirada disponível" at bounding box center [307, 396] width 85 height 15
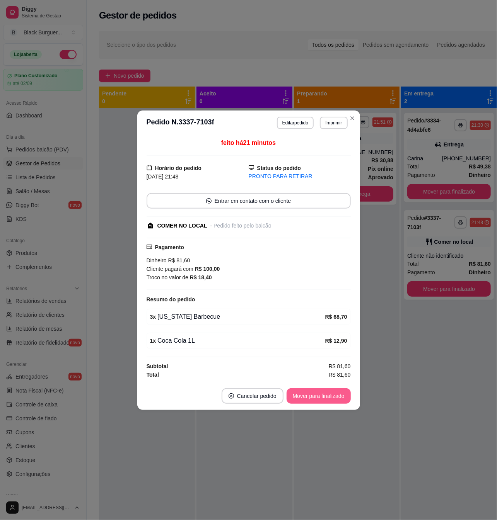
click at [326, 400] on button "Mover para finalizado" at bounding box center [319, 396] width 64 height 15
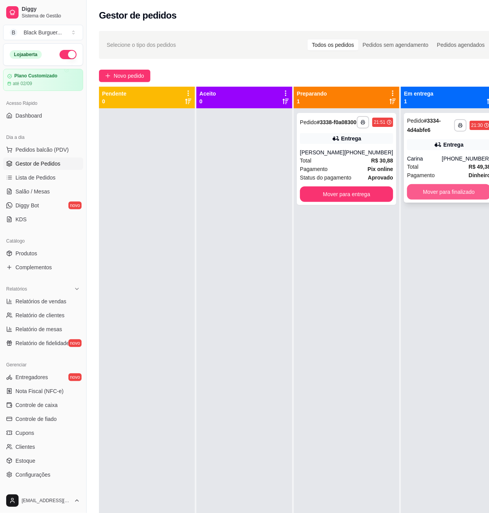
click at [430, 194] on button "Mover para finalizado" at bounding box center [449, 191] width 84 height 15
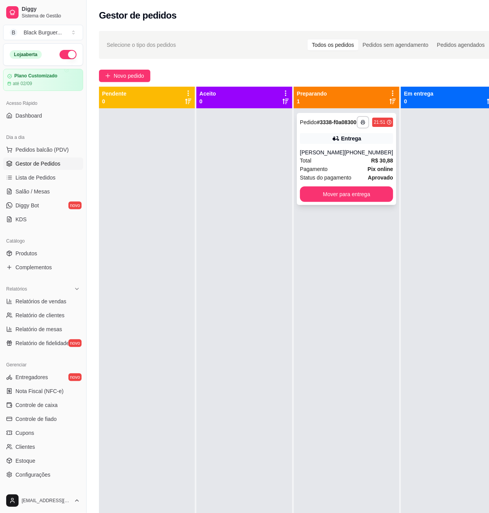
click at [363, 156] on div "[PHONE_NUMBER]" at bounding box center [369, 152] width 49 height 8
click at [51, 188] on link "Salão / Mesas" at bounding box center [43, 191] width 80 height 12
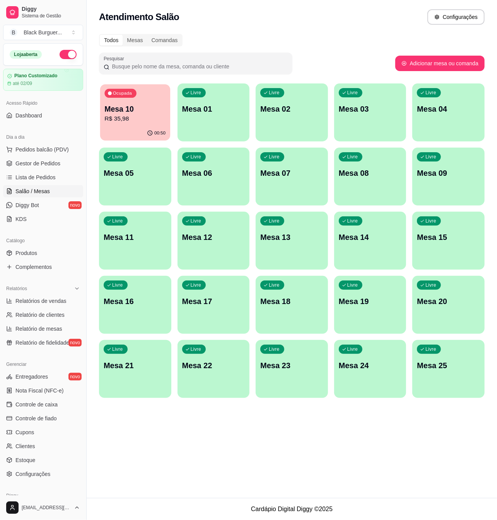
click at [163, 114] on div "Mesa 10 R$ 35,98" at bounding box center [134, 113] width 61 height 19
click at [38, 161] on span "Gestor de Pedidos" at bounding box center [37, 164] width 45 height 8
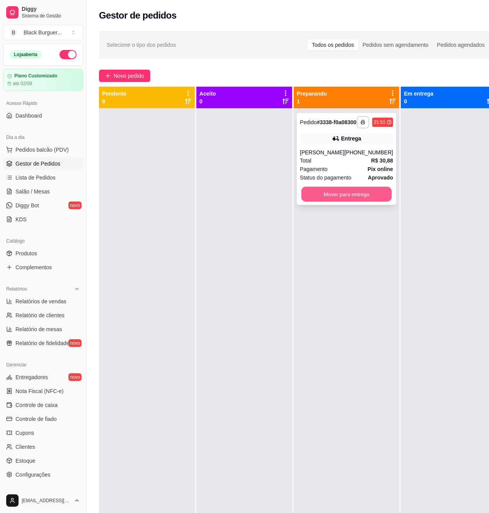
click at [339, 202] on button "Mover para entrega" at bounding box center [347, 194] width 90 height 15
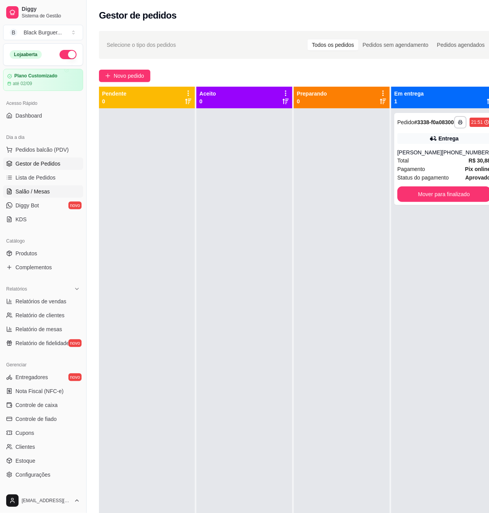
click at [45, 190] on span "Salão / Mesas" at bounding box center [32, 192] width 34 height 8
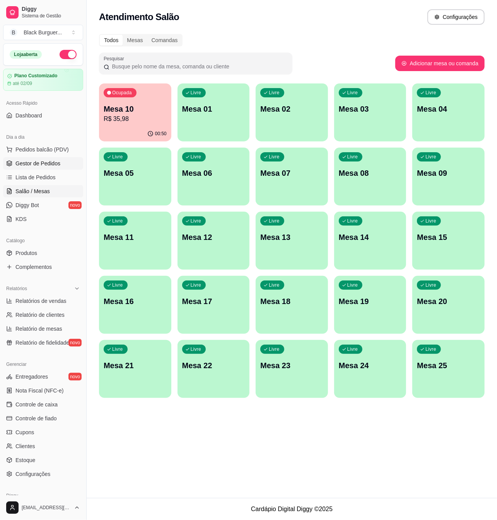
click at [40, 166] on span "Gestor de Pedidos" at bounding box center [37, 164] width 45 height 8
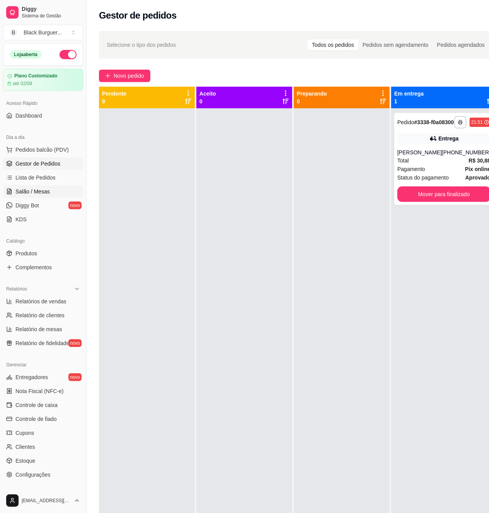
click at [50, 188] on link "Salão / Mesas" at bounding box center [43, 191] width 80 height 12
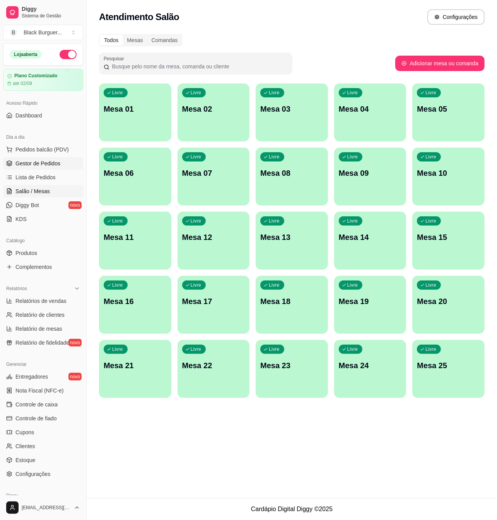
click at [50, 162] on span "Gestor de Pedidos" at bounding box center [37, 164] width 45 height 8
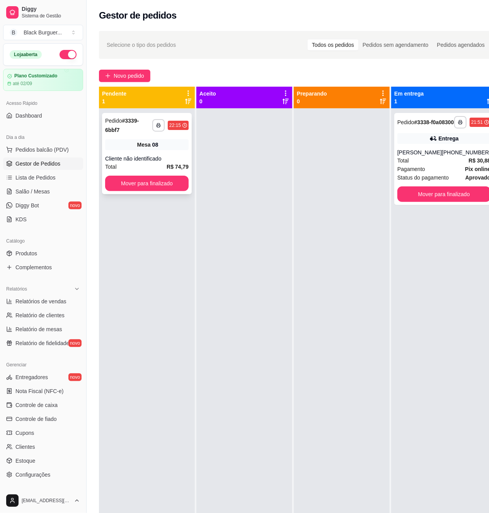
click at [180, 157] on div "Cliente não identificado" at bounding box center [147, 159] width 84 height 8
click at [441, 156] on div "[PERSON_NAME]" at bounding box center [419, 152] width 44 height 8
click at [471, 197] on button "Mover para finalizado" at bounding box center [443, 193] width 93 height 15
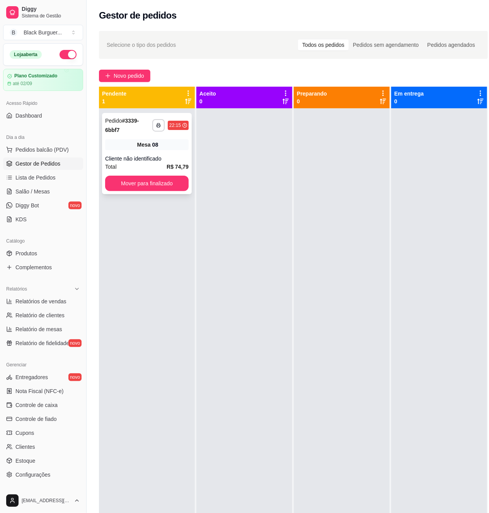
click at [146, 159] on div "Cliente não identificado" at bounding box center [147, 159] width 84 height 8
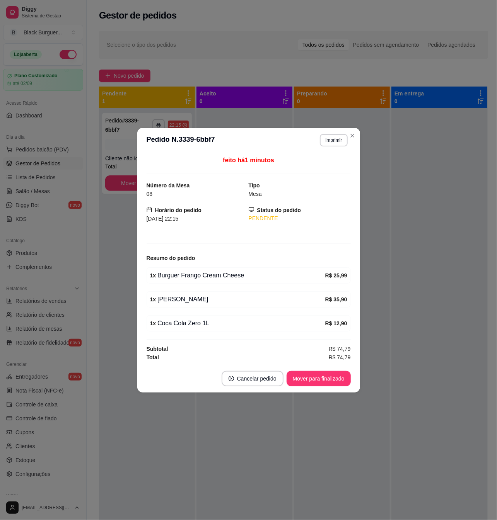
click at [359, 175] on div "feito há 1 minutos Número da Mesa 08 Tipo Mesa Horário do pedido [DATE] 22:15 S…" at bounding box center [248, 259] width 223 height 212
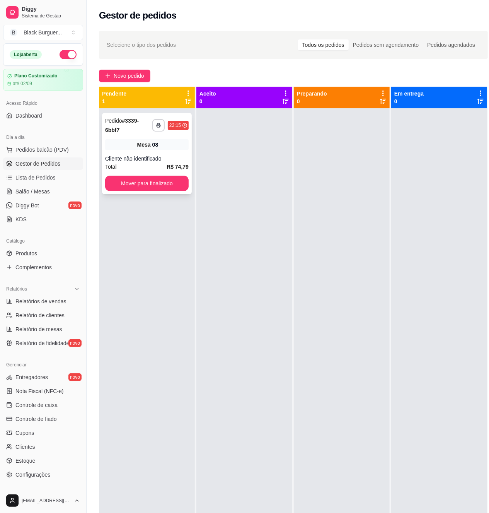
click at [158, 148] on div "08" at bounding box center [155, 145] width 6 height 8
click at [177, 146] on div "Mesa 08" at bounding box center [147, 144] width 84 height 11
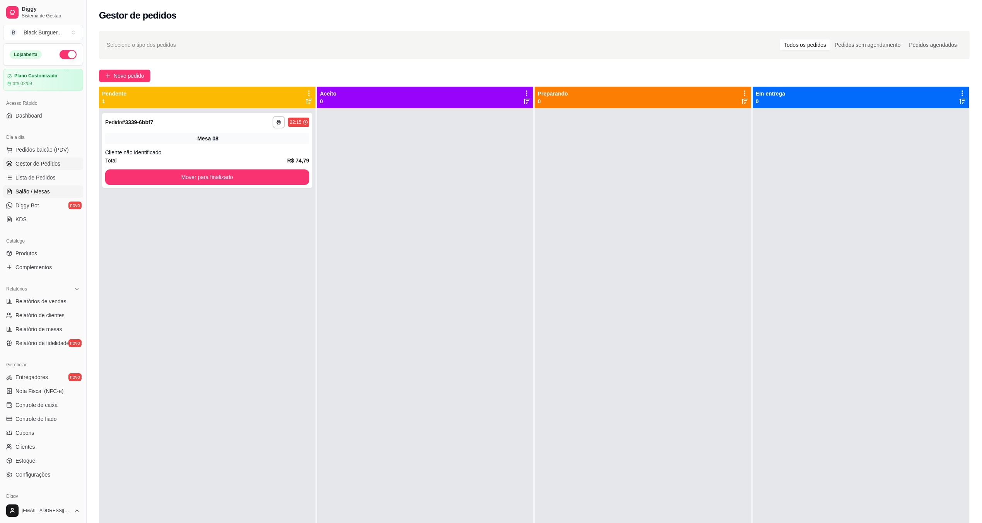
click at [45, 187] on link "Salão / Mesas" at bounding box center [43, 191] width 80 height 12
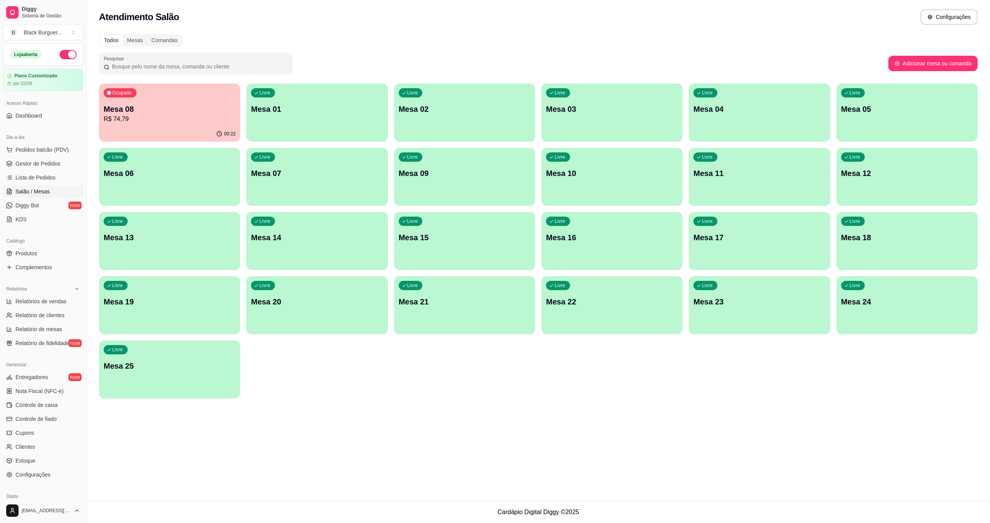
click at [177, 99] on div "Ocupada Mesa 08 R$ 74,79" at bounding box center [169, 105] width 141 height 43
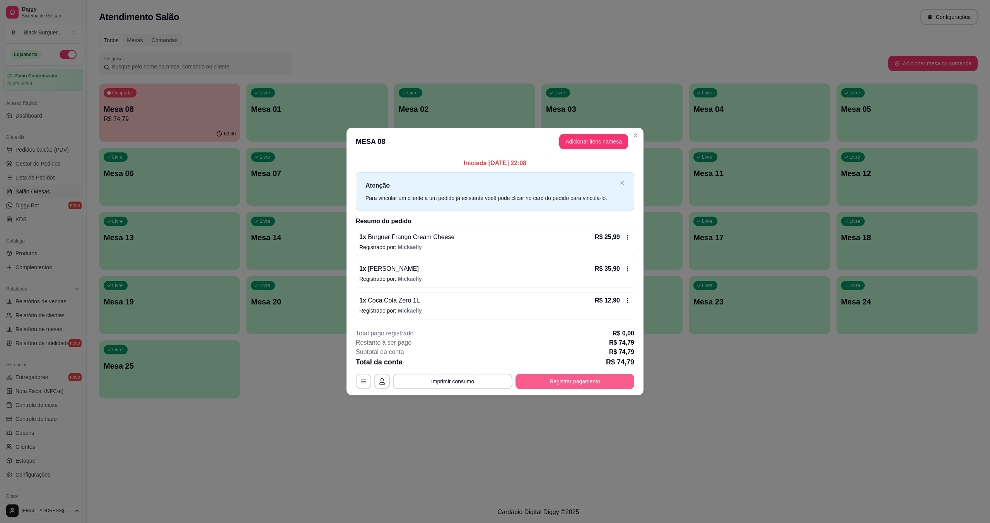
click at [497, 385] on button "Registrar pagamento" at bounding box center [574, 381] width 119 height 15
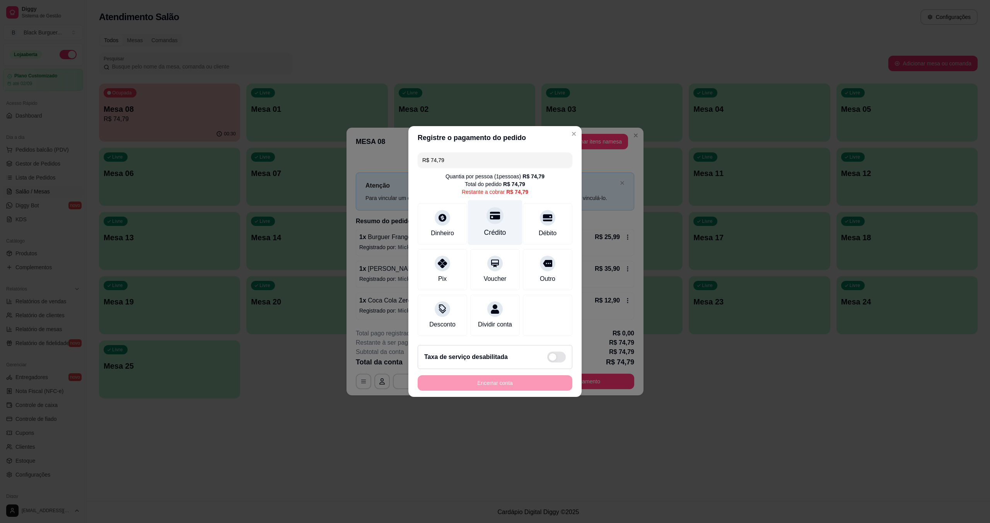
click at [497, 207] on div at bounding box center [494, 215] width 17 height 17
type input "R$ 0,00"
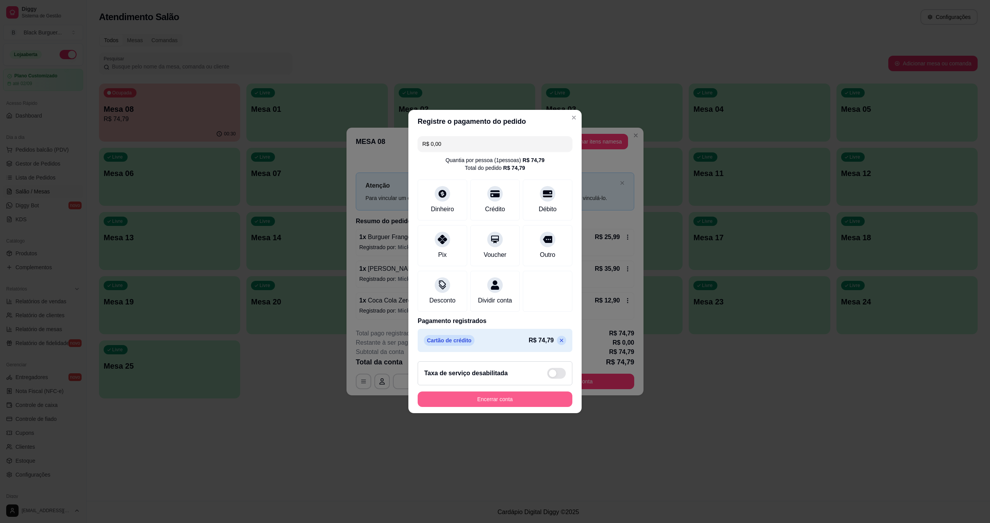
click at [497, 407] on button "Encerrar conta" at bounding box center [495, 398] width 155 height 15
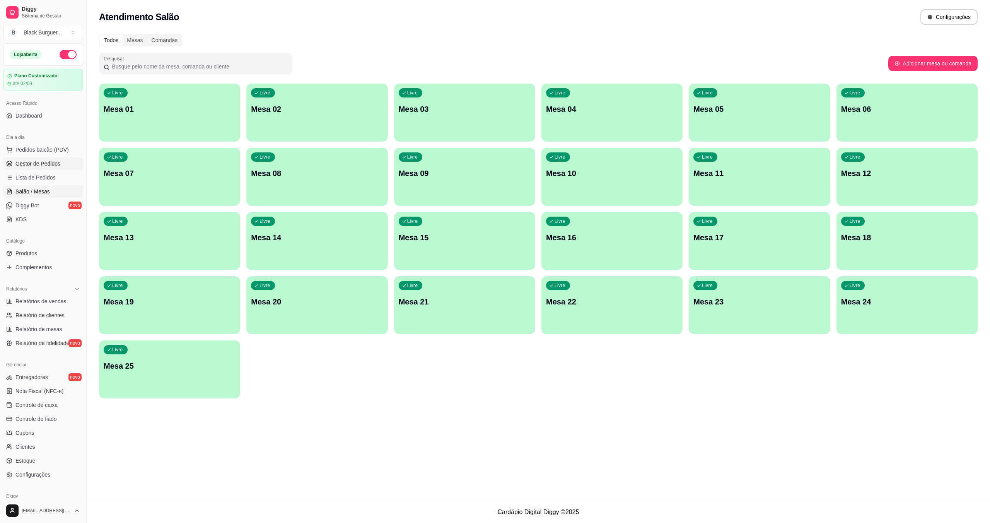
click at [49, 165] on span "Gestor de Pedidos" at bounding box center [37, 164] width 45 height 8
